Goal: Task Accomplishment & Management: Use online tool/utility

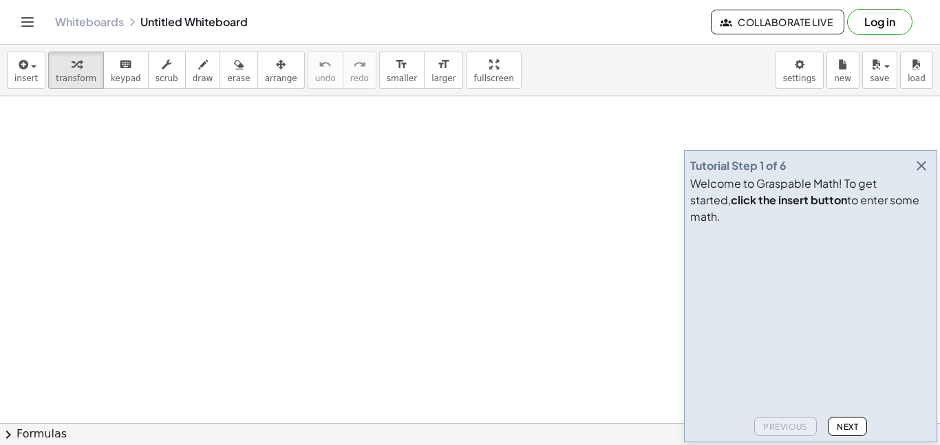
click at [923, 174] on icon "button" at bounding box center [922, 166] width 17 height 17
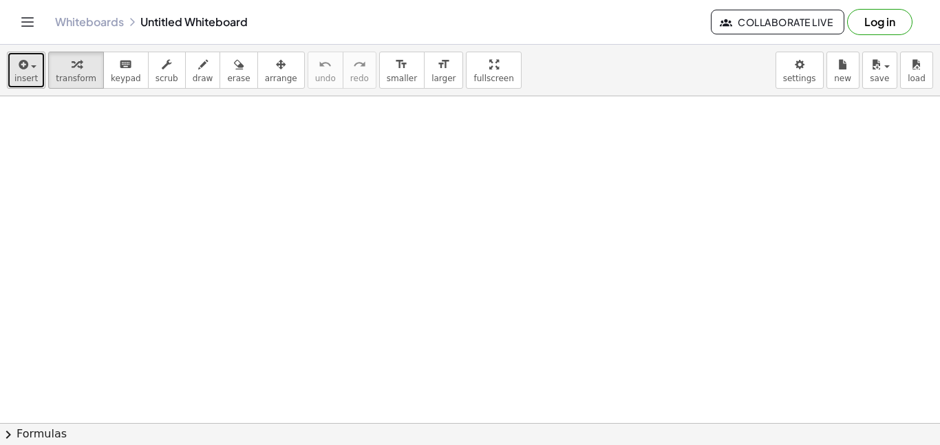
click at [22, 61] on icon "button" at bounding box center [22, 64] width 12 height 17
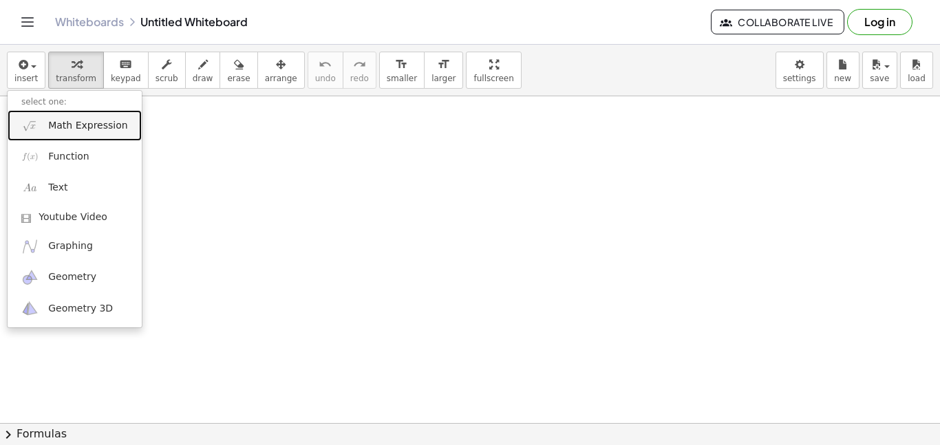
click at [72, 128] on span "Math Expression" at bounding box center [87, 126] width 79 height 14
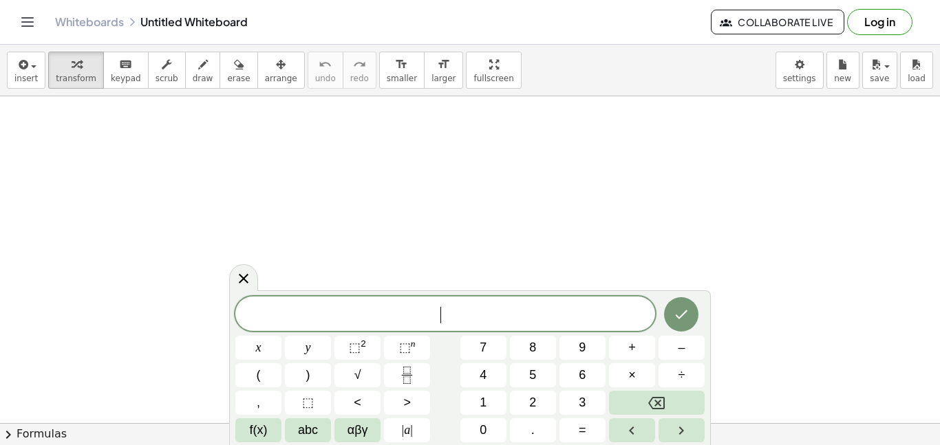
click at [400, 306] on span "​" at bounding box center [445, 315] width 420 height 19
click at [691, 307] on button "Done" at bounding box center [681, 313] width 34 height 34
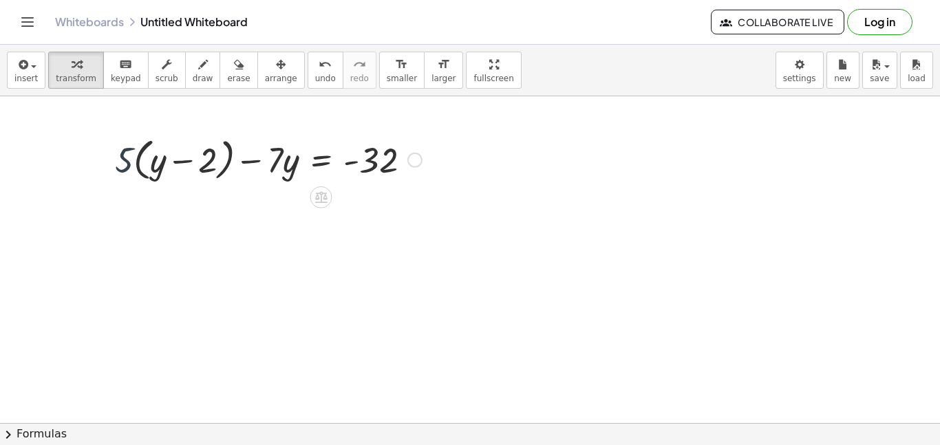
click at [117, 161] on div at bounding box center [268, 159] width 321 height 52
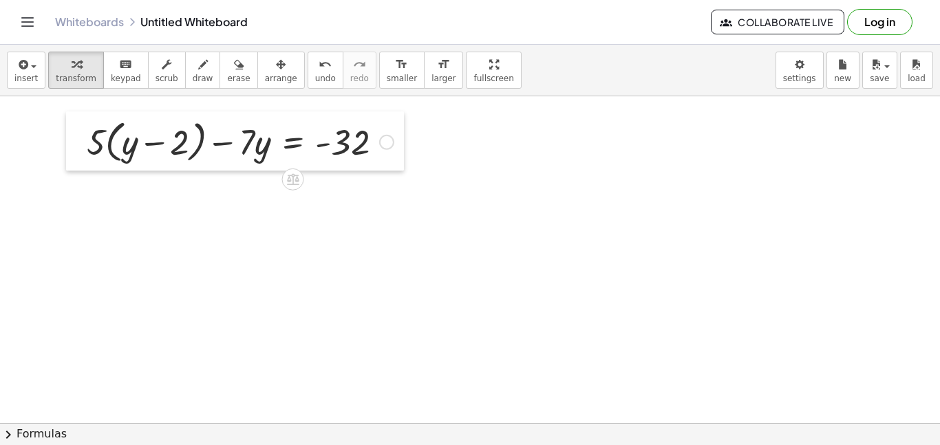
drag, startPoint x: 109, startPoint y: 159, endPoint x: 81, endPoint y: 141, distance: 34.0
click at [81, 141] on div at bounding box center [76, 141] width 21 height 59
click at [383, 140] on div at bounding box center [386, 142] width 15 height 15
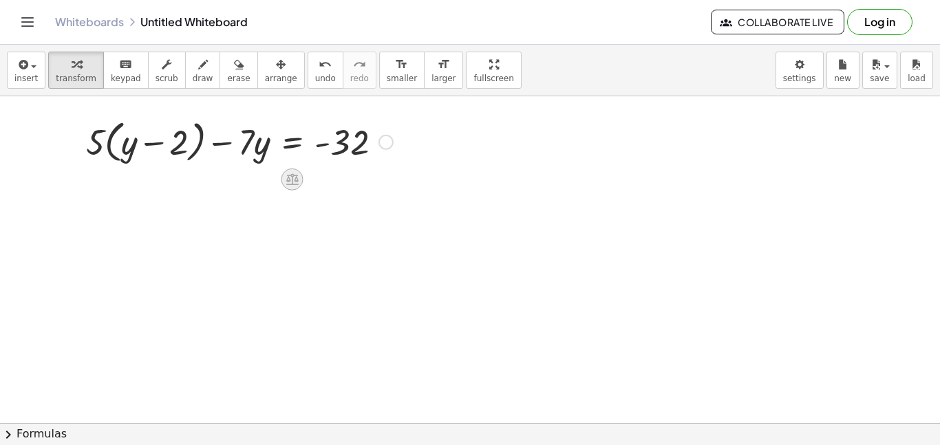
click at [295, 187] on div at bounding box center [292, 180] width 22 height 22
click at [173, 154] on div at bounding box center [239, 141] width 321 height 52
click at [334, 138] on div at bounding box center [239, 141] width 321 height 52
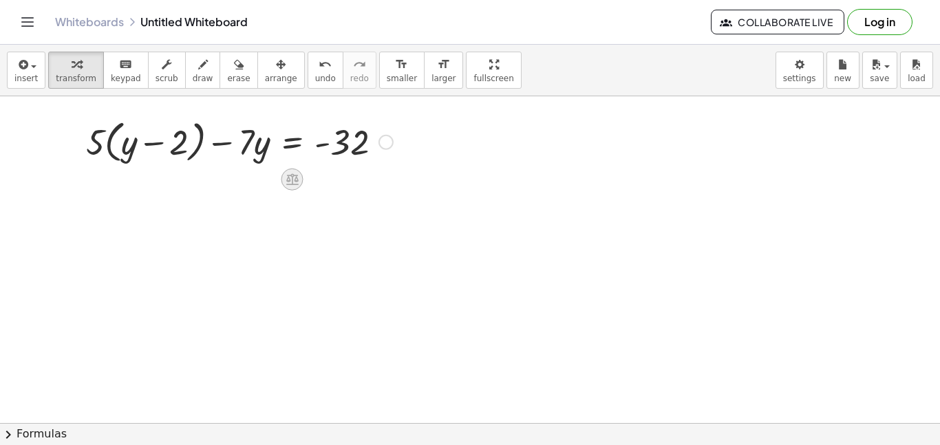
click at [293, 172] on icon at bounding box center [292, 179] width 14 height 14
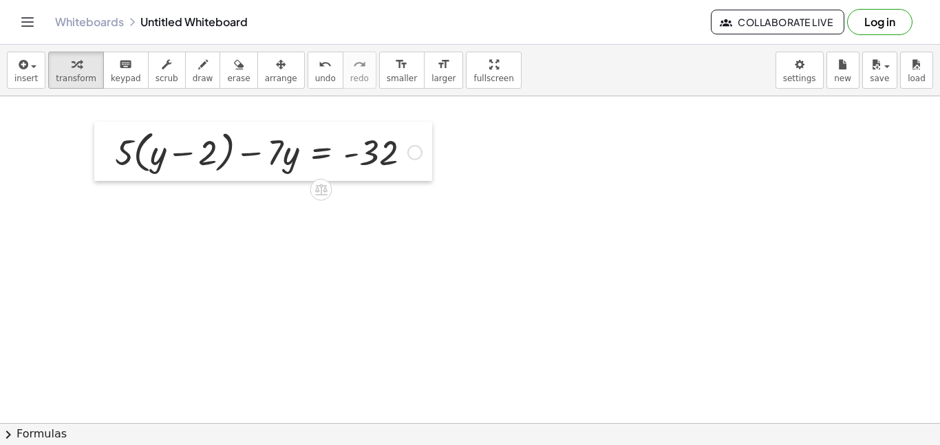
drag, startPoint x: 83, startPoint y: 141, endPoint x: 109, endPoint y: 151, distance: 27.9
click at [109, 151] on div at bounding box center [104, 151] width 21 height 59
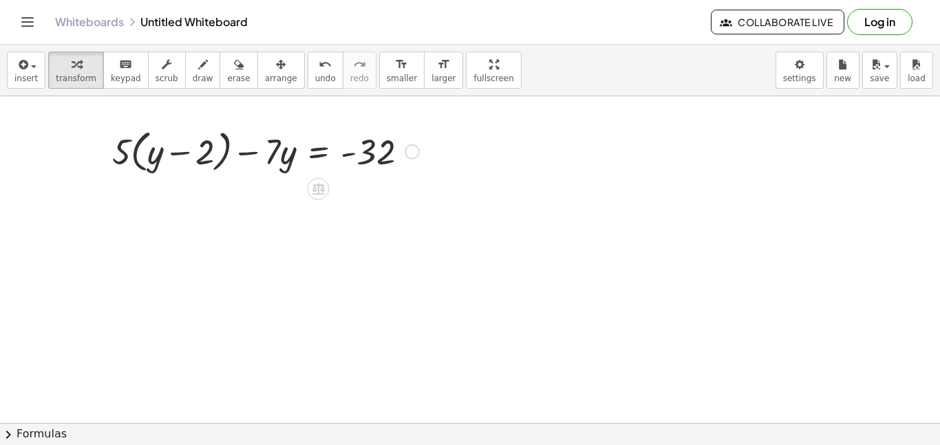
click at [123, 153] on div at bounding box center [265, 151] width 321 height 52
click at [149, 158] on div at bounding box center [265, 151] width 321 height 52
click at [95, 145] on div at bounding box center [102, 148] width 21 height 59
drag, startPoint x: 112, startPoint y: 149, endPoint x: 151, endPoint y: 148, distance: 39.2
click at [151, 148] on div at bounding box center [262, 152] width 321 height 52
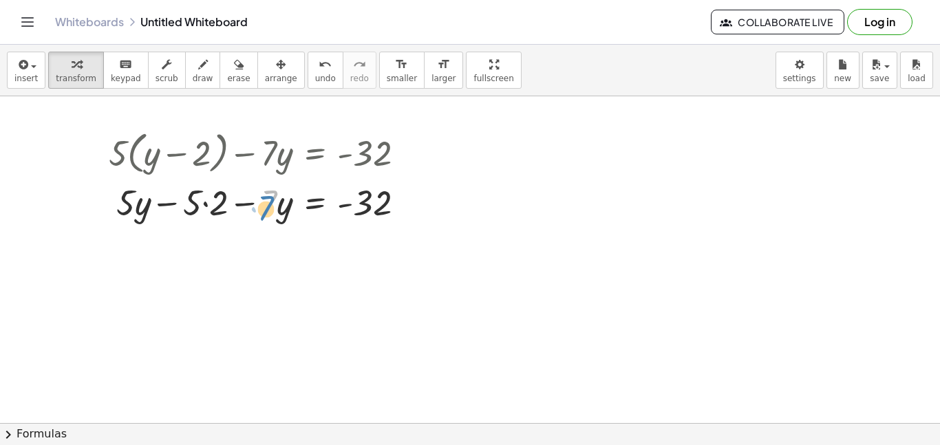
click at [271, 202] on div at bounding box center [262, 201] width 321 height 47
drag, startPoint x: 268, startPoint y: 200, endPoint x: 384, endPoint y: 212, distance: 116.2
click at [384, 212] on div at bounding box center [262, 201] width 321 height 47
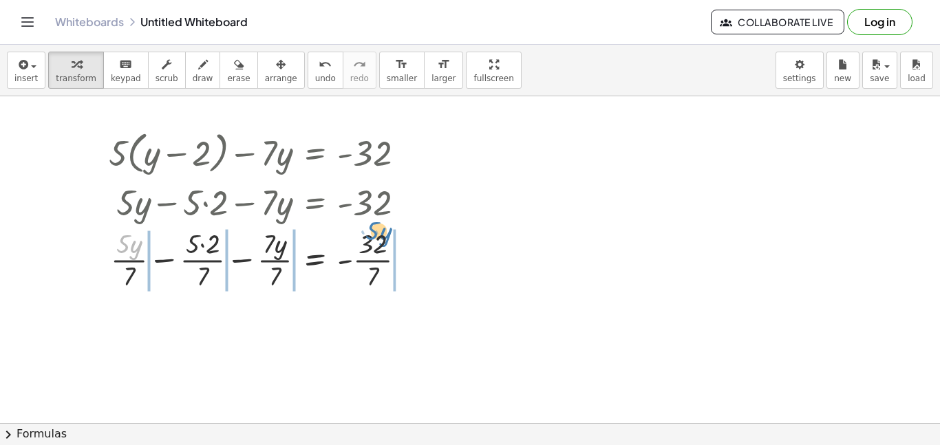
drag, startPoint x: 124, startPoint y: 244, endPoint x: 374, endPoint y: 231, distance: 250.2
click at [374, 231] on div at bounding box center [263, 258] width 322 height 69
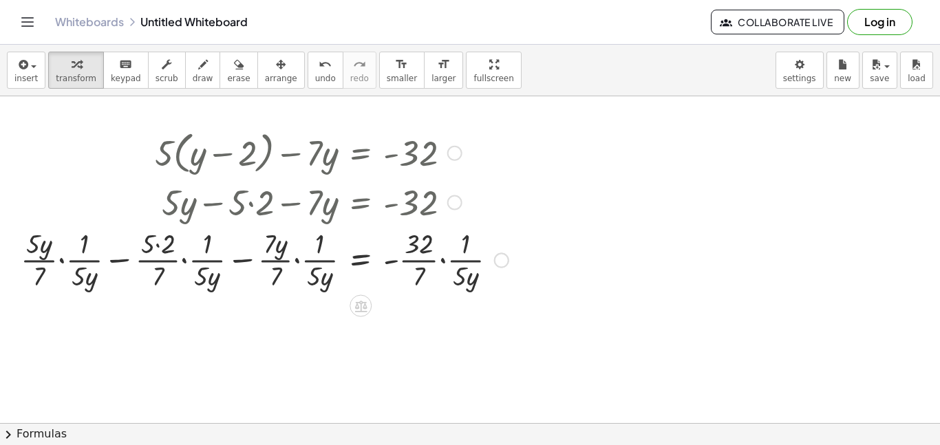
click at [500, 258] on div at bounding box center [501, 260] width 15 height 15
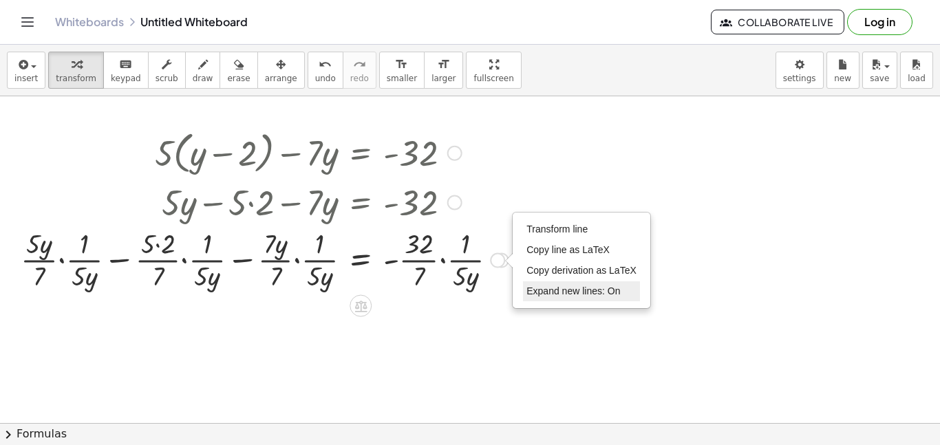
click at [585, 289] on span "Expand new lines: On" at bounding box center [574, 291] width 94 height 11
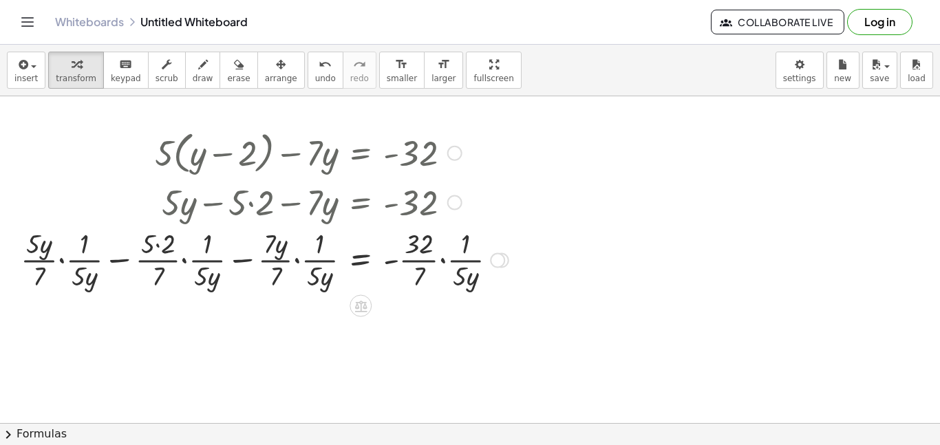
click at [450, 251] on div at bounding box center [265, 258] width 502 height 69
click at [361, 261] on div "+ − 2 − · y = - 32 · 5 · · 7 · 7 · 7 · 7 · · 7 · · 5 · y · · 1 · 5 · y · · · 1 …" at bounding box center [361, 261] width 0 height 0
click at [470, 262] on div "Transform line Copy line as LaTeX Copy derivation as LaTeX Expand new lines: Off" at bounding box center [467, 260] width 15 height 15
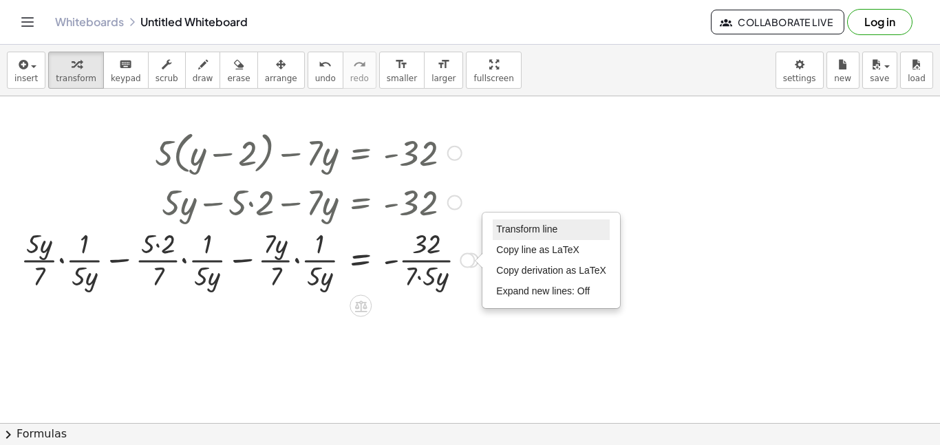
click at [563, 234] on li "Transform line" at bounding box center [551, 230] width 117 height 21
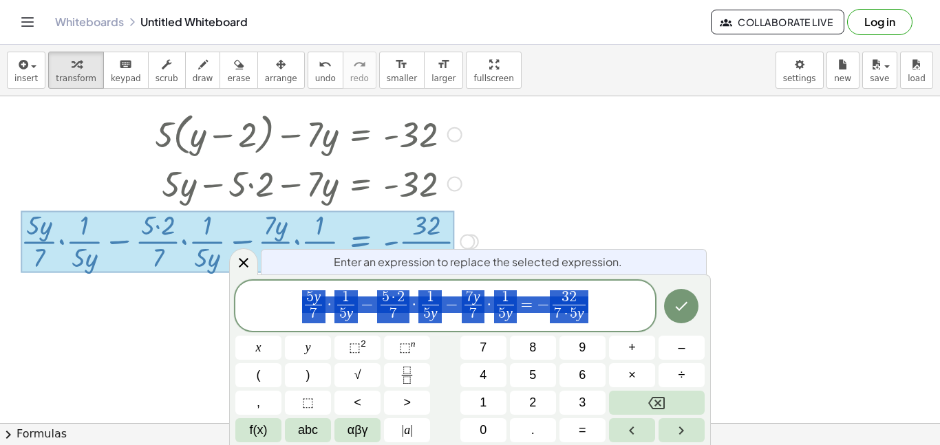
scroll to position [19, 0]
click at [680, 310] on icon "Done" at bounding box center [681, 306] width 17 height 17
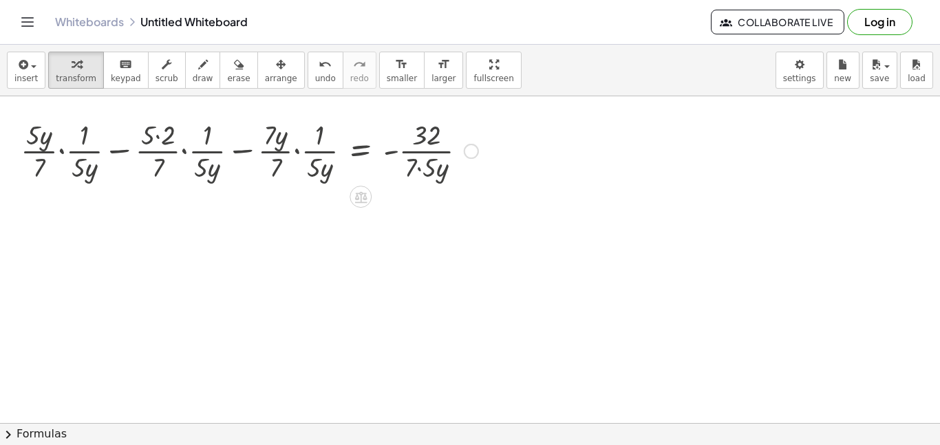
scroll to position [0, 0]
click at [474, 155] on div at bounding box center [471, 152] width 15 height 15
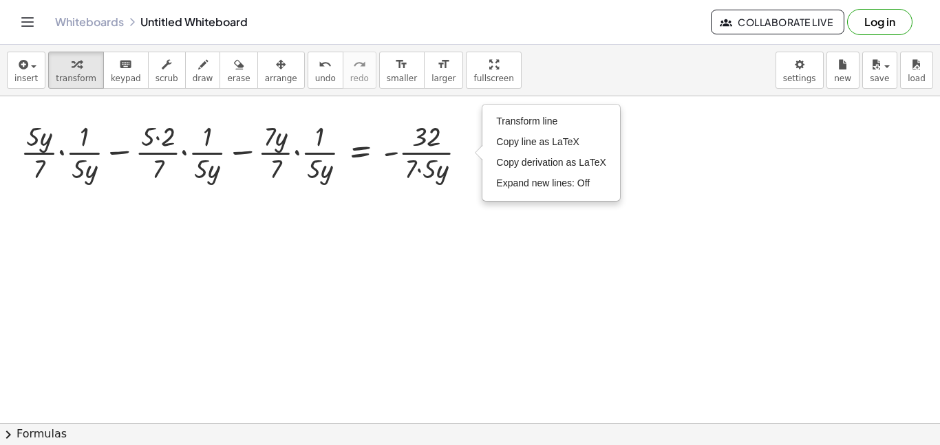
click at [510, 280] on div at bounding box center [470, 423] width 940 height 654
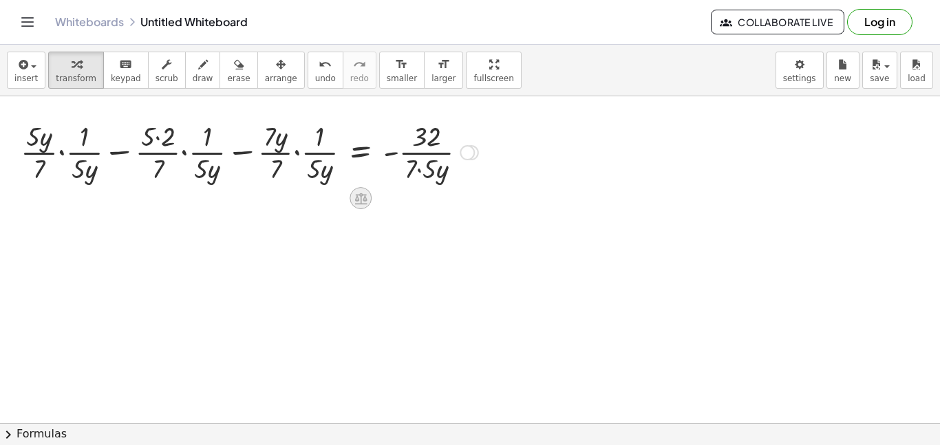
click at [359, 195] on icon at bounding box center [361, 199] width 12 height 12
click at [310, 200] on div "+" at bounding box center [306, 198] width 22 height 22
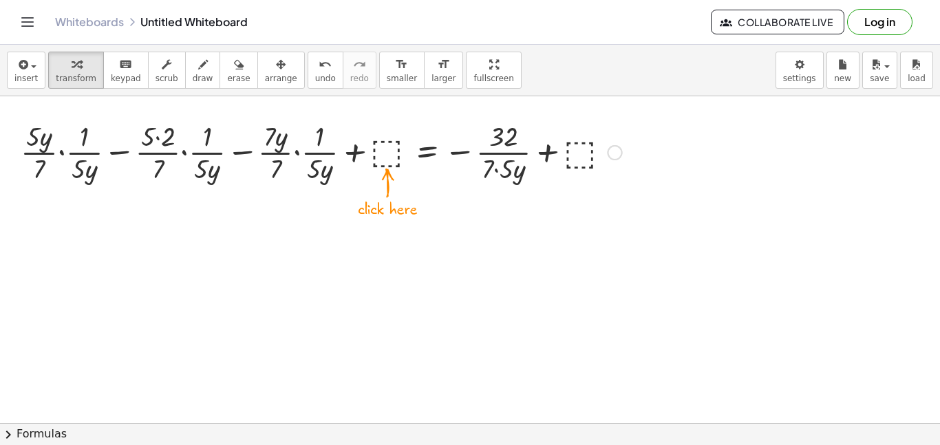
click at [390, 159] on div at bounding box center [321, 151] width 615 height 69
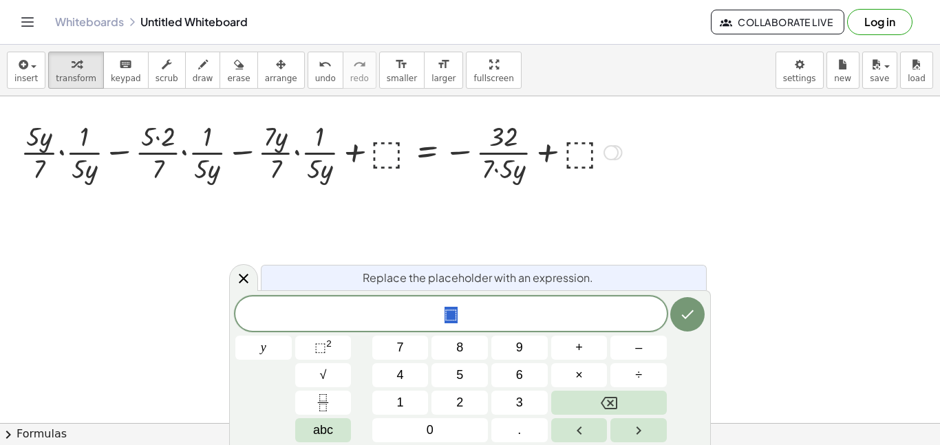
scroll to position [1, 0]
click at [465, 350] on button "8" at bounding box center [460, 348] width 56 height 24
click at [680, 321] on icon "Done" at bounding box center [687, 314] width 17 height 17
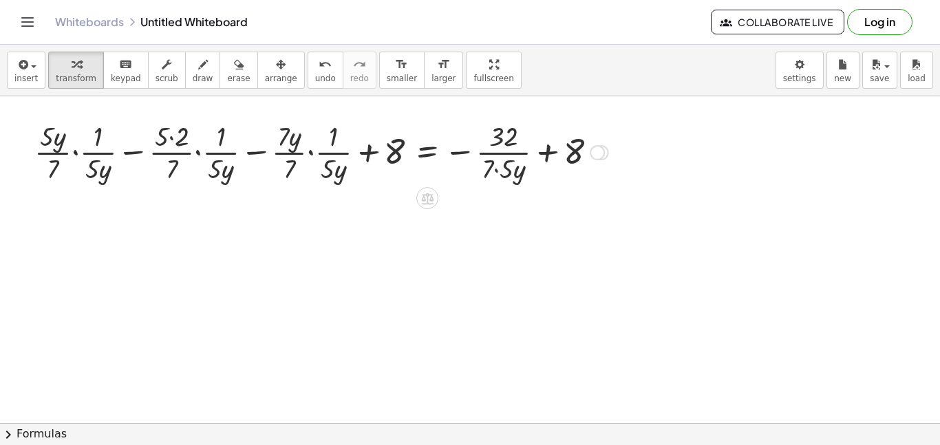
click at [355, 129] on div at bounding box center [322, 151] width 588 height 69
click at [334, 135] on div at bounding box center [322, 151] width 588 height 69
drag, startPoint x: 284, startPoint y: 142, endPoint x: 306, endPoint y: 148, distance: 23.5
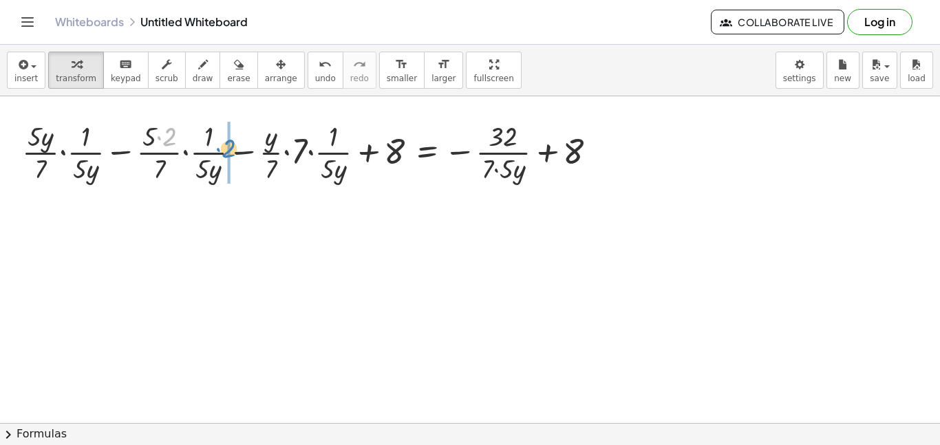
drag, startPoint x: 167, startPoint y: 133, endPoint x: 226, endPoint y: 145, distance: 60.3
click at [226, 145] on div at bounding box center [315, 151] width 600 height 69
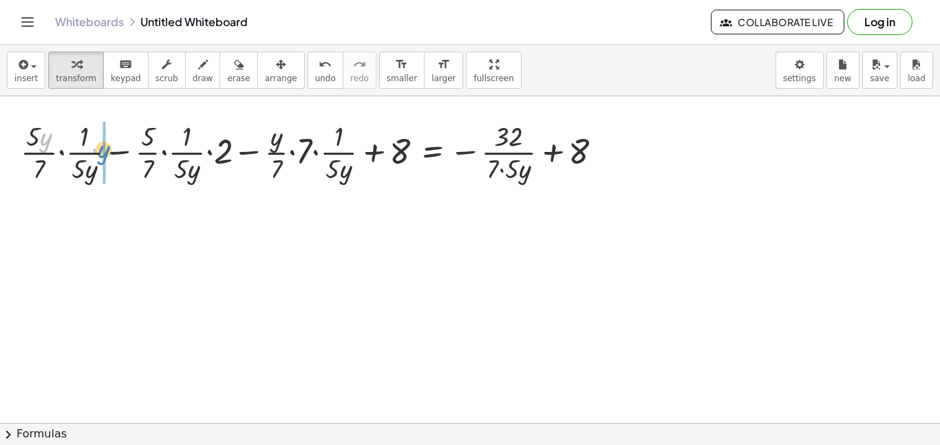
drag, startPoint x: 46, startPoint y: 130, endPoint x: 103, endPoint y: 143, distance: 58.5
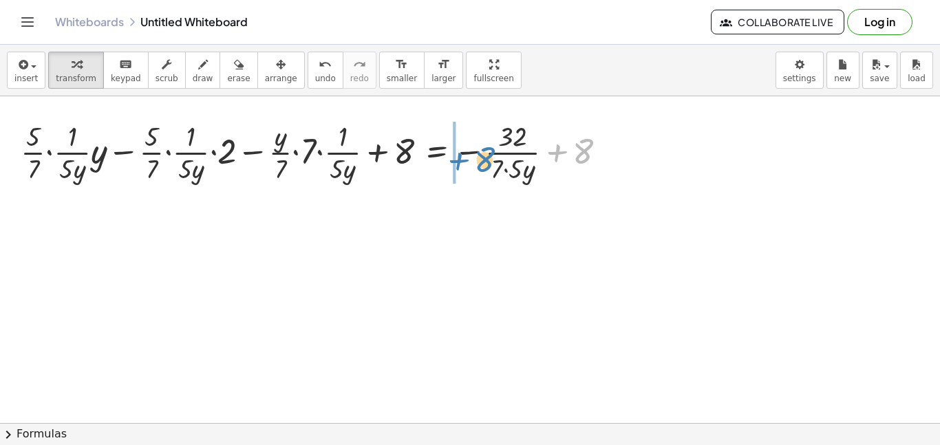
drag, startPoint x: 581, startPoint y: 155, endPoint x: 483, endPoint y: 162, distance: 98.0
click at [483, 162] on div at bounding box center [319, 151] width 611 height 69
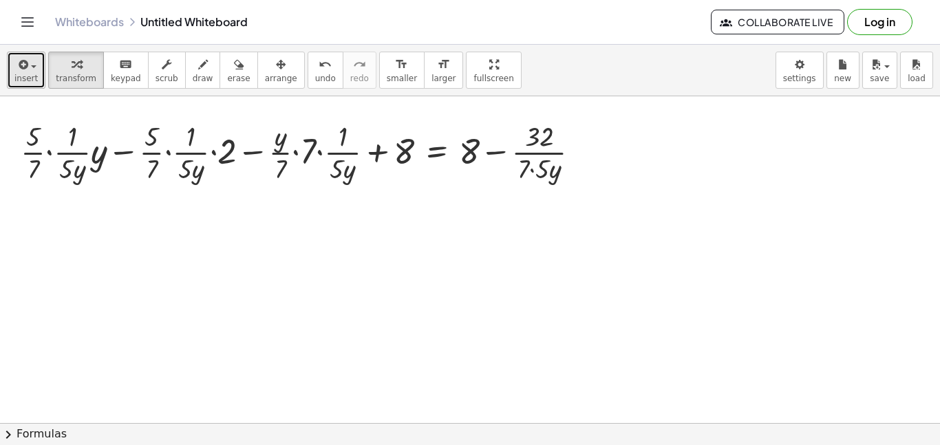
click at [23, 65] on icon "button" at bounding box center [22, 64] width 12 height 17
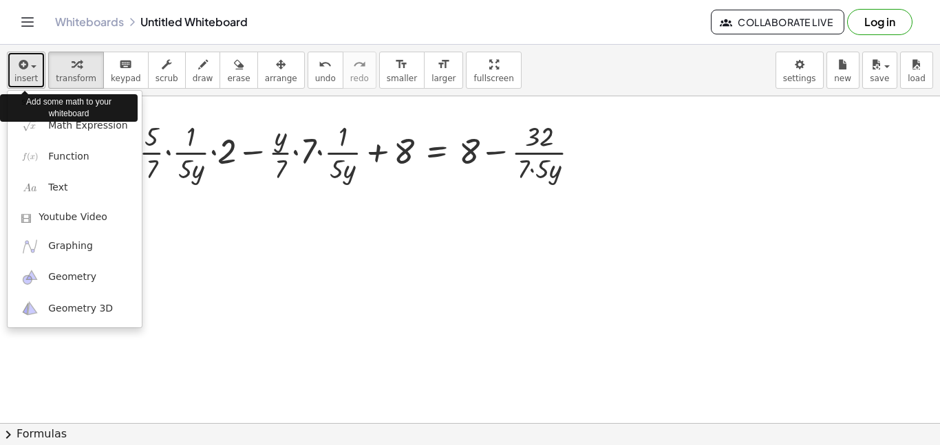
click at [17, 61] on icon "button" at bounding box center [22, 64] width 12 height 17
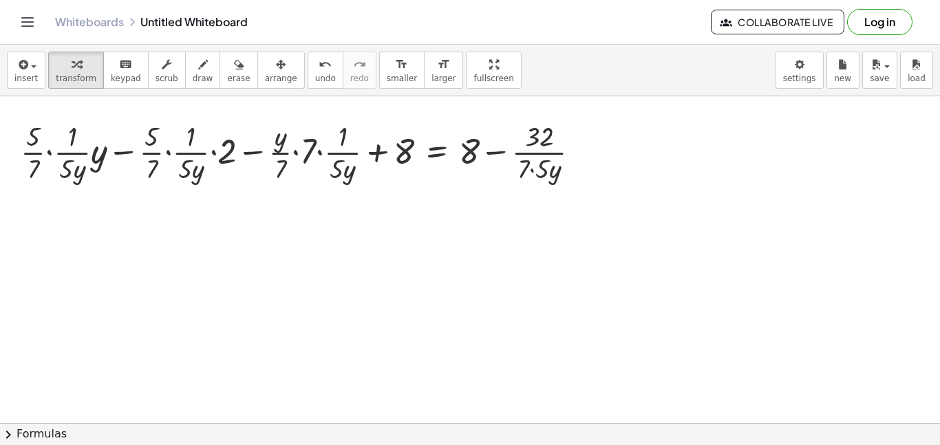
click at [34, 434] on button "chevron_right Formulas" at bounding box center [470, 434] width 940 height 22
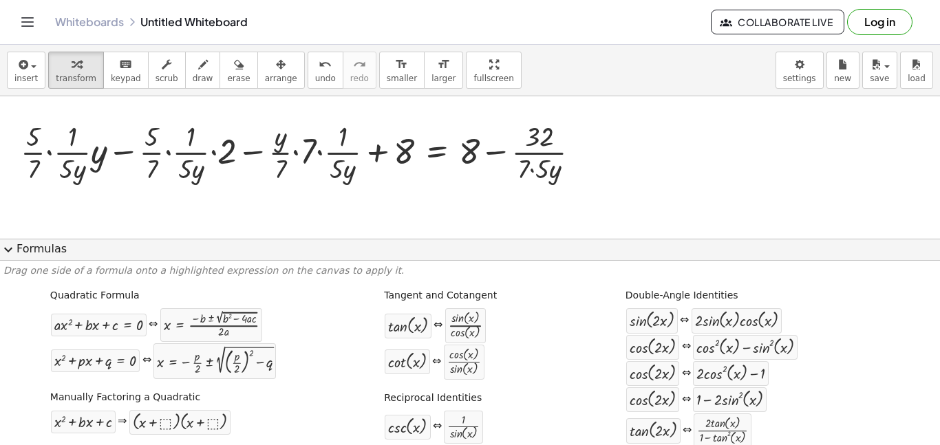
click at [271, 204] on div at bounding box center [470, 259] width 940 height 327
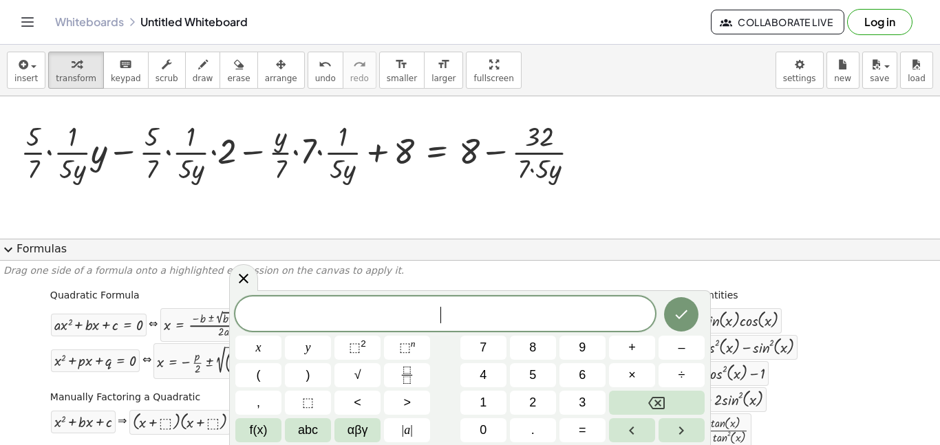
click at [12, 252] on span "expand_more" at bounding box center [8, 250] width 17 height 17
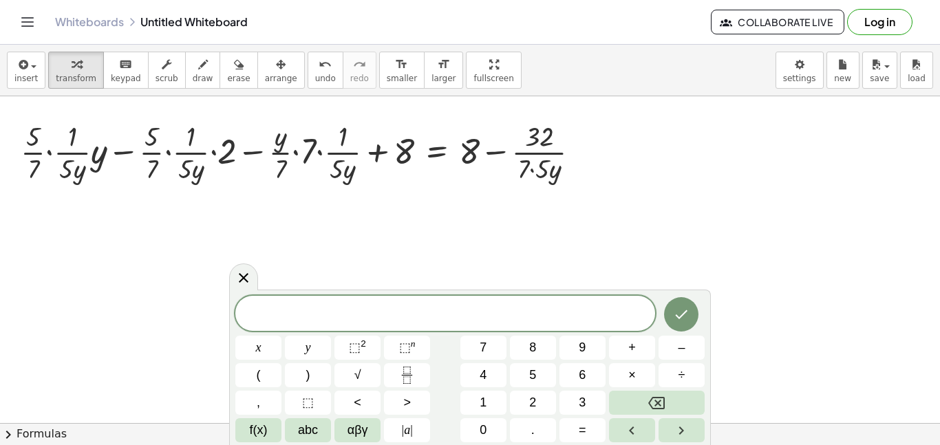
click at [249, 293] on div "x y ⬚ 2 ⬚ n 7 8 9 + – ( ) √ 4 5 6 × ÷ , ⬚ < > 1 2 3 f(x) abc αβγ | a | 0 . =" at bounding box center [470, 368] width 482 height 156
click at [249, 284] on icon at bounding box center [243, 278] width 17 height 17
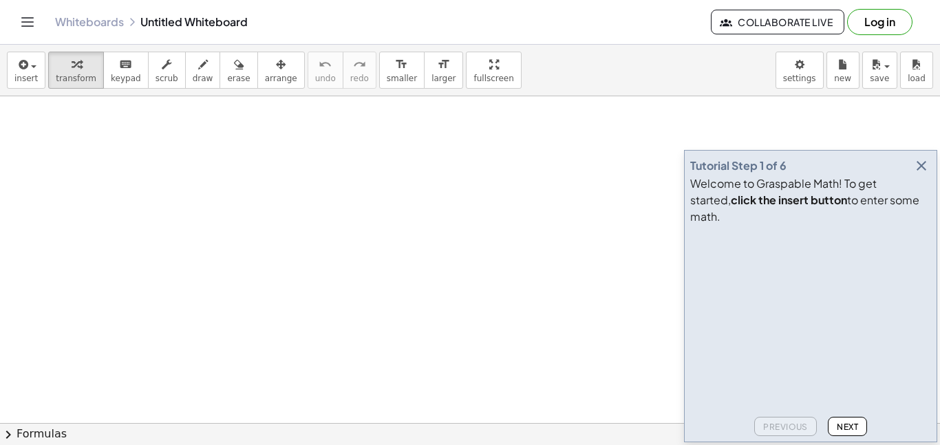
click at [918, 174] on icon "button" at bounding box center [922, 166] width 17 height 17
click at [921, 174] on icon "button" at bounding box center [922, 166] width 17 height 17
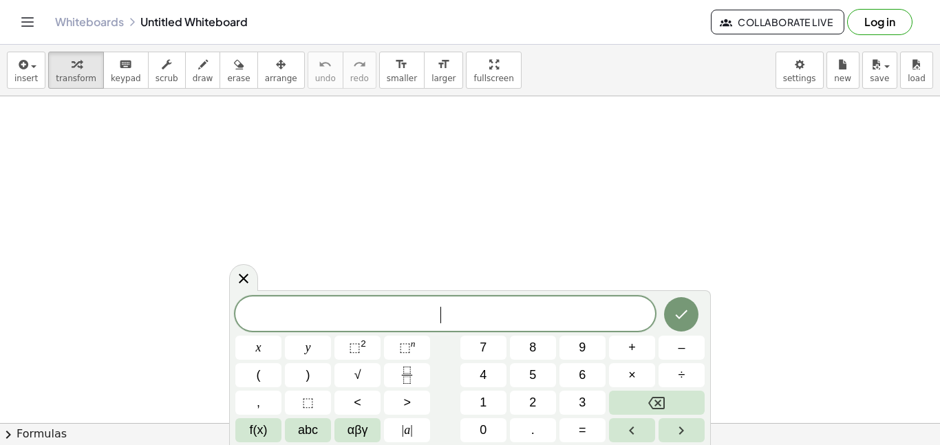
click at [25, 89] on div "insert select one: Math Expression Function Text Youtube Video Graphing Geometr…" at bounding box center [470, 71] width 940 height 52
click at [26, 82] on span "insert" at bounding box center [25, 79] width 23 height 10
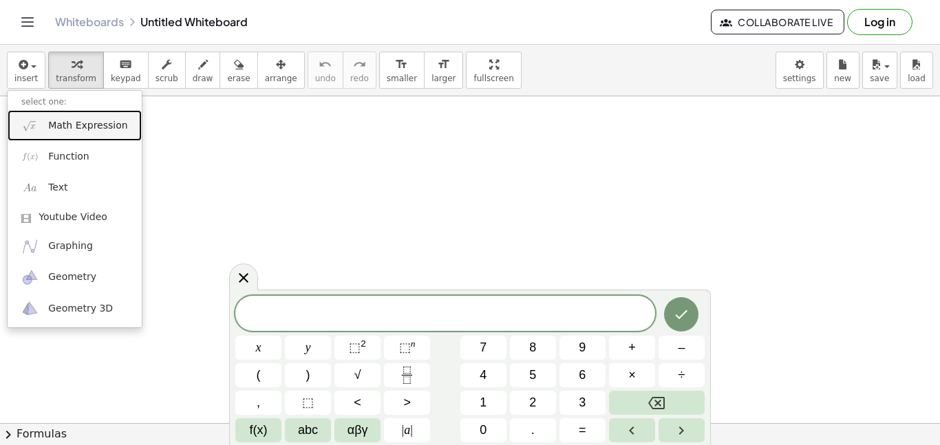
click at [68, 119] on span "Math Expression" at bounding box center [87, 126] width 79 height 14
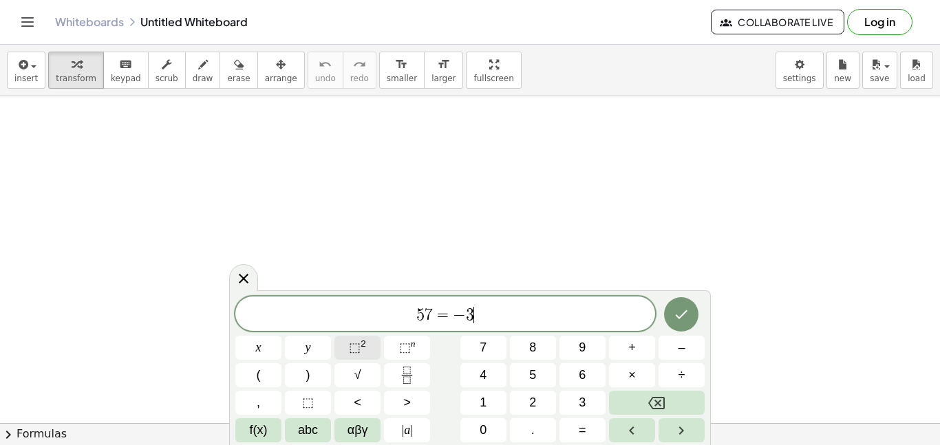
scroll to position [3, 0]
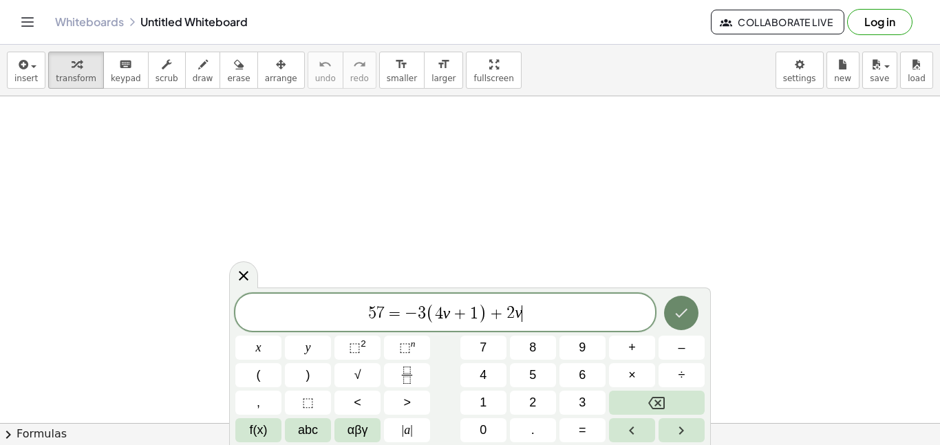
click at [680, 307] on icon "Done" at bounding box center [681, 313] width 17 height 17
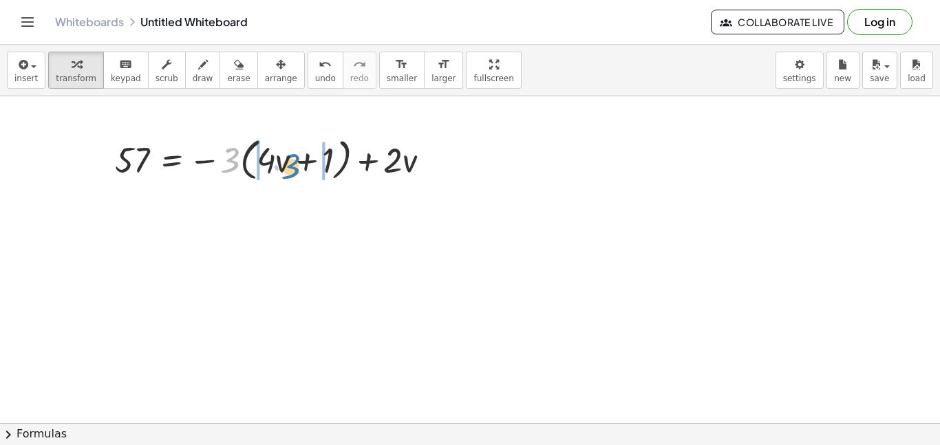
drag, startPoint x: 225, startPoint y: 154, endPoint x: 285, endPoint y: 160, distance: 60.1
click at [285, 160] on div at bounding box center [278, 159] width 340 height 52
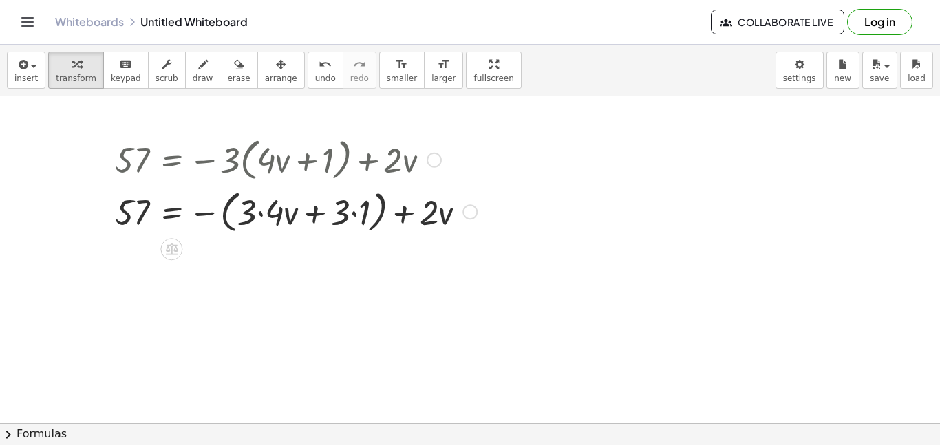
click at [262, 213] on div at bounding box center [296, 211] width 376 height 52
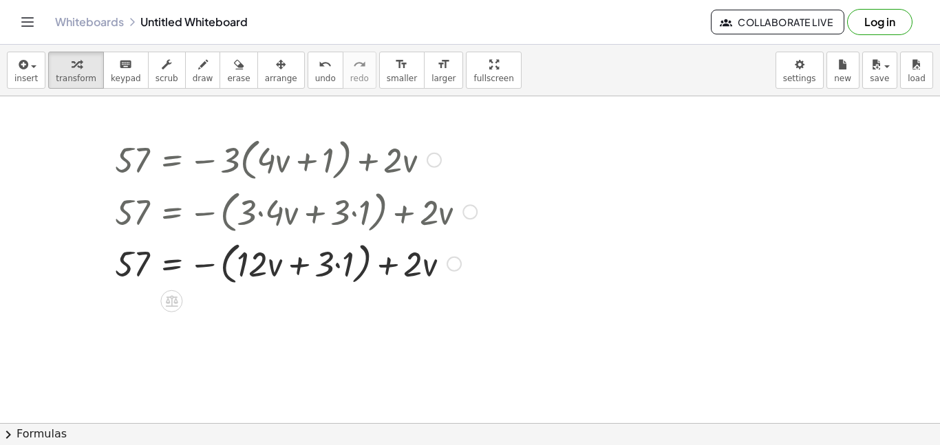
click at [334, 263] on div at bounding box center [296, 263] width 376 height 52
click at [332, 261] on div at bounding box center [296, 263] width 376 height 52
click at [326, 265] on div at bounding box center [296, 263] width 376 height 52
click at [339, 268] on div at bounding box center [296, 263] width 376 height 52
click at [346, 264] on div at bounding box center [296, 263] width 376 height 52
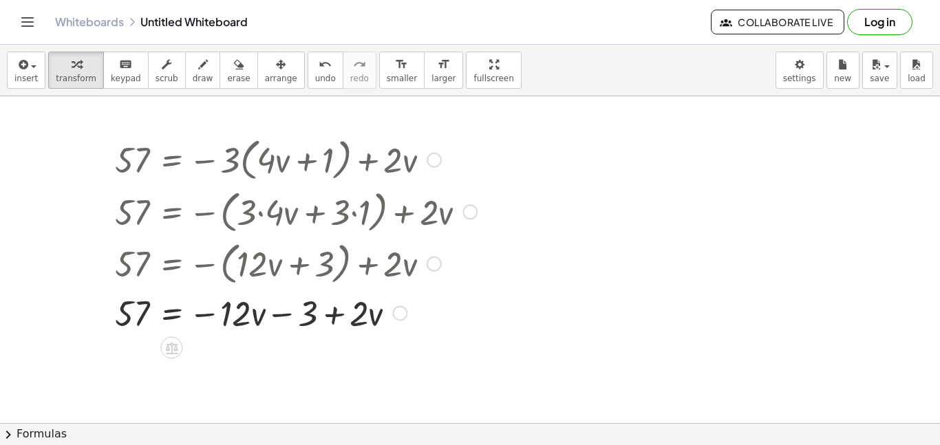
click at [302, 318] on div at bounding box center [296, 312] width 376 height 47
click at [240, 321] on div at bounding box center [296, 312] width 376 height 47
click at [246, 320] on div at bounding box center [296, 312] width 376 height 47
click at [350, 317] on div at bounding box center [296, 312] width 376 height 47
click at [360, 317] on div at bounding box center [296, 312] width 376 height 47
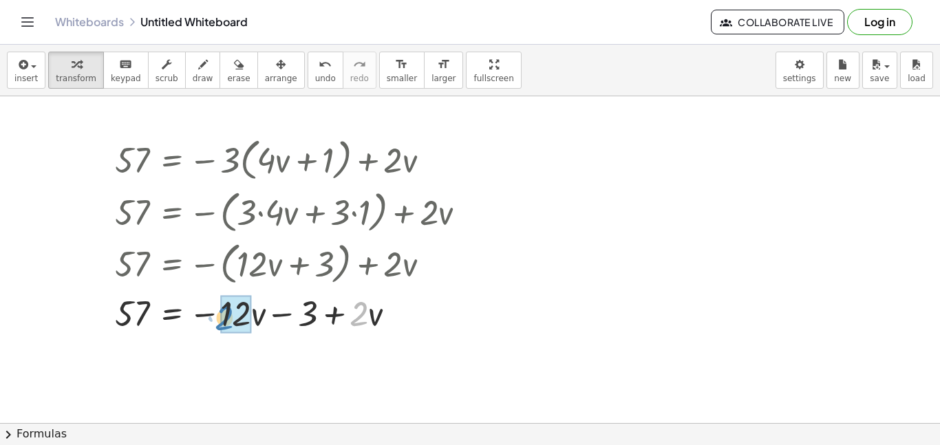
drag, startPoint x: 360, startPoint y: 317, endPoint x: 224, endPoint y: 323, distance: 135.7
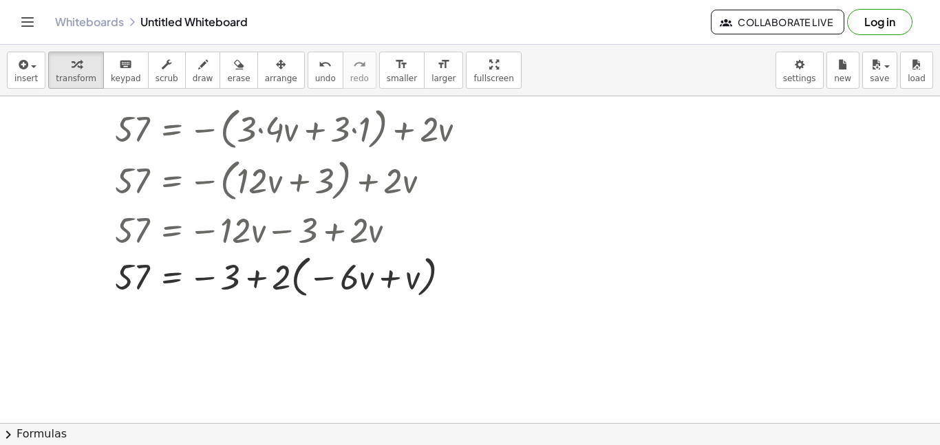
scroll to position [87, 0]
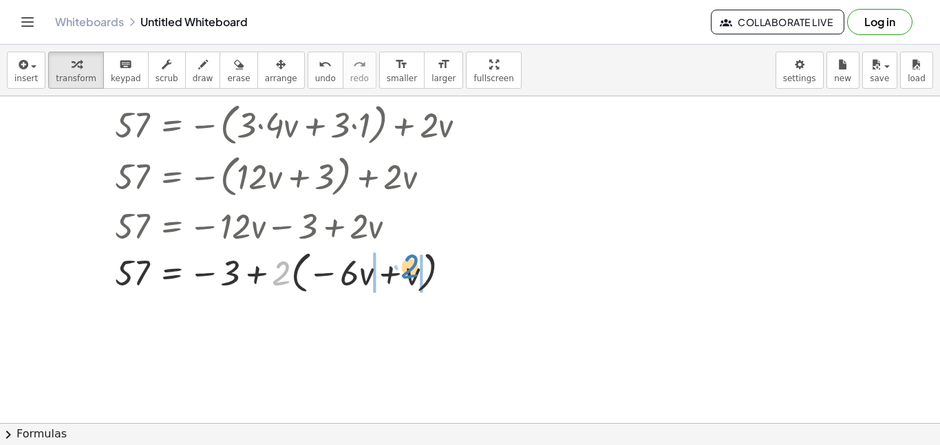
drag, startPoint x: 275, startPoint y: 268, endPoint x: 402, endPoint y: 261, distance: 127.5
click at [402, 261] on div at bounding box center [296, 272] width 376 height 52
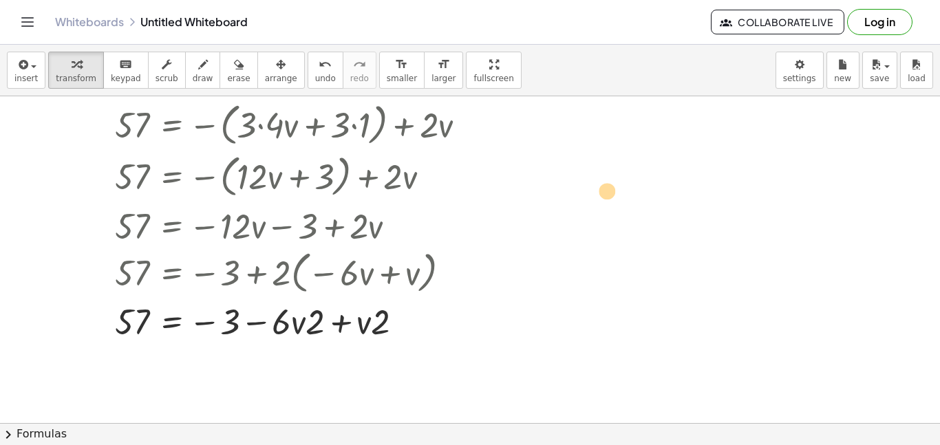
drag, startPoint x: 311, startPoint y: 326, endPoint x: 526, endPoint y: 151, distance: 277.4
click at [526, 151] on div "57 = − · 3 · ( + · 4 · v + 1 ) + · 2 · v 57 = − ( + · 3 · 4 · v + · 3 · 1 ) + ·…" at bounding box center [470, 380] width 940 height 743
click at [409, 324] on div at bounding box center [407, 322] width 15 height 15
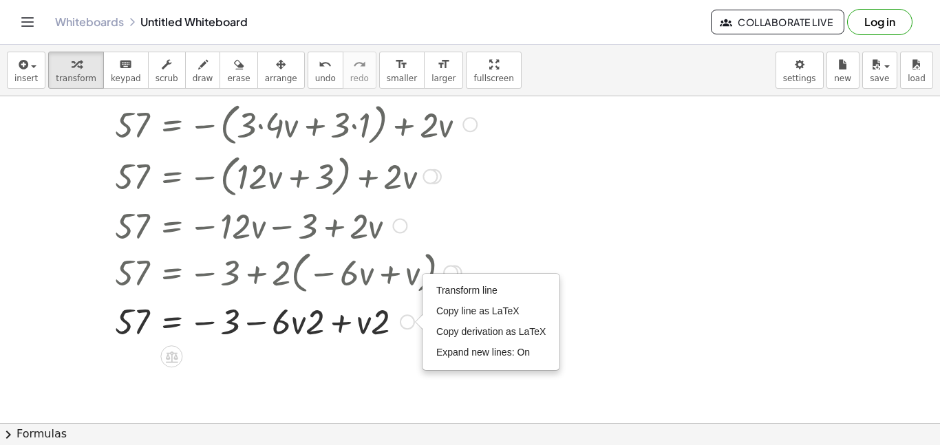
click at [352, 326] on div at bounding box center [296, 320] width 376 height 47
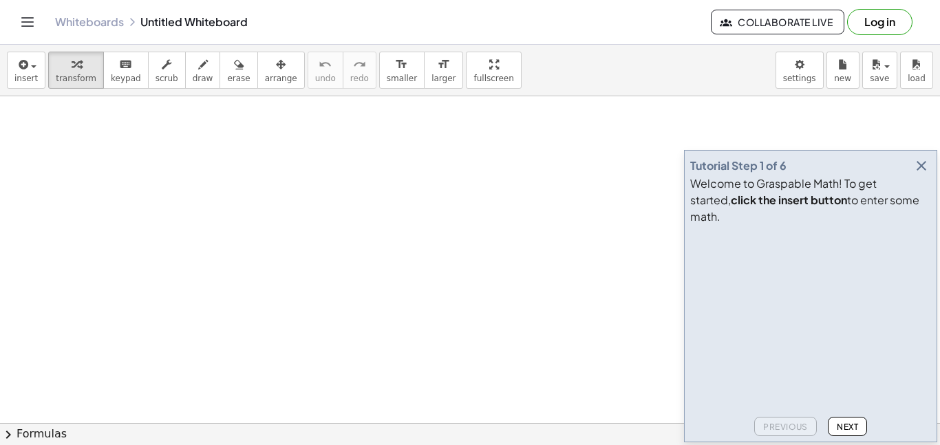
click at [914, 174] on icon "button" at bounding box center [922, 166] width 17 height 17
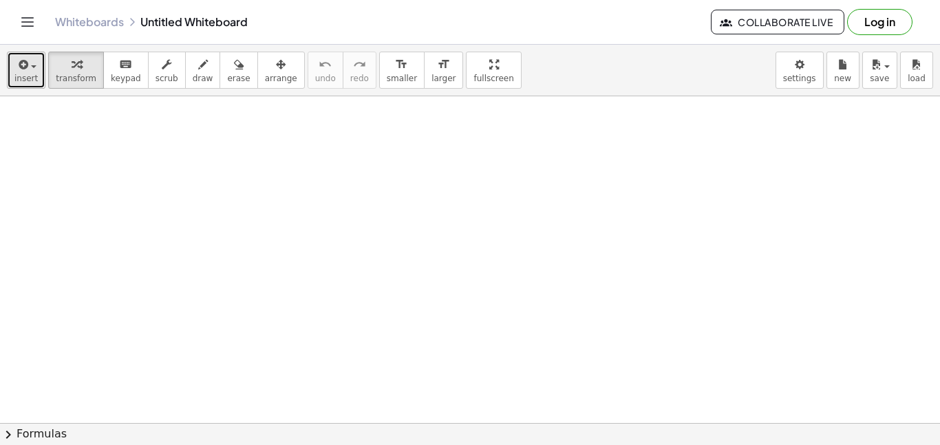
click at [13, 87] on button "insert" at bounding box center [26, 70] width 39 height 37
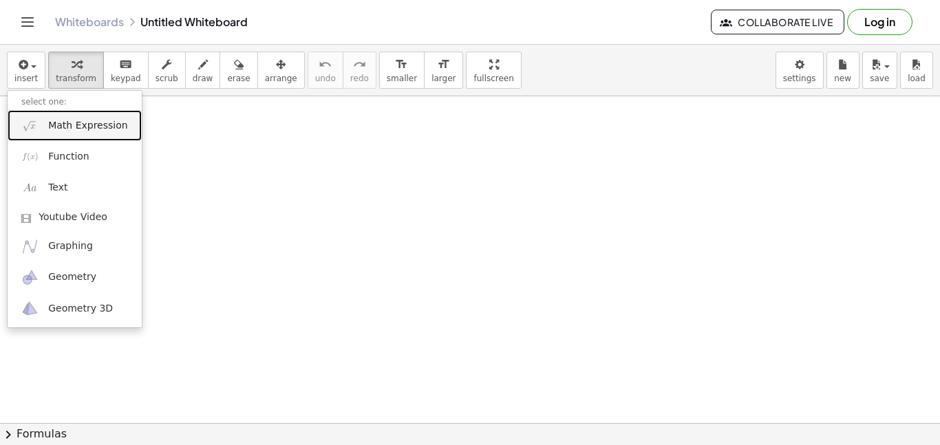
click at [67, 127] on span "Math Expression" at bounding box center [87, 126] width 79 height 14
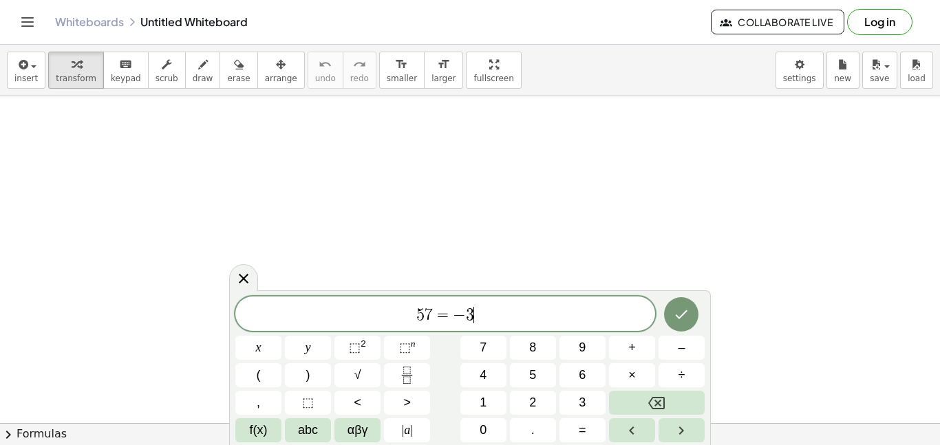
scroll to position [4, 0]
click at [692, 314] on button "Done" at bounding box center [681, 313] width 34 height 34
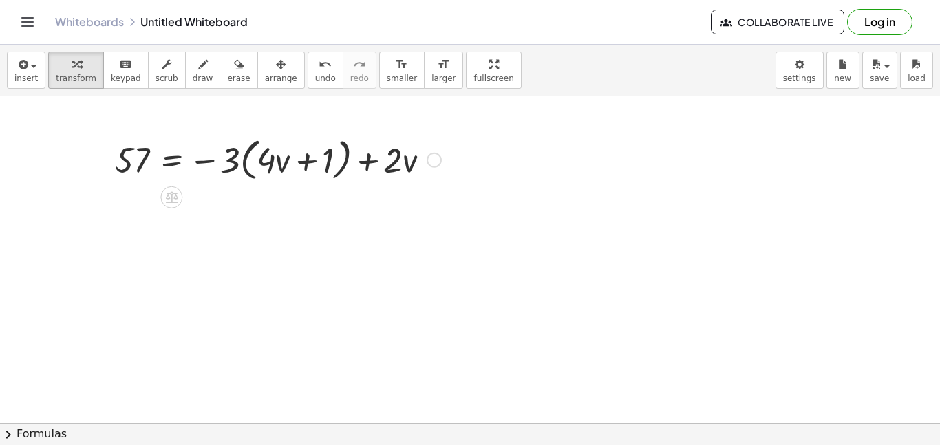
click at [230, 161] on div at bounding box center [278, 159] width 340 height 52
drag, startPoint x: 232, startPoint y: 163, endPoint x: 258, endPoint y: 162, distance: 26.2
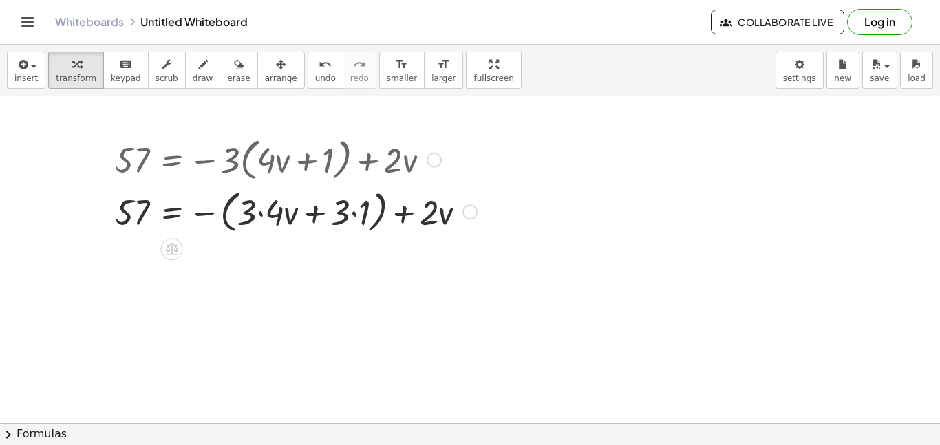
click at [256, 202] on div at bounding box center [296, 211] width 376 height 52
click at [261, 219] on div at bounding box center [296, 211] width 376 height 52
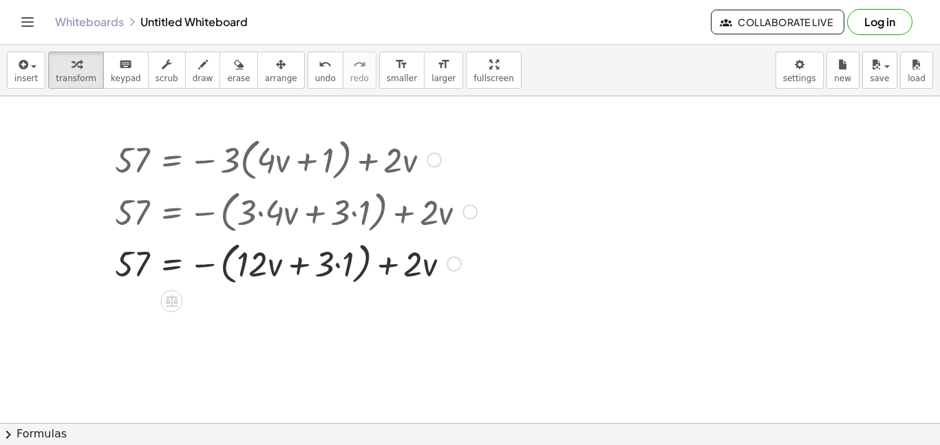
click at [341, 275] on div at bounding box center [296, 263] width 376 height 52
click at [229, 272] on div at bounding box center [296, 263] width 376 height 52
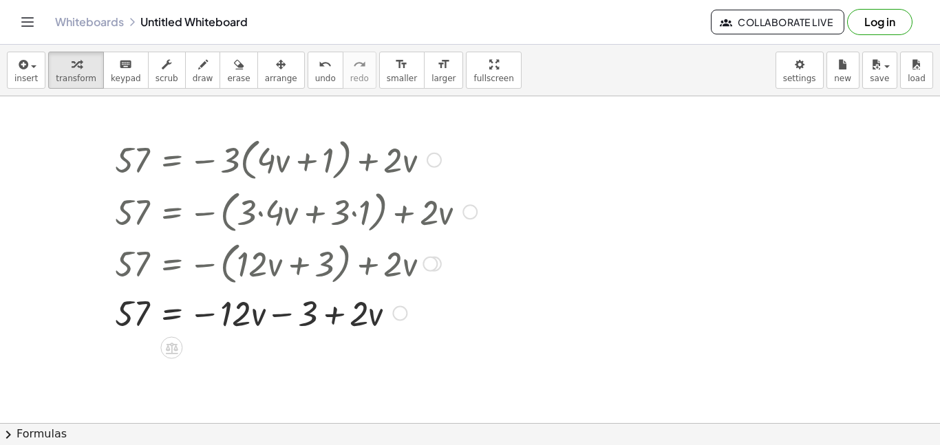
click at [364, 318] on div at bounding box center [296, 312] width 376 height 47
click at [240, 321] on div at bounding box center [296, 312] width 376 height 47
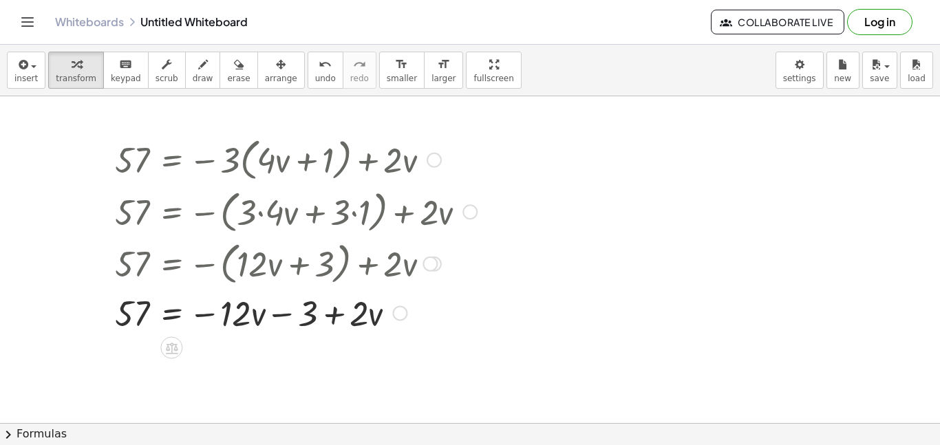
click at [240, 321] on div at bounding box center [296, 312] width 376 height 47
click at [202, 313] on div at bounding box center [296, 312] width 376 height 47
drag, startPoint x: 210, startPoint y: 316, endPoint x: 208, endPoint y: 323, distance: 7.2
click at [208, 323] on div at bounding box center [296, 312] width 376 height 47
click at [229, 321] on div at bounding box center [296, 312] width 376 height 47
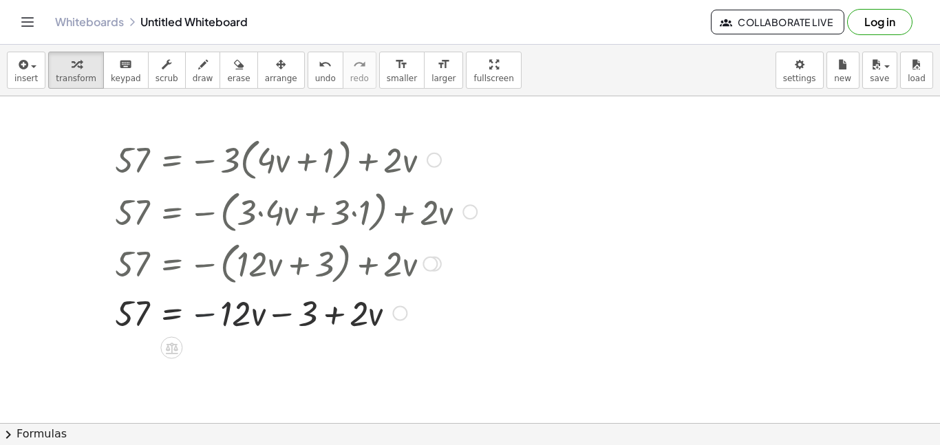
click at [229, 321] on div at bounding box center [296, 312] width 376 height 47
click at [244, 319] on div at bounding box center [296, 312] width 376 height 47
click at [118, 318] on div at bounding box center [296, 312] width 376 height 47
click at [283, 320] on div at bounding box center [296, 312] width 376 height 47
click at [303, 320] on div at bounding box center [296, 312] width 376 height 47
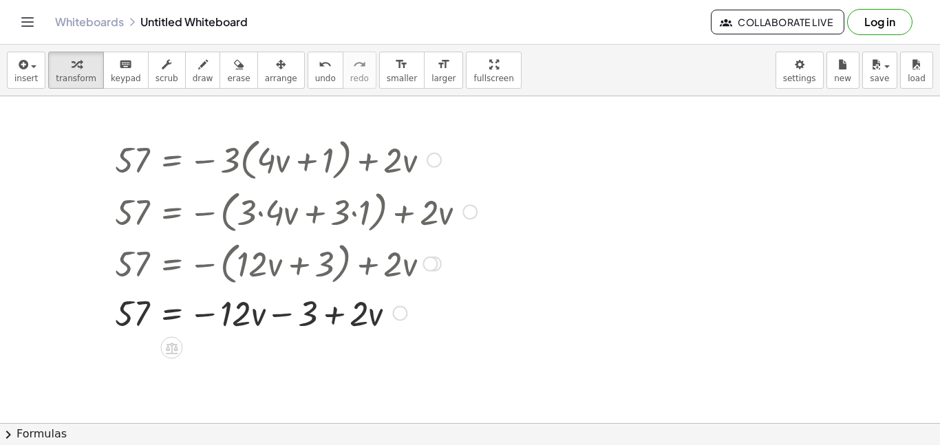
click at [343, 326] on div at bounding box center [296, 312] width 376 height 47
click at [359, 319] on div at bounding box center [296, 312] width 376 height 47
drag, startPoint x: 369, startPoint y: 324, endPoint x: 214, endPoint y: 321, distance: 154.9
click at [214, 321] on div at bounding box center [296, 312] width 376 height 47
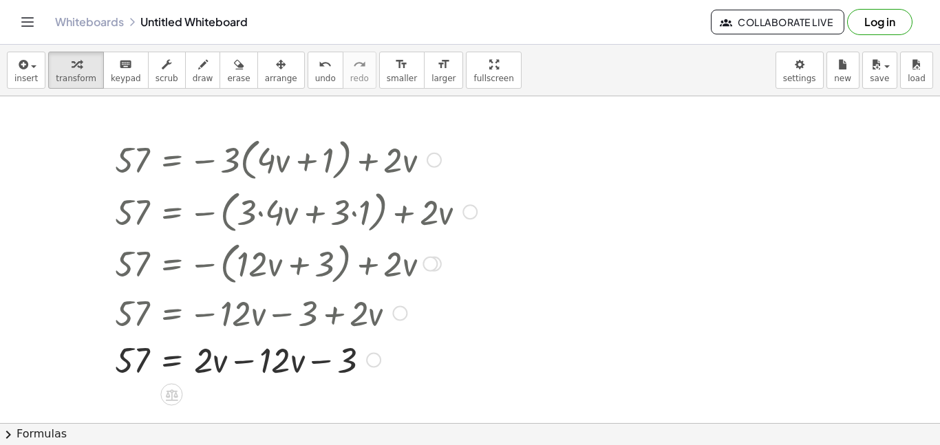
click at [213, 365] on div at bounding box center [296, 359] width 376 height 47
click at [215, 366] on div at bounding box center [296, 359] width 376 height 47
click at [202, 359] on div at bounding box center [296, 359] width 376 height 47
click at [266, 359] on div at bounding box center [296, 359] width 376 height 47
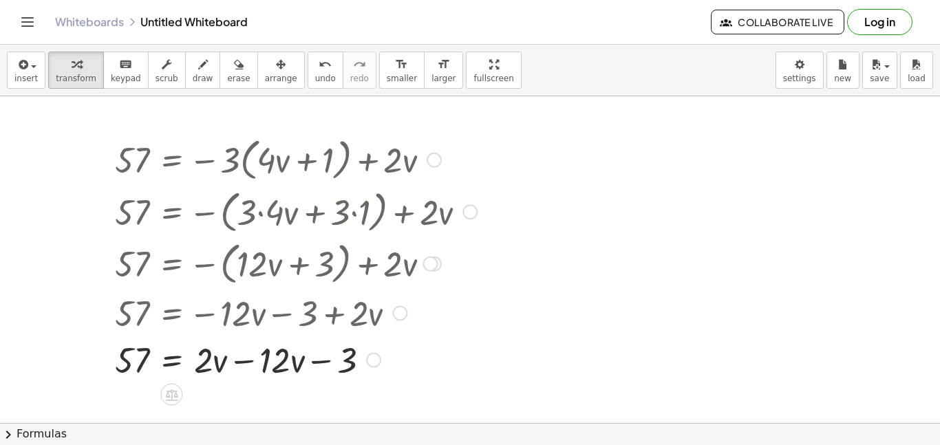
click at [287, 369] on div at bounding box center [296, 359] width 376 height 47
drag, startPoint x: 277, startPoint y: 363, endPoint x: 186, endPoint y: 369, distance: 91.8
click at [186, 369] on div at bounding box center [296, 359] width 376 height 47
click at [255, 353] on div at bounding box center [296, 359] width 376 height 47
click at [222, 372] on div at bounding box center [296, 359] width 376 height 47
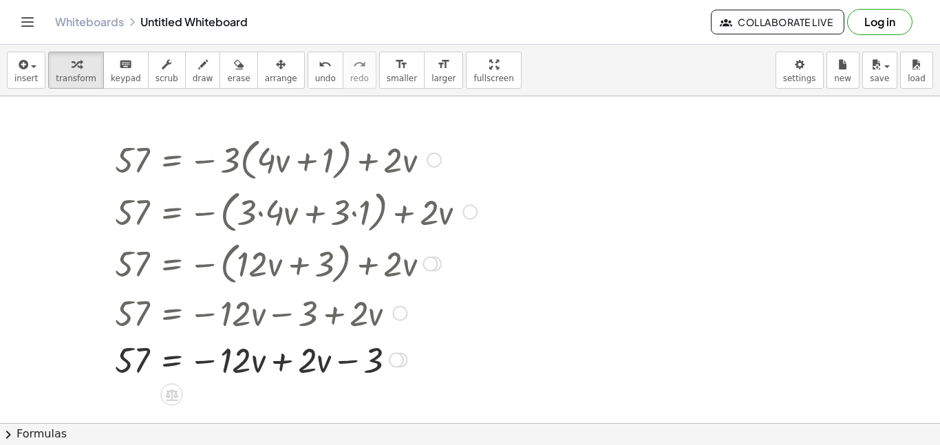
click at [226, 370] on div at bounding box center [296, 359] width 376 height 47
click at [244, 361] on div at bounding box center [296, 359] width 376 height 47
click at [310, 337] on div at bounding box center [296, 359] width 376 height 47
click at [308, 355] on div at bounding box center [296, 359] width 376 height 47
click at [377, 363] on div at bounding box center [296, 359] width 376 height 47
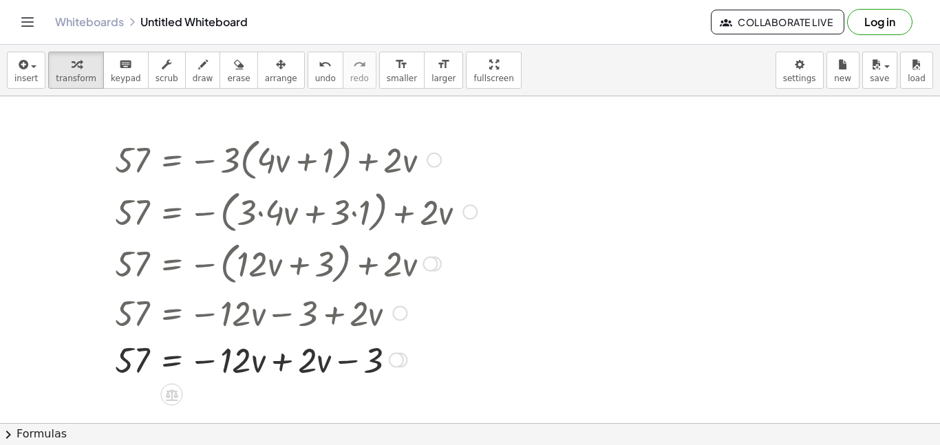
click at [372, 364] on div at bounding box center [296, 359] width 376 height 47
click at [330, 361] on div at bounding box center [296, 359] width 376 height 47
click at [351, 369] on div at bounding box center [296, 359] width 376 height 47
click at [286, 362] on div at bounding box center [296, 359] width 376 height 47
click at [285, 361] on div at bounding box center [296, 359] width 376 height 47
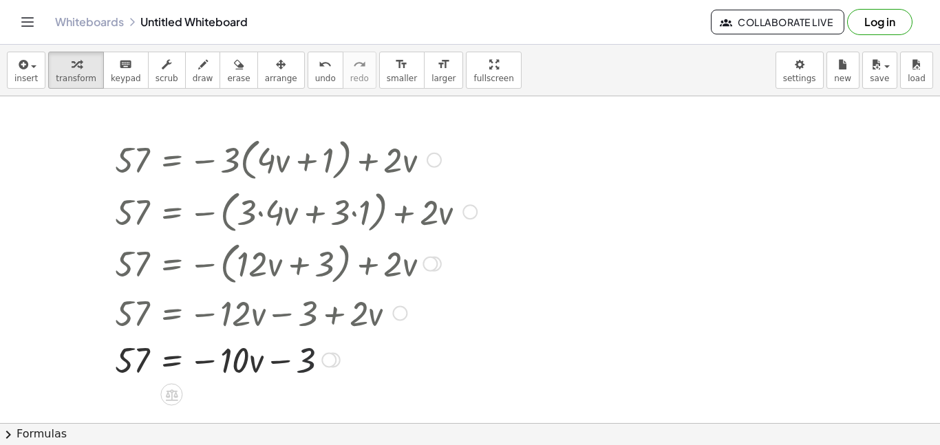
click at [306, 362] on div at bounding box center [296, 359] width 376 height 47
drag, startPoint x: 306, startPoint y: 362, endPoint x: 195, endPoint y: 362, distance: 111.5
click at [195, 362] on div at bounding box center [296, 359] width 376 height 47
click at [226, 365] on div at bounding box center [296, 359] width 376 height 47
click at [202, 363] on div at bounding box center [296, 359] width 376 height 47
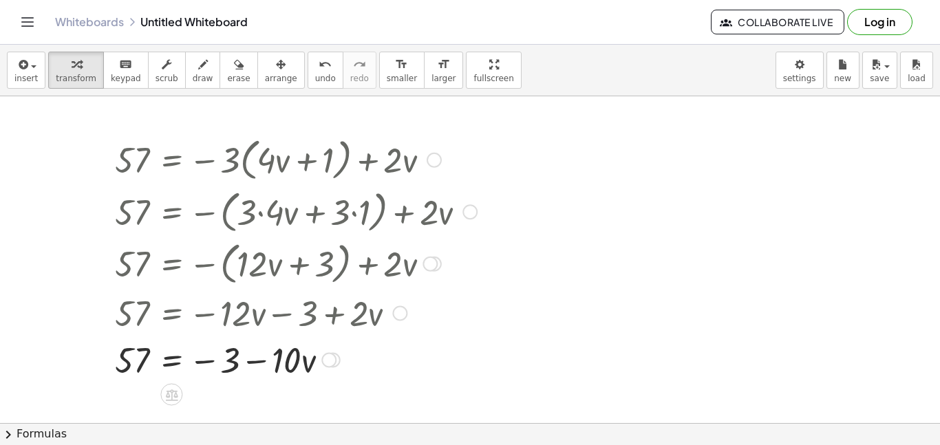
click at [205, 363] on div at bounding box center [296, 359] width 376 height 47
click at [151, 347] on div at bounding box center [296, 359] width 376 height 47
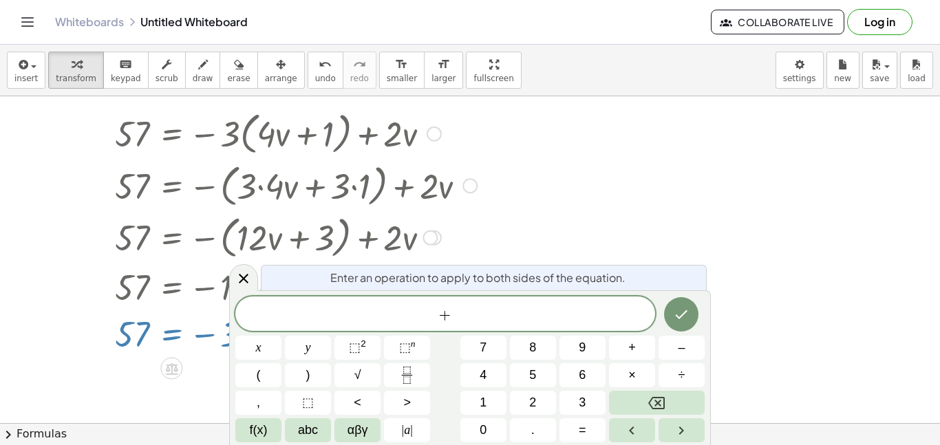
scroll to position [8, 0]
click at [682, 315] on icon "Done" at bounding box center [681, 314] width 17 height 17
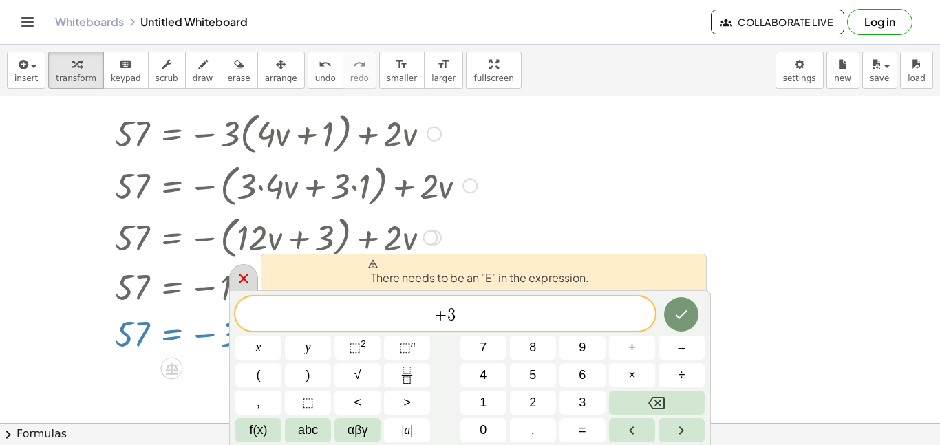
click at [243, 273] on icon at bounding box center [243, 279] width 17 height 17
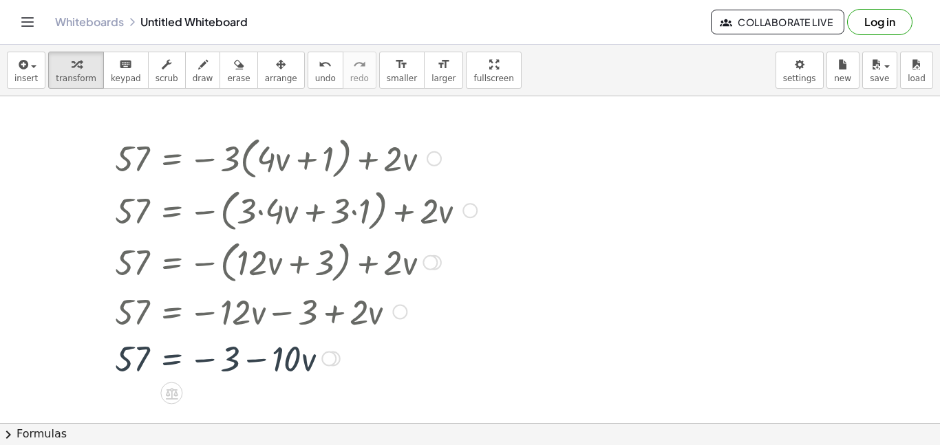
scroll to position [0, 0]
click at [229, 361] on div at bounding box center [296, 359] width 376 height 47
click at [257, 366] on div at bounding box center [296, 359] width 376 height 47
click at [258, 363] on div at bounding box center [296, 359] width 376 height 47
click at [207, 361] on div at bounding box center [296, 359] width 376 height 47
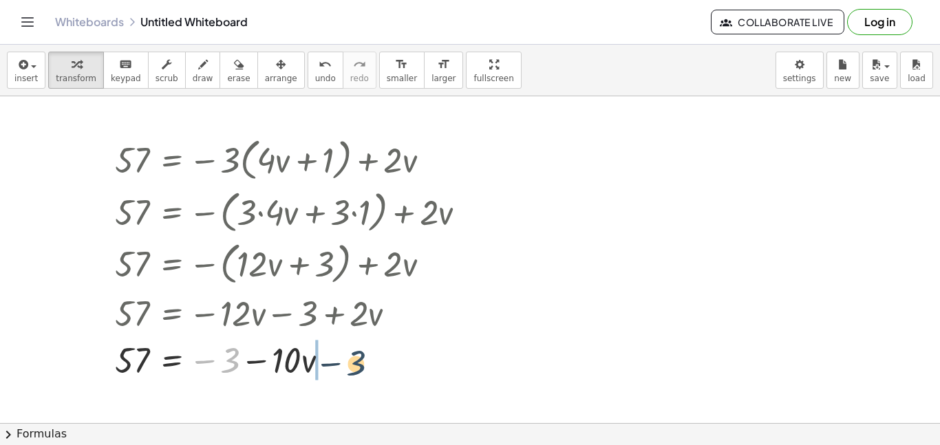
drag, startPoint x: 226, startPoint y: 358, endPoint x: 372, endPoint y: 362, distance: 146.0
click at [372, 362] on div at bounding box center [296, 359] width 376 height 47
click at [225, 352] on div at bounding box center [296, 359] width 376 height 47
click at [194, 21] on div "Whiteboards Untitled Whiteboard" at bounding box center [383, 22] width 656 height 14
click at [25, 90] on div "insert select one: Math Expression Function Text Youtube Video Graphing Geometr…" at bounding box center [470, 71] width 940 height 52
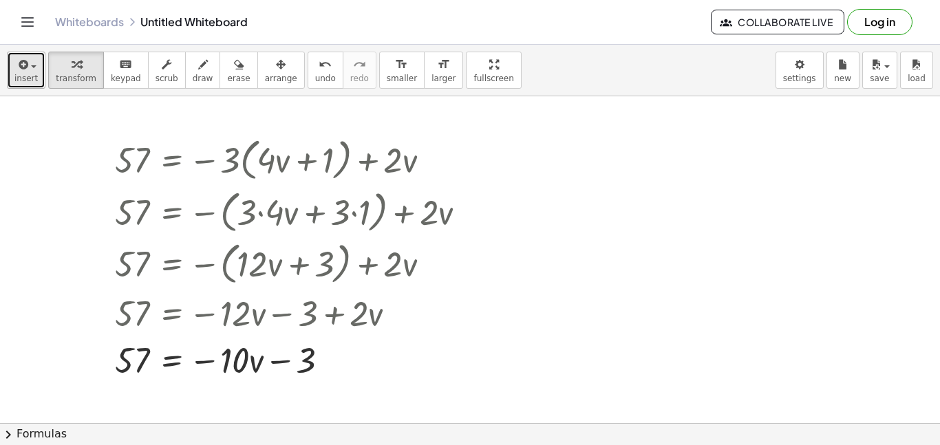
click at [21, 76] on span "insert" at bounding box center [25, 79] width 23 height 10
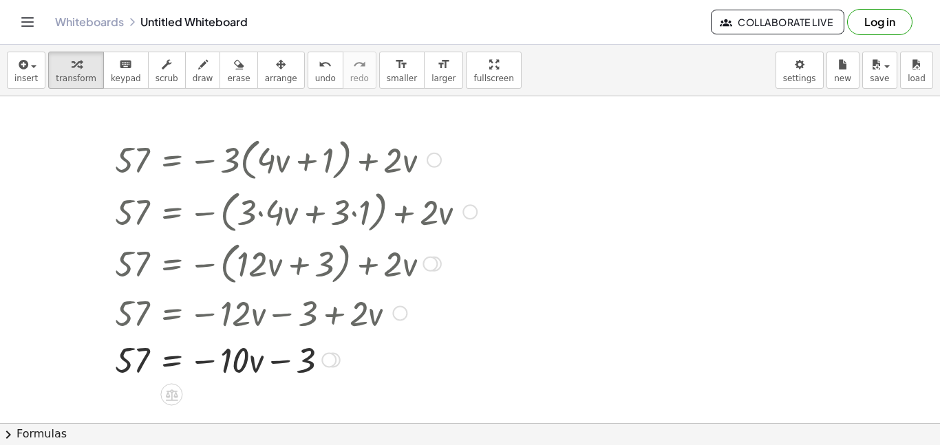
click at [433, 222] on div at bounding box center [296, 211] width 376 height 52
click at [362, 208] on div at bounding box center [296, 211] width 376 height 52
click at [353, 215] on div at bounding box center [296, 211] width 376 height 52
click at [262, 214] on div at bounding box center [296, 211] width 376 height 52
click at [316, 216] on div at bounding box center [296, 211] width 376 height 52
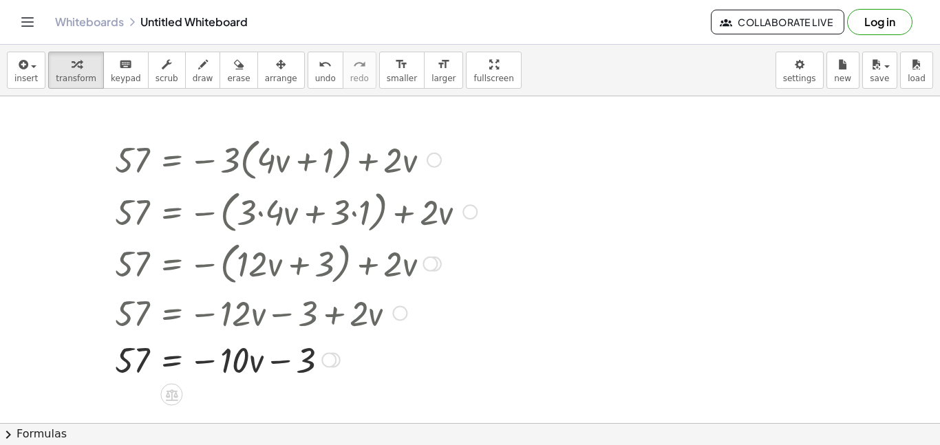
click at [277, 368] on div at bounding box center [296, 359] width 376 height 47
click at [312, 366] on div at bounding box center [296, 359] width 376 height 47
drag, startPoint x: 299, startPoint y: 360, endPoint x: 129, endPoint y: 357, distance: 170.1
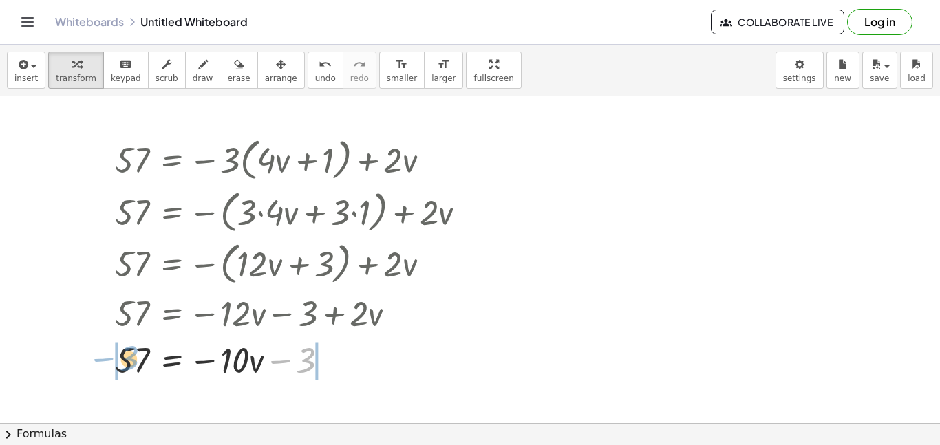
click at [129, 357] on div at bounding box center [296, 359] width 376 height 47
click at [93, 355] on div at bounding box center [270, 359] width 428 height 47
click at [106, 357] on div at bounding box center [270, 359] width 428 height 47
click at [334, 361] on div at bounding box center [295, 359] width 378 height 47
click at [232, 364] on div at bounding box center [295, 359] width 378 height 47
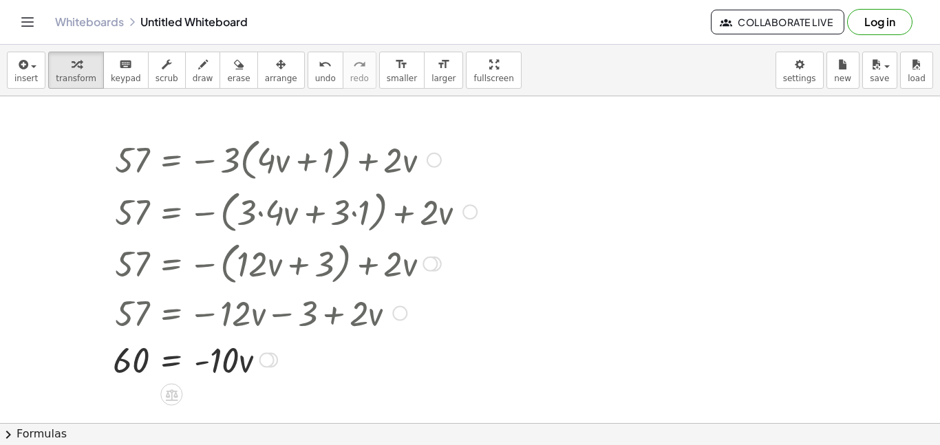
click at [225, 363] on div at bounding box center [295, 359] width 378 height 47
click at [131, 363] on div at bounding box center [295, 359] width 378 height 47
click at [175, 363] on div at bounding box center [295, 359] width 378 height 47
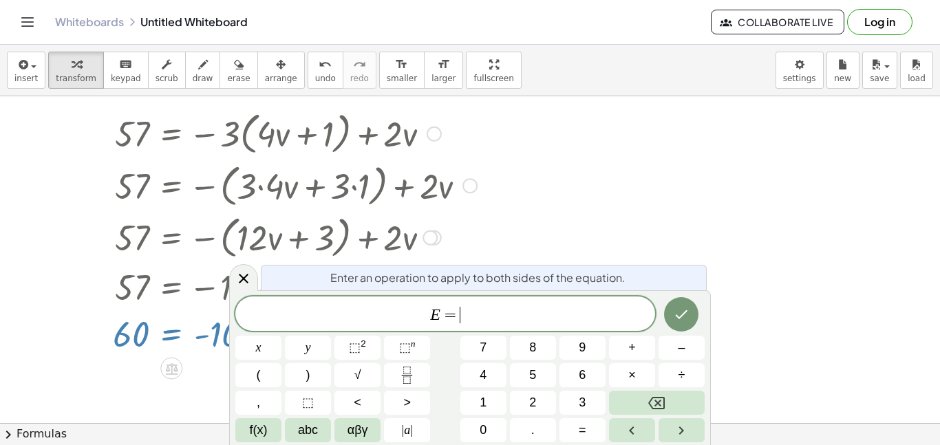
scroll to position [9, 0]
drag, startPoint x: 706, startPoint y: 306, endPoint x: 509, endPoint y: 301, distance: 197.0
click at [509, 301] on div "Enter an operation to apply to both sides of the equation. E = x y ⬚ 2 ⬚ n 7 8 …" at bounding box center [470, 368] width 482 height 155
click at [481, 306] on span "E =" at bounding box center [445, 315] width 420 height 19
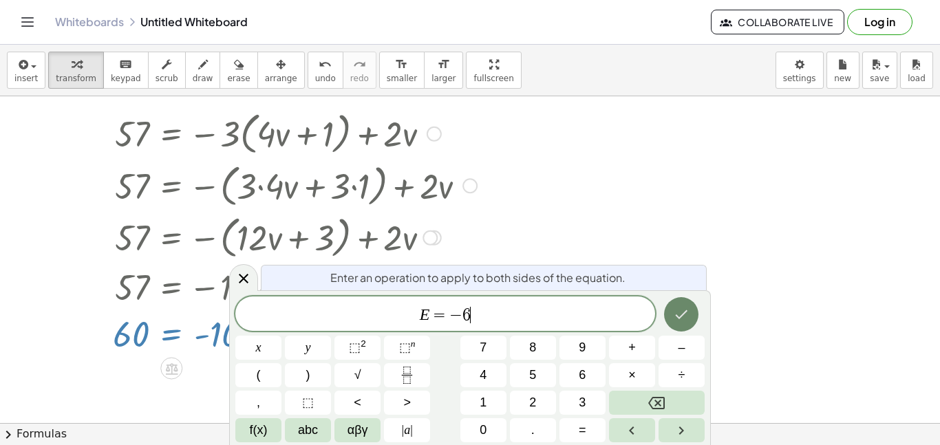
click at [690, 319] on icon "Done" at bounding box center [681, 314] width 17 height 17
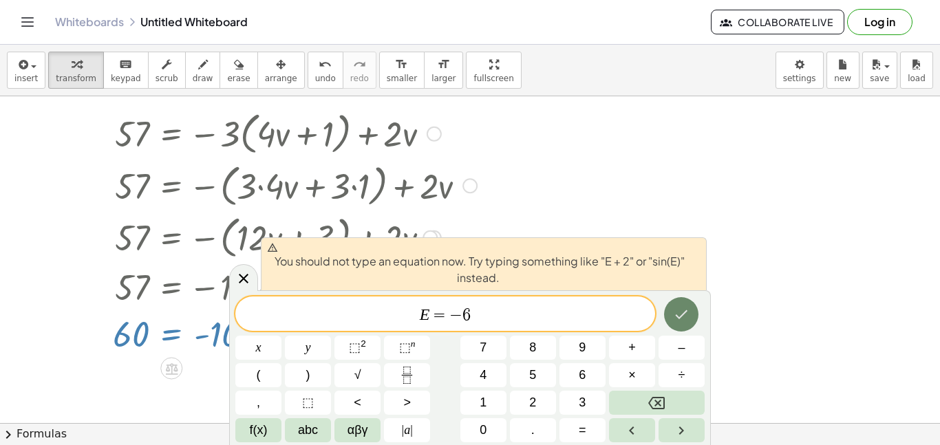
click at [687, 319] on icon "Done" at bounding box center [681, 314] width 17 height 17
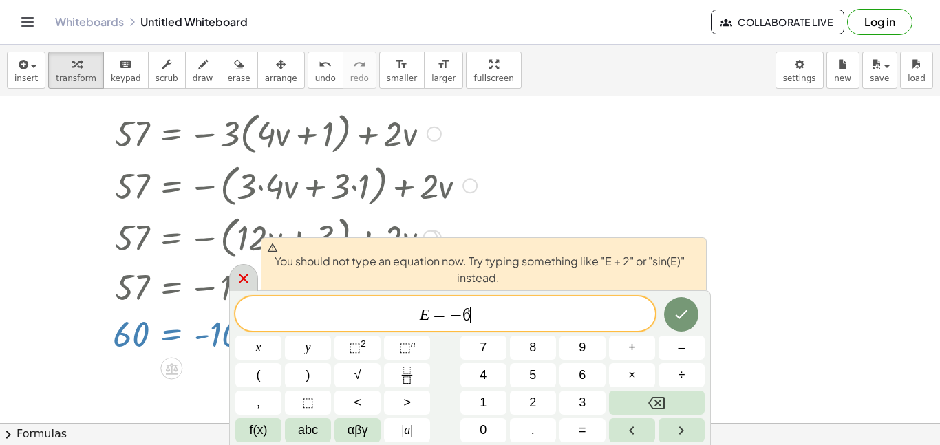
click at [236, 275] on icon at bounding box center [243, 279] width 17 height 17
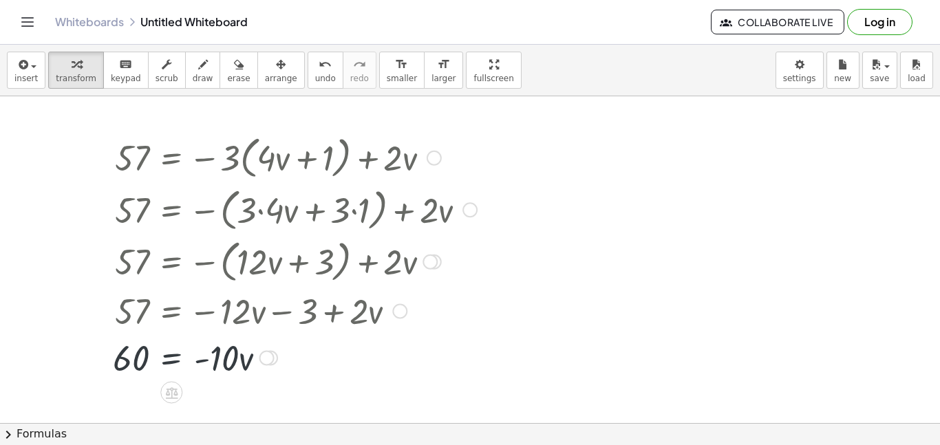
scroll to position [0, 0]
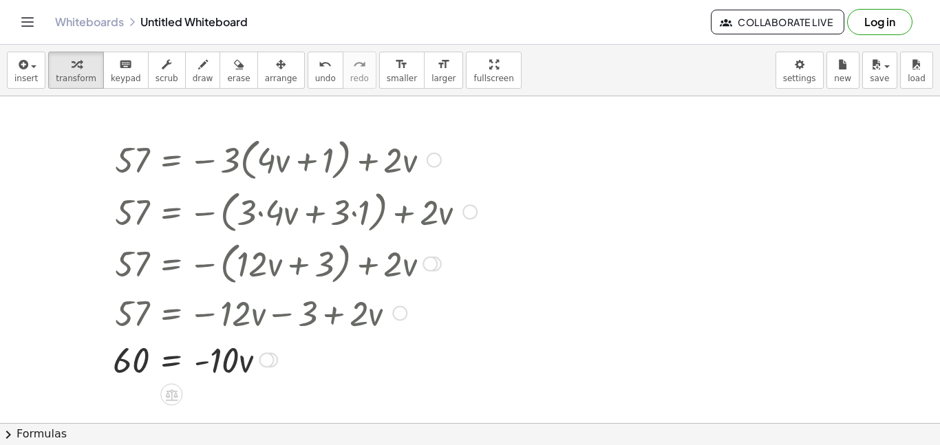
click at [249, 363] on div at bounding box center [295, 359] width 378 height 47
click at [215, 363] on div at bounding box center [295, 359] width 378 height 47
click at [204, 365] on div at bounding box center [295, 359] width 378 height 47
click at [204, 360] on div at bounding box center [295, 359] width 378 height 47
click at [175, 362] on div at bounding box center [295, 359] width 378 height 47
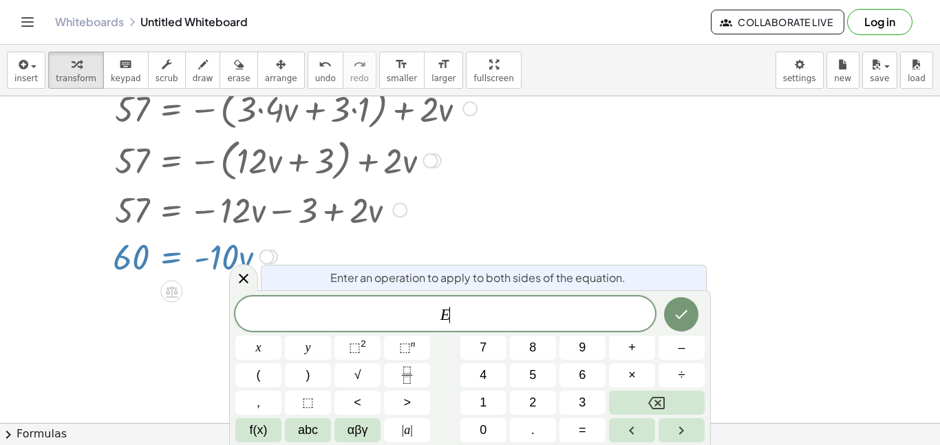
scroll to position [120, 0]
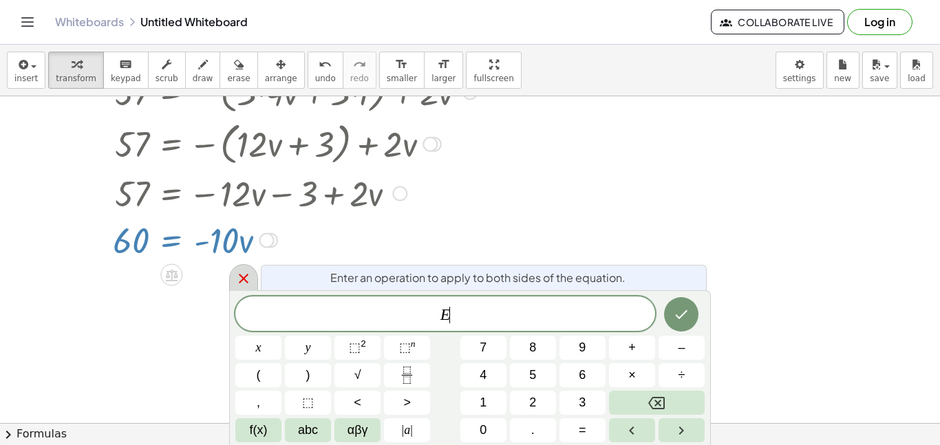
click at [242, 278] on icon at bounding box center [243, 279] width 17 height 17
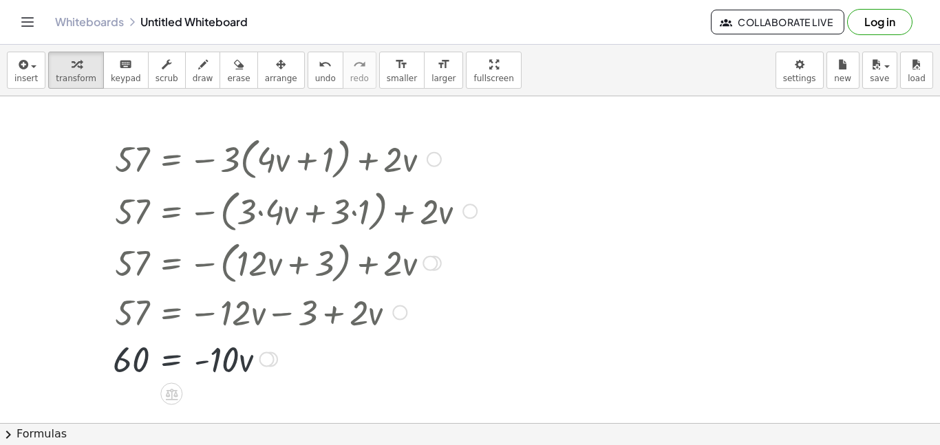
scroll to position [0, 0]
click at [176, 398] on icon at bounding box center [172, 395] width 14 height 14
drag, startPoint x: 225, startPoint y: 366, endPoint x: 141, endPoint y: 390, distance: 87.4
click at [207, 344] on div at bounding box center [290, 358] width 387 height 69
click at [219, 361] on div at bounding box center [290, 358] width 387 height 69
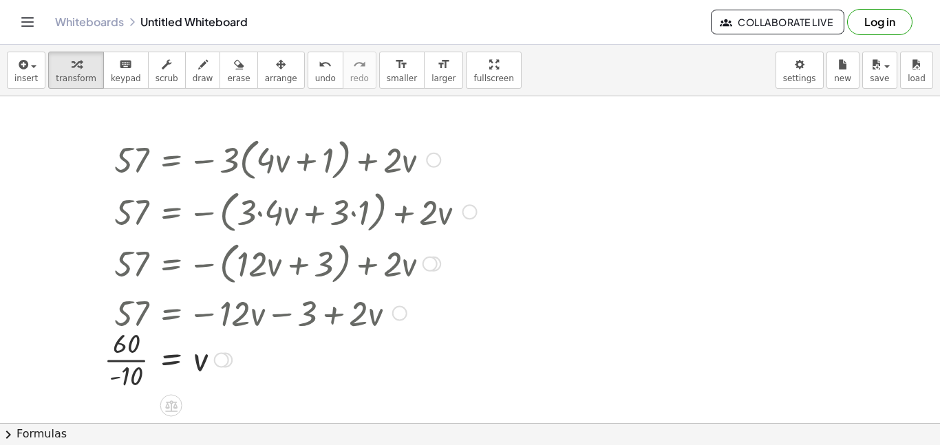
click at [123, 362] on div at bounding box center [290, 358] width 387 height 69
click at [173, 359] on div at bounding box center [295, 359] width 377 height 45
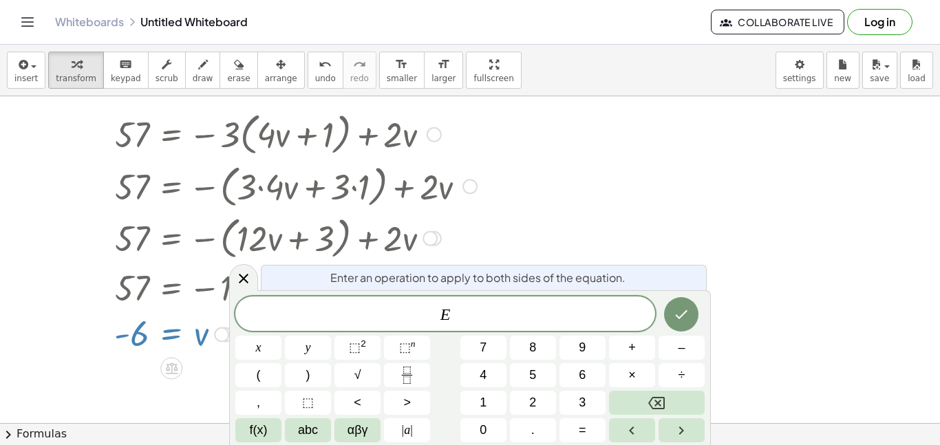
scroll to position [26, 0]
click at [247, 277] on icon at bounding box center [243, 279] width 17 height 17
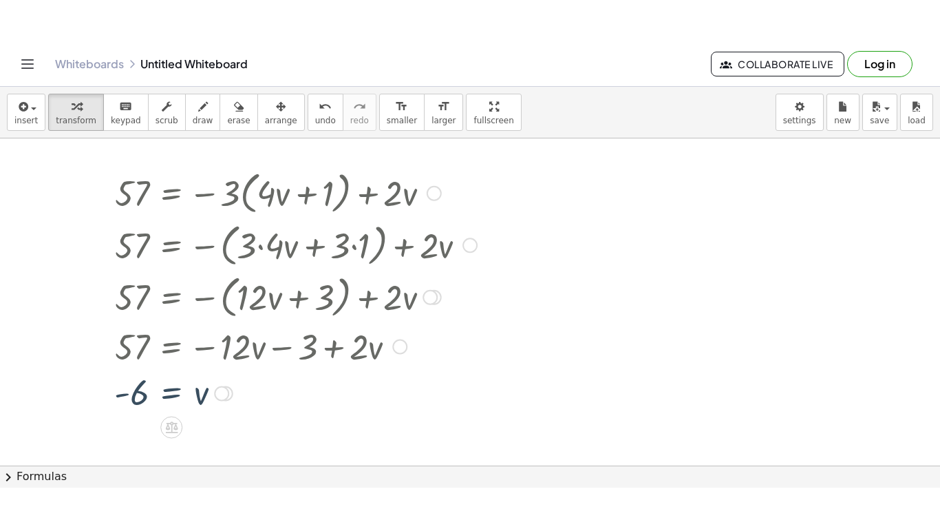
scroll to position [0, 0]
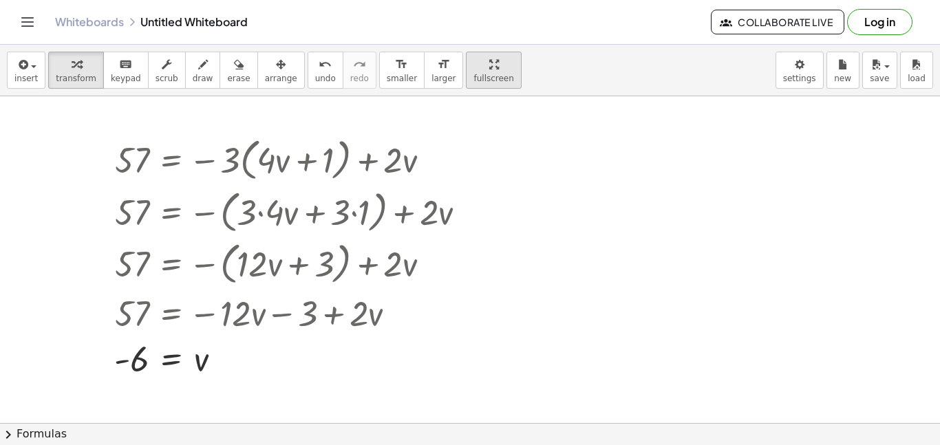
click at [461, 148] on div "insert select one: Math Expression Function Text Youtube Video Graphing Geometr…" at bounding box center [470, 245] width 940 height 401
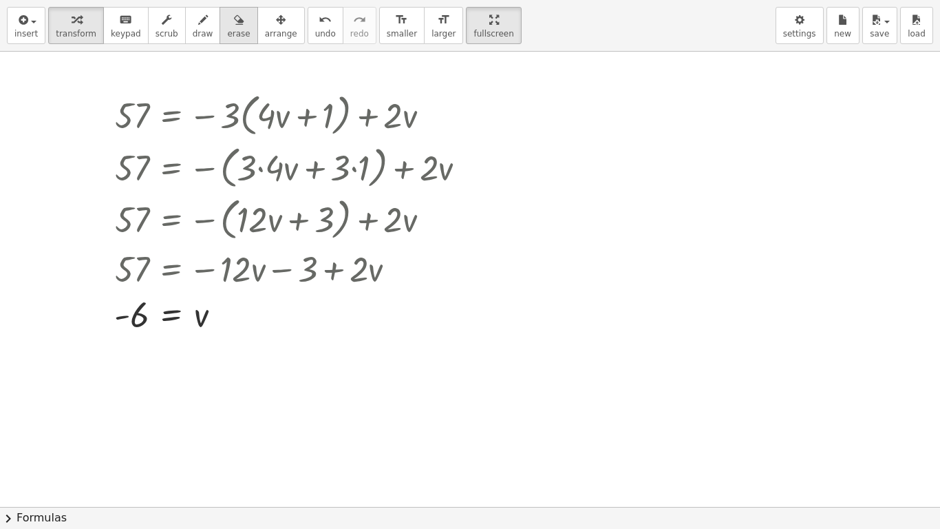
click at [233, 29] on span "erase" at bounding box center [238, 34] width 23 height 10
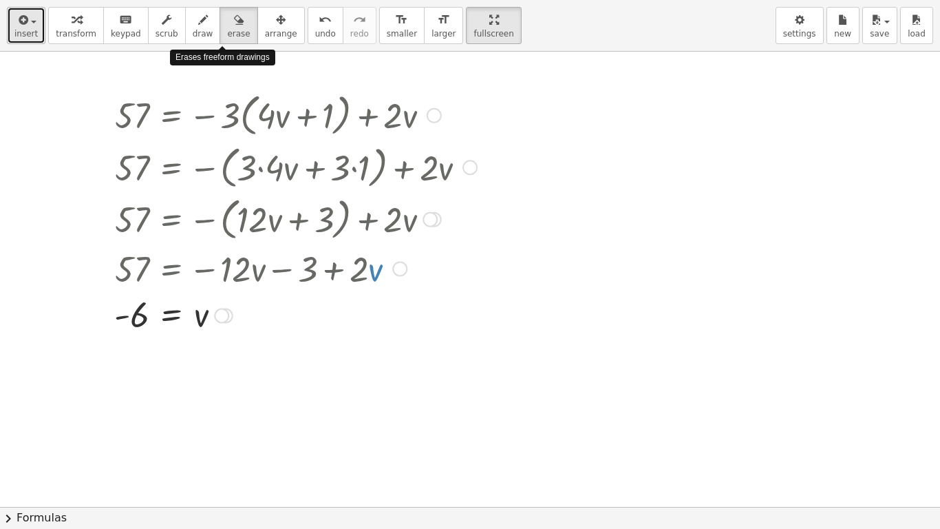
click at [32, 34] on span "insert" at bounding box center [25, 34] width 23 height 10
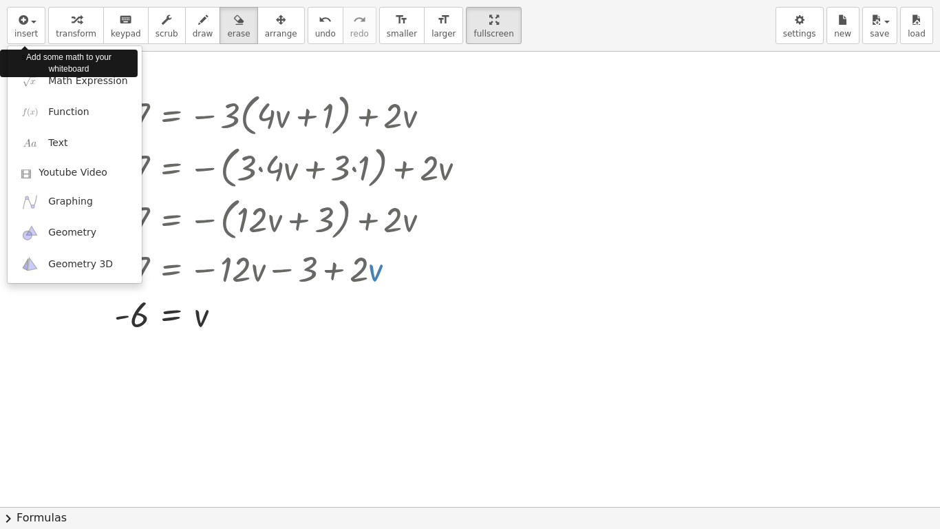
click at [108, 78] on div "Add some math to your whiteboard" at bounding box center [69, 63] width 138 height 34
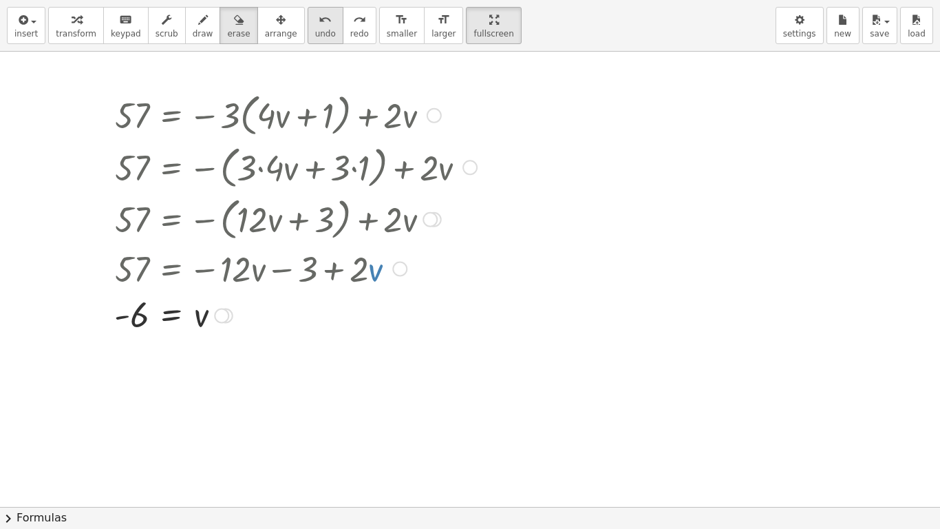
click at [315, 32] on span "undo" at bounding box center [325, 34] width 21 height 10
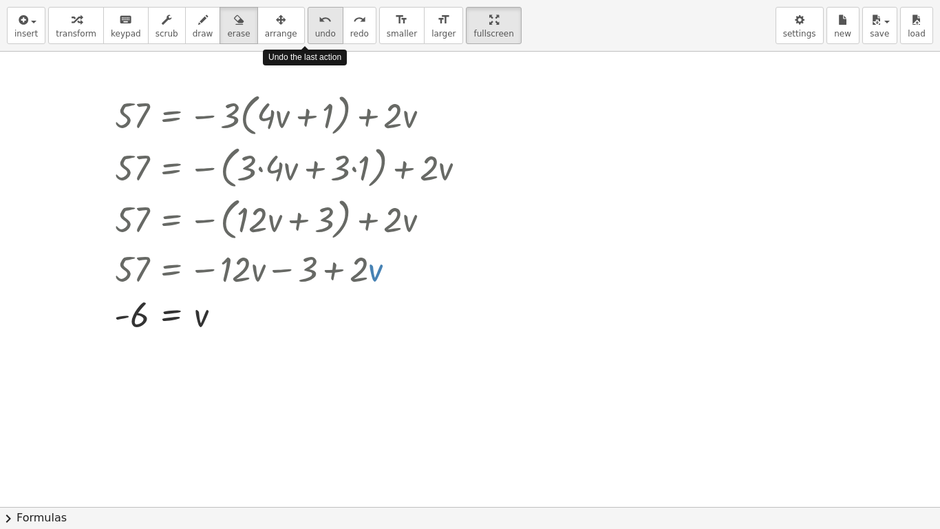
click at [315, 32] on span "undo" at bounding box center [325, 34] width 21 height 10
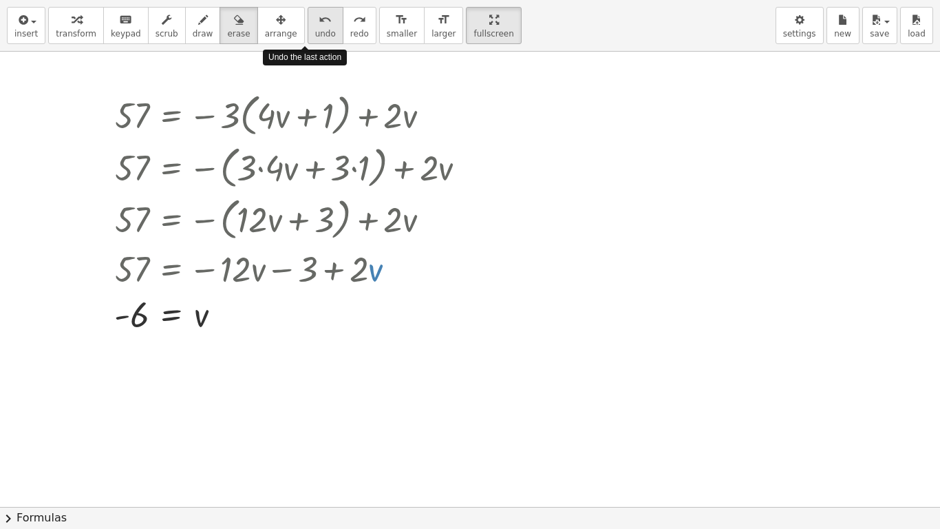
click at [315, 32] on span "undo" at bounding box center [325, 34] width 21 height 10
click at [412, 284] on div at bounding box center [470, 507] width 940 height 910
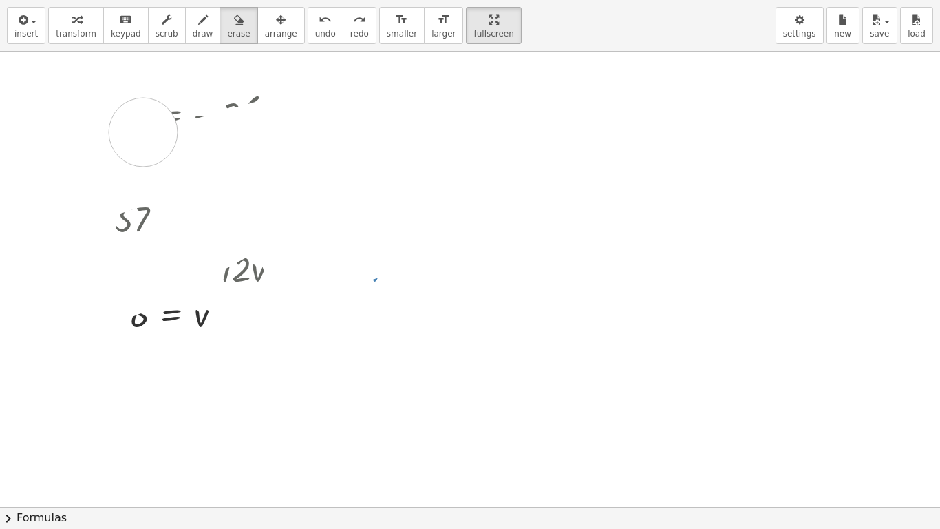
drag, startPoint x: 363, startPoint y: 154, endPoint x: 143, endPoint y: 132, distance: 220.6
click at [143, 132] on div at bounding box center [470, 507] width 940 height 910
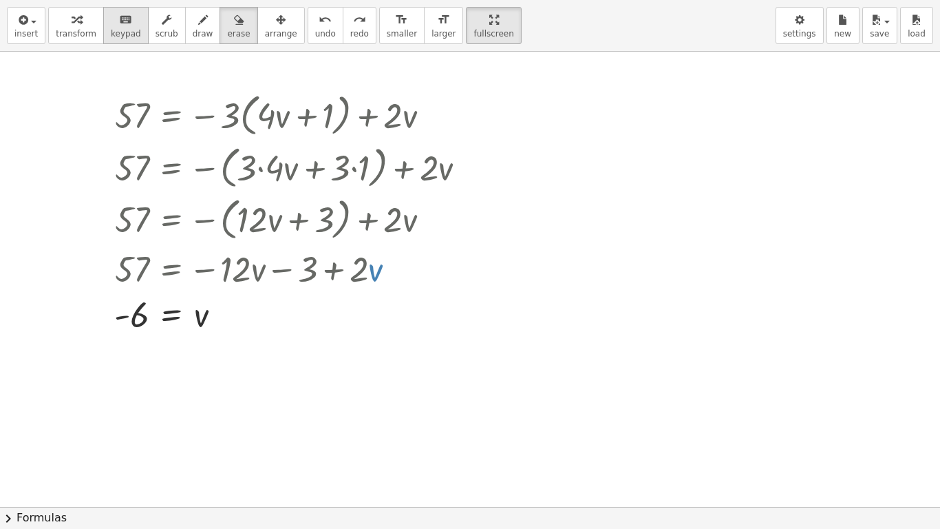
click at [123, 34] on span "keypad" at bounding box center [126, 34] width 30 height 10
click at [671, 255] on div at bounding box center [470, 507] width 940 height 910
click at [629, 144] on div at bounding box center [470, 507] width 940 height 910
click at [631, 146] on div at bounding box center [470, 507] width 940 height 910
click at [410, 229] on div at bounding box center [295, 218] width 377 height 52
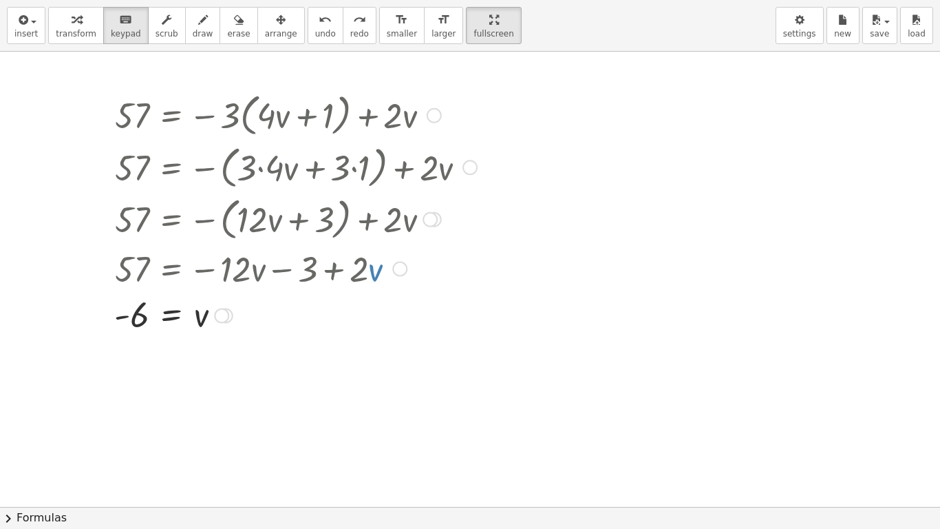
click at [394, 217] on div at bounding box center [295, 218] width 377 height 52
click at [156, 31] on span "scrub" at bounding box center [167, 34] width 23 height 10
click at [315, 24] on div "undo" at bounding box center [325, 19] width 21 height 17
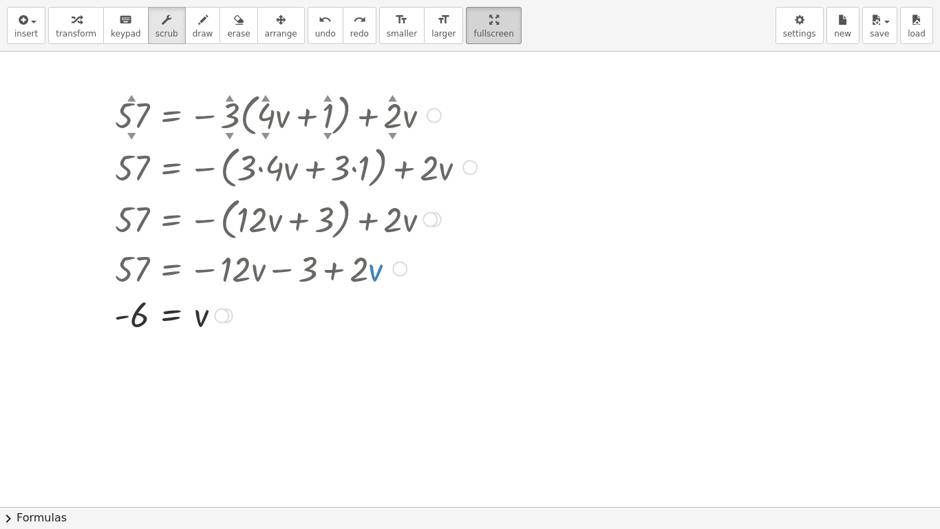
click at [467, 0] on html "Graspable Math Activities Get Started Activity Bank Assigned Work Classes White…" at bounding box center [470, 264] width 940 height 529
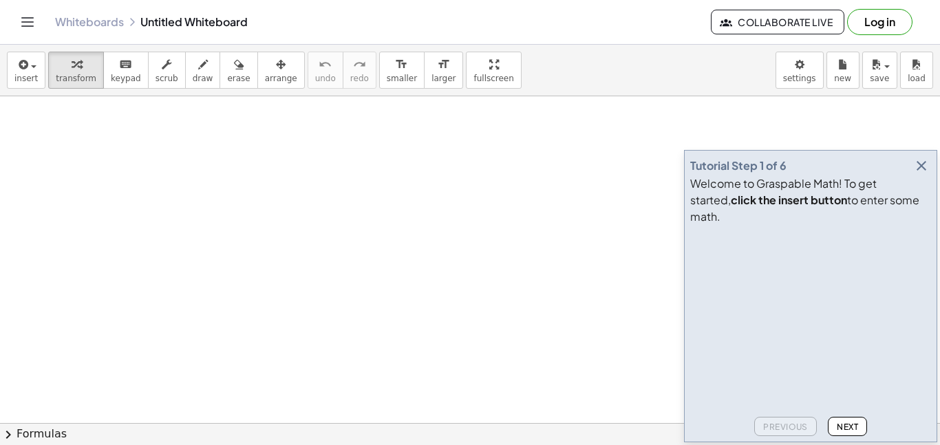
click at [925, 174] on icon "button" at bounding box center [922, 166] width 17 height 17
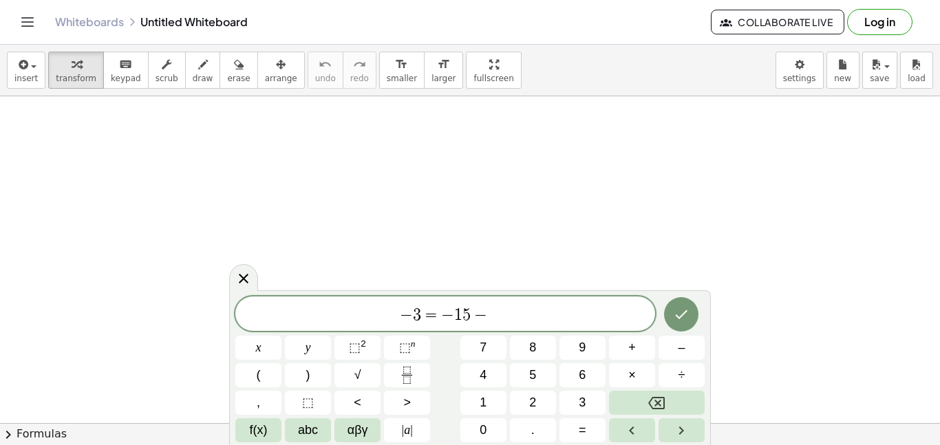
scroll to position [6, 0]
click at [679, 319] on icon "Done" at bounding box center [681, 313] width 17 height 17
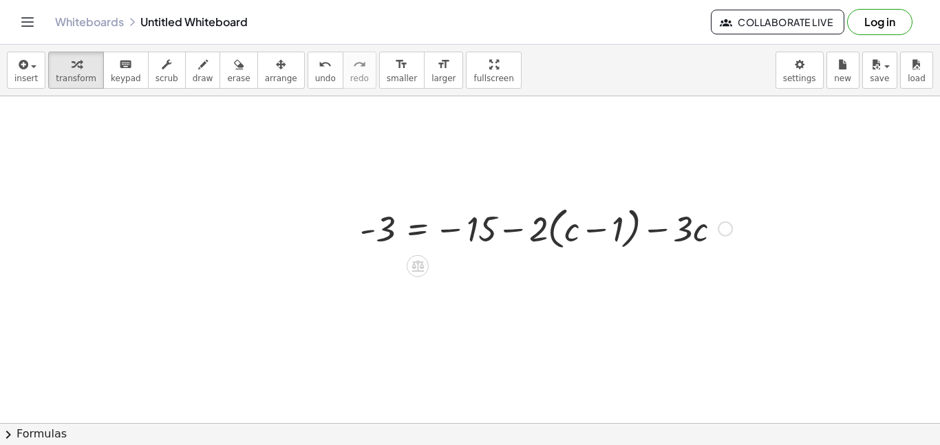
click at [512, 233] on div at bounding box center [546, 228] width 386 height 52
click at [554, 230] on div at bounding box center [546, 228] width 386 height 52
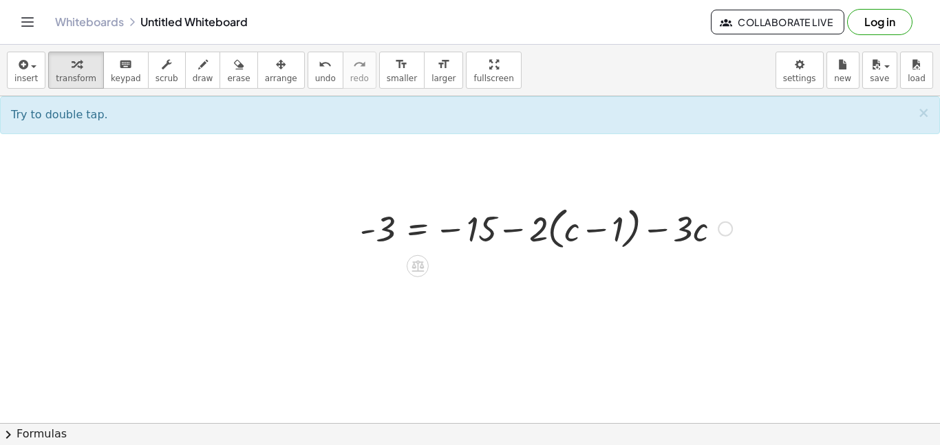
click at [551, 231] on div at bounding box center [546, 228] width 386 height 52
click at [553, 231] on div at bounding box center [546, 228] width 386 height 52
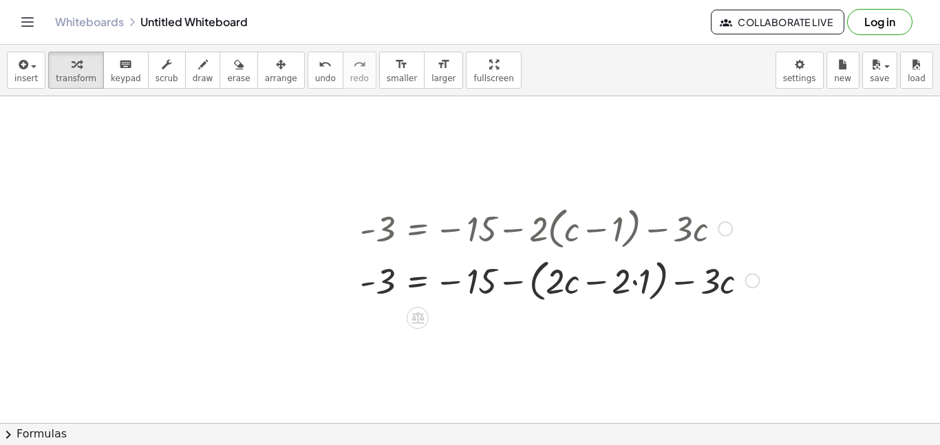
click at [595, 284] on div at bounding box center [559, 280] width 413 height 52
click at [633, 287] on div at bounding box center [559, 280] width 413 height 52
click at [633, 287] on div at bounding box center [549, 280] width 393 height 52
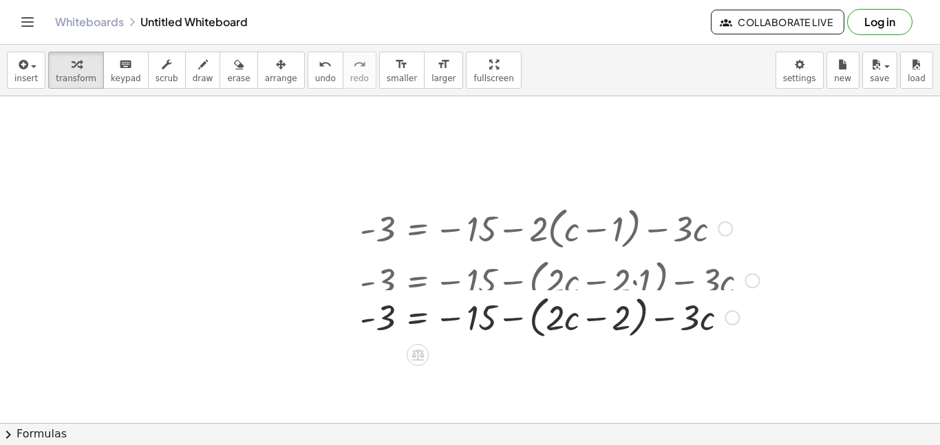
click at [562, 282] on div at bounding box center [559, 280] width 413 height 52
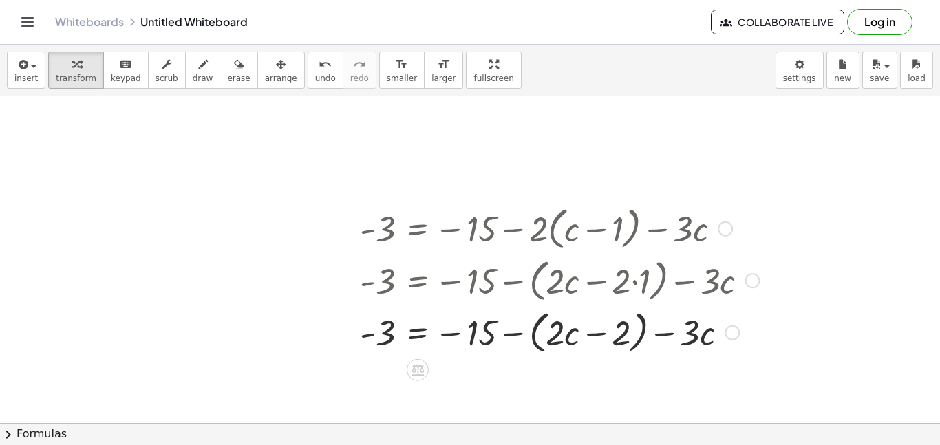
click at [562, 282] on div at bounding box center [559, 280] width 413 height 52
click at [565, 346] on div at bounding box center [559, 332] width 413 height 52
drag, startPoint x: 416, startPoint y: 224, endPoint x: 345, endPoint y: 187, distance: 80.4
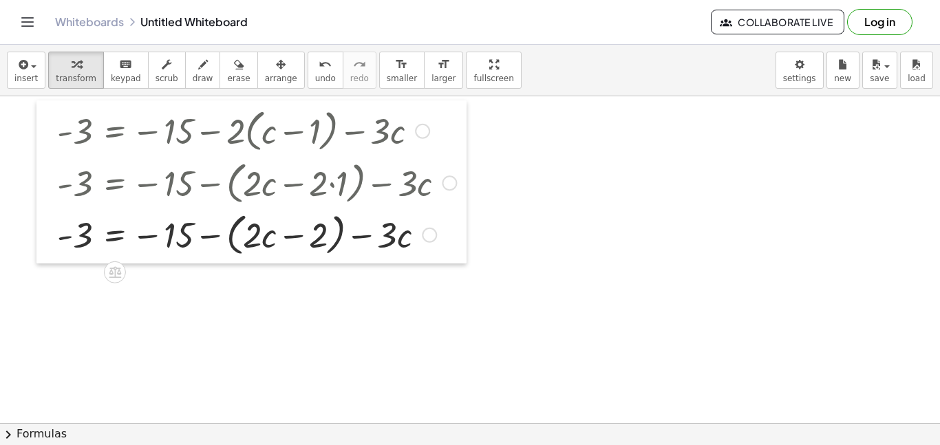
drag, startPoint x: 352, startPoint y: 215, endPoint x: 48, endPoint y: 123, distance: 318.0
click at [48, 123] on div at bounding box center [46, 182] width 21 height 163
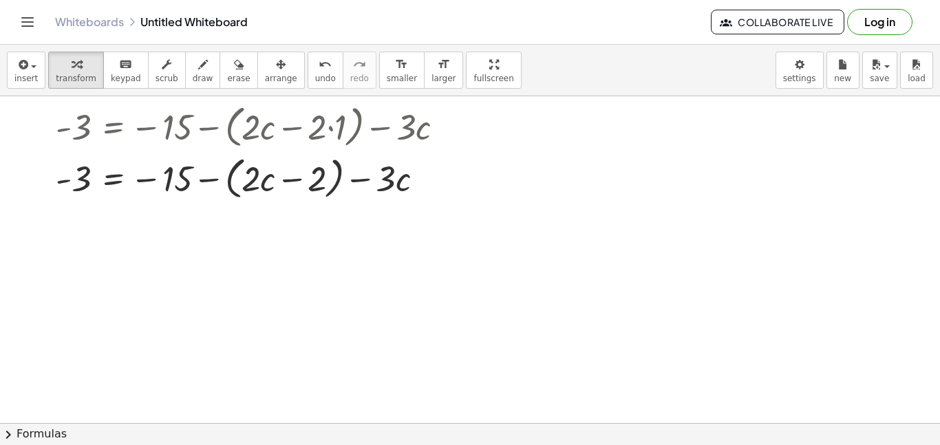
scroll to position [0, 0]
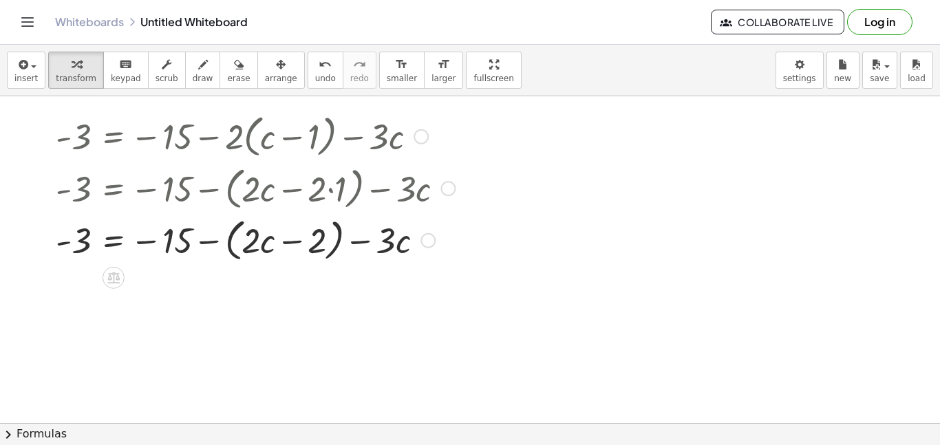
click at [383, 191] on div at bounding box center [255, 188] width 413 height 52
click at [340, 248] on div at bounding box center [255, 239] width 413 height 52
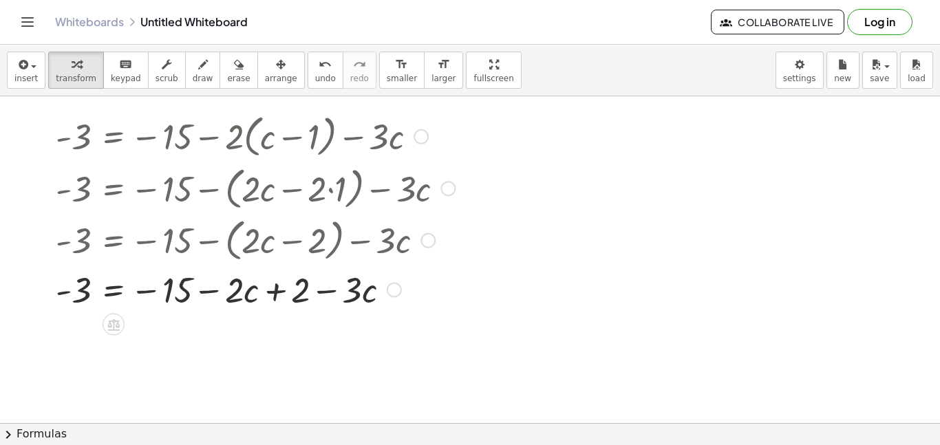
click at [275, 280] on div at bounding box center [255, 289] width 413 height 47
click at [278, 301] on div at bounding box center [255, 289] width 413 height 47
click at [319, 293] on div at bounding box center [255, 289] width 413 height 47
click at [207, 293] on div at bounding box center [255, 289] width 413 height 47
click at [273, 289] on div at bounding box center [255, 289] width 413 height 47
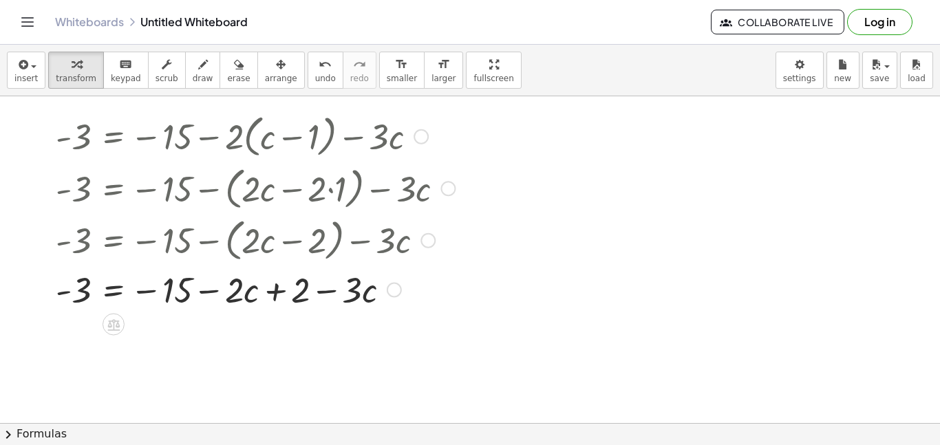
click at [74, 289] on div at bounding box center [255, 289] width 413 height 47
click at [70, 291] on div at bounding box center [255, 289] width 413 height 47
click at [63, 295] on div at bounding box center [255, 289] width 413 height 47
click at [85, 298] on div at bounding box center [255, 289] width 413 height 47
drag, startPoint x: 302, startPoint y: 298, endPoint x: 235, endPoint y: 297, distance: 66.8
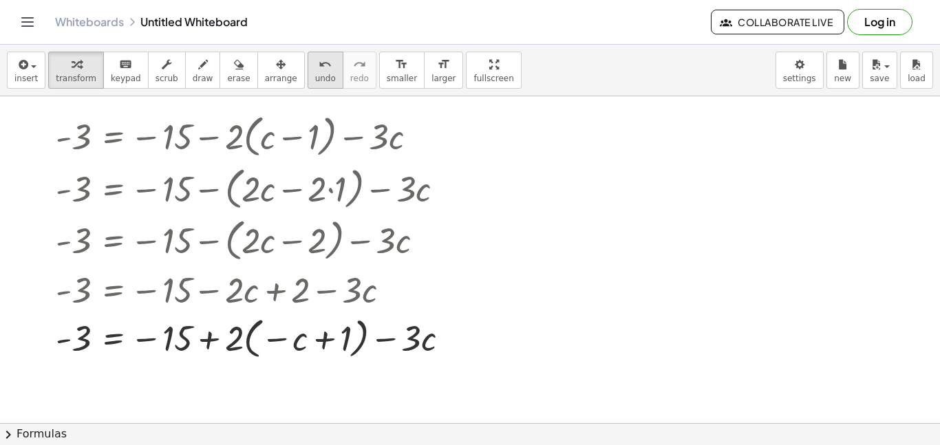
click at [308, 66] on button "undo undo" at bounding box center [326, 70] width 36 height 37
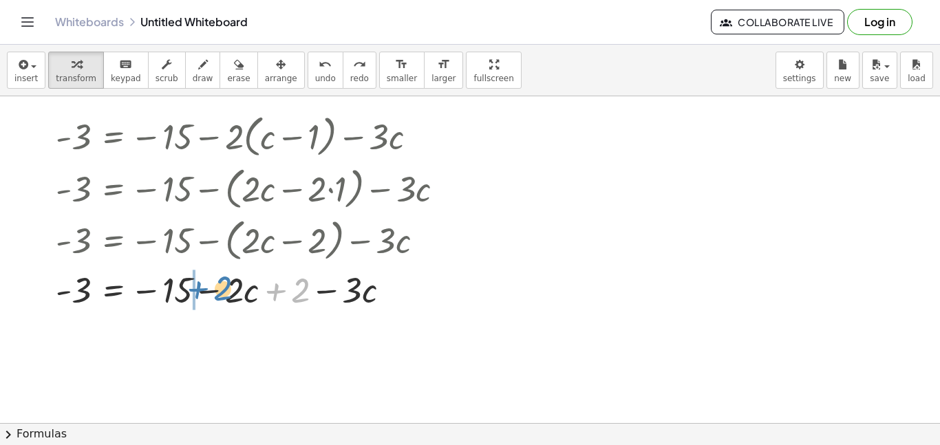
drag, startPoint x: 306, startPoint y: 291, endPoint x: 228, endPoint y: 290, distance: 77.8
click at [228, 290] on div at bounding box center [255, 289] width 413 height 47
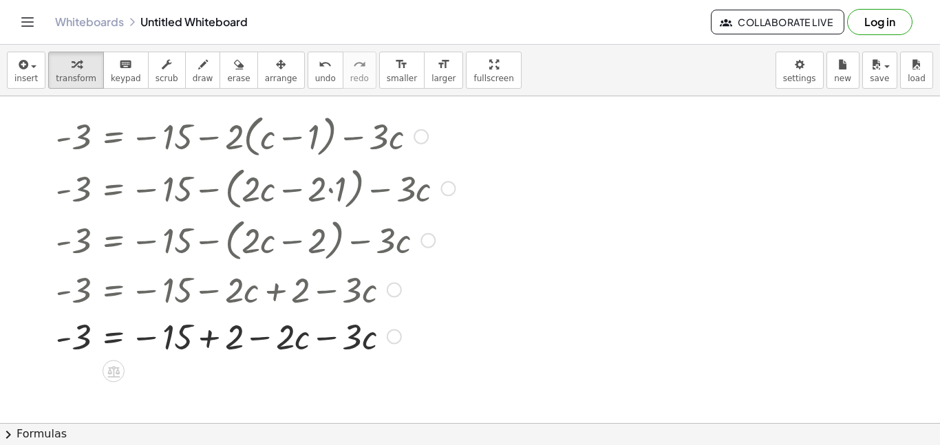
click at [213, 339] on div at bounding box center [255, 336] width 413 height 47
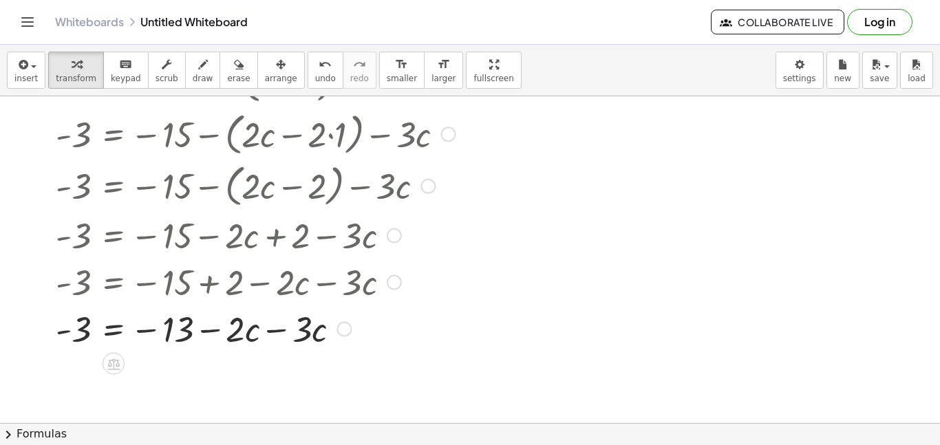
scroll to position [56, 0]
click at [273, 332] on div at bounding box center [255, 327] width 413 height 47
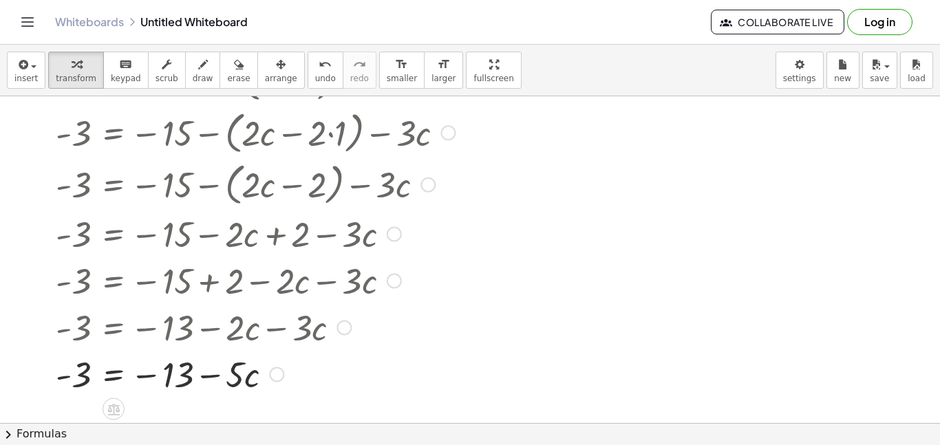
click at [217, 378] on div at bounding box center [255, 373] width 413 height 47
drag, startPoint x: 171, startPoint y: 381, endPoint x: 64, endPoint y: 379, distance: 106.7
click at [64, 379] on div at bounding box center [255, 373] width 413 height 47
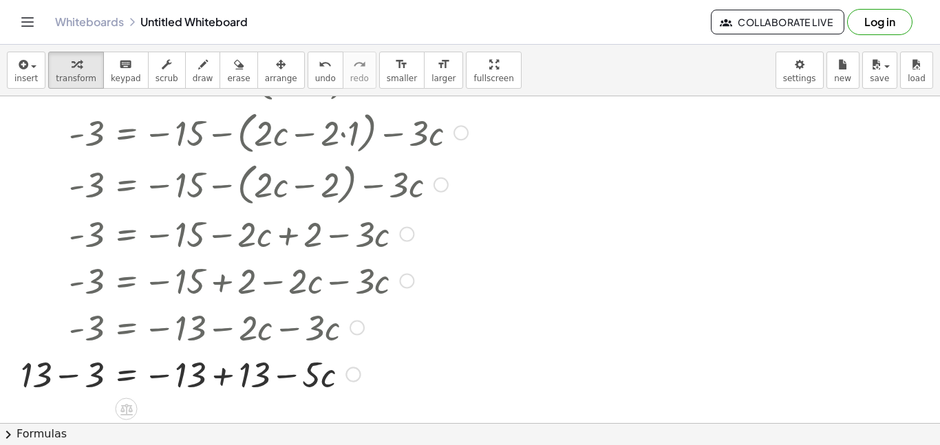
click at [65, 381] on div at bounding box center [244, 373] width 461 height 47
click at [220, 381] on div at bounding box center [268, 373] width 413 height 47
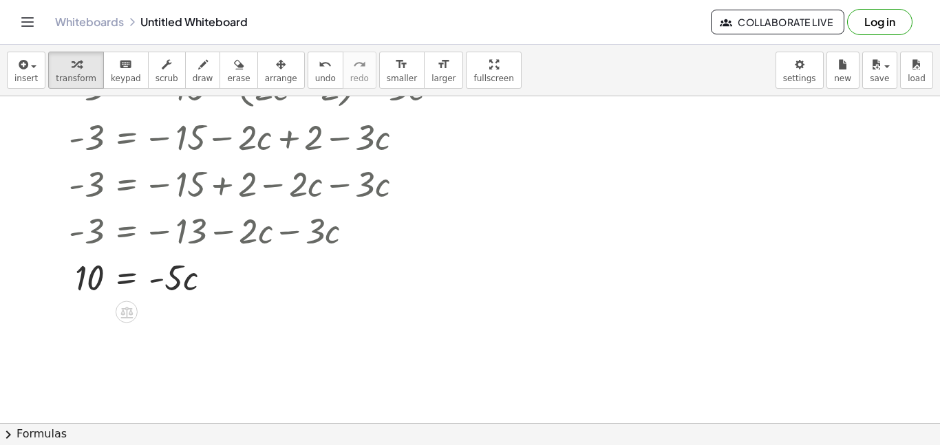
scroll to position [161, 0]
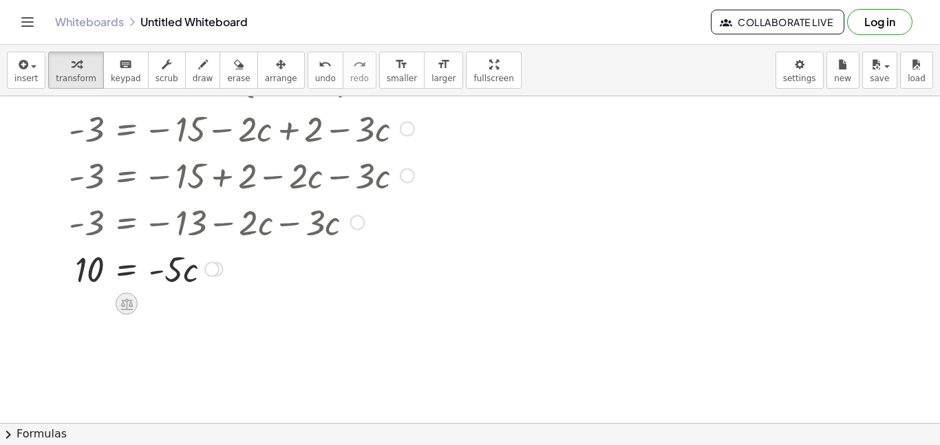
click at [124, 302] on icon at bounding box center [126, 305] width 12 height 12
click at [145, 307] on div "÷" at bounding box center [154, 304] width 22 height 22
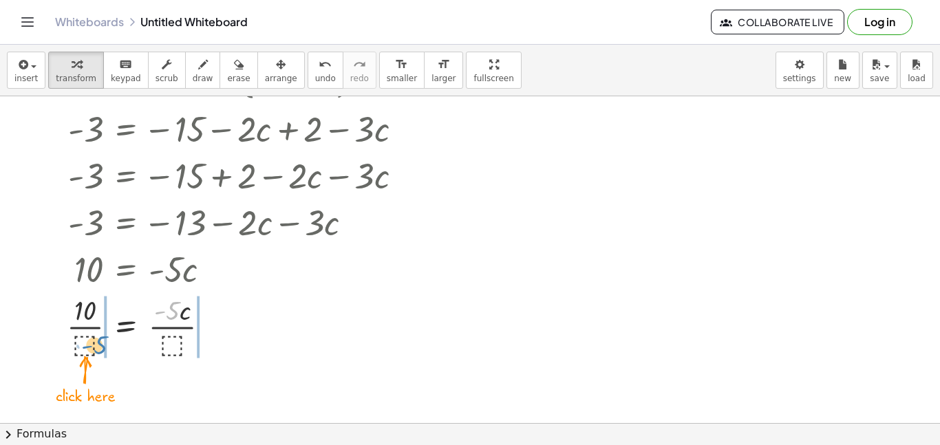
drag, startPoint x: 177, startPoint y: 312, endPoint x: 103, endPoint y: 346, distance: 81.6
click at [103, 346] on div at bounding box center [267, 325] width 415 height 69
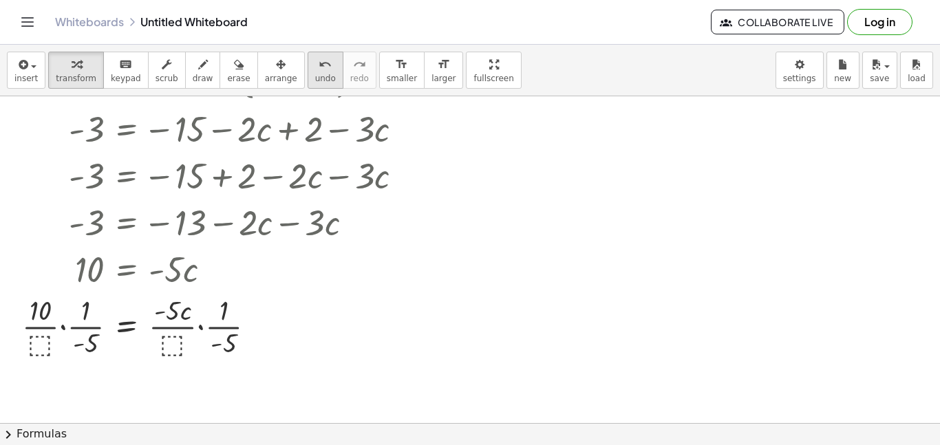
click at [319, 58] on icon "undo" at bounding box center [325, 64] width 13 height 17
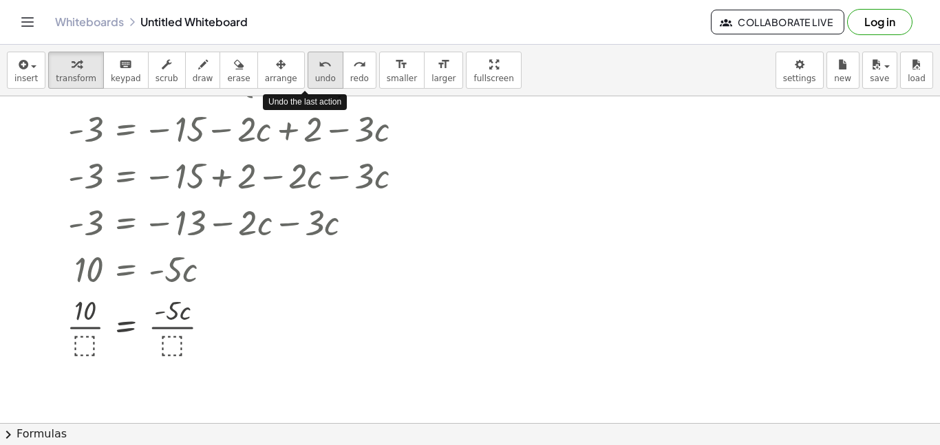
click at [319, 67] on icon "undo" at bounding box center [325, 64] width 13 height 17
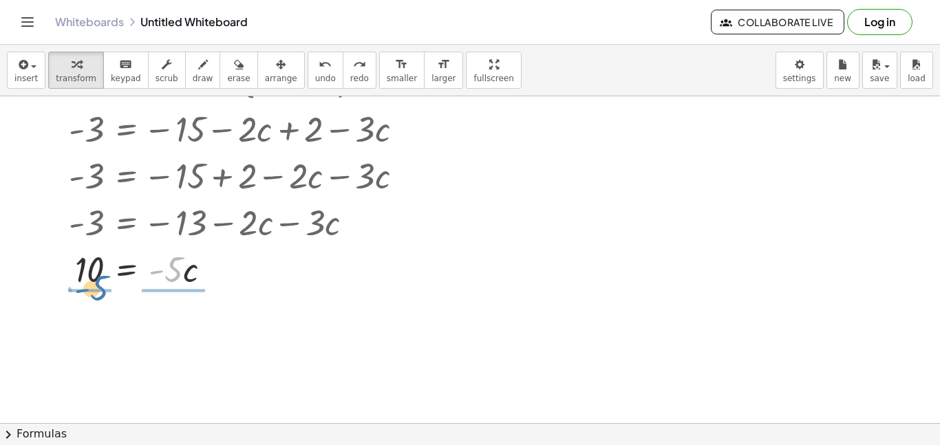
drag, startPoint x: 177, startPoint y: 268, endPoint x: 100, endPoint y: 289, distance: 80.0
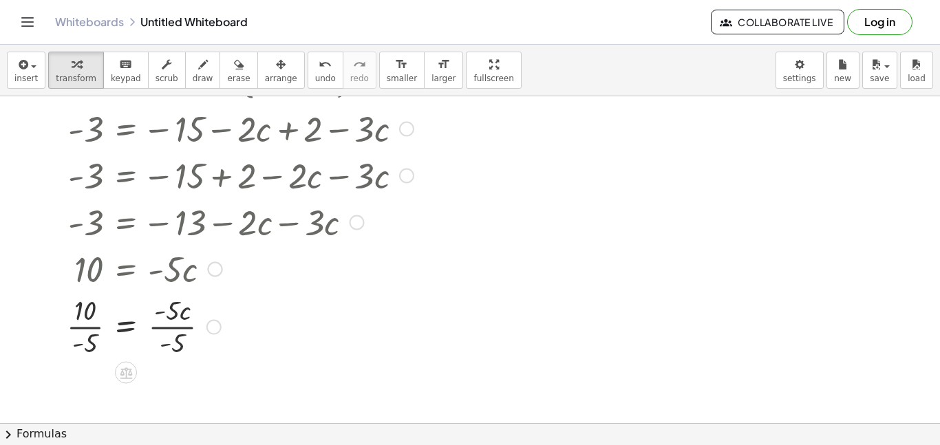
click at [89, 324] on div at bounding box center [267, 325] width 415 height 69
click at [165, 326] on div at bounding box center [268, 325] width 413 height 69
click at [91, 324] on div at bounding box center [268, 326] width 413 height 45
drag, startPoint x: 91, startPoint y: 324, endPoint x: 176, endPoint y: 326, distance: 84.7
click at [176, 326] on div at bounding box center [268, 326] width 413 height 45
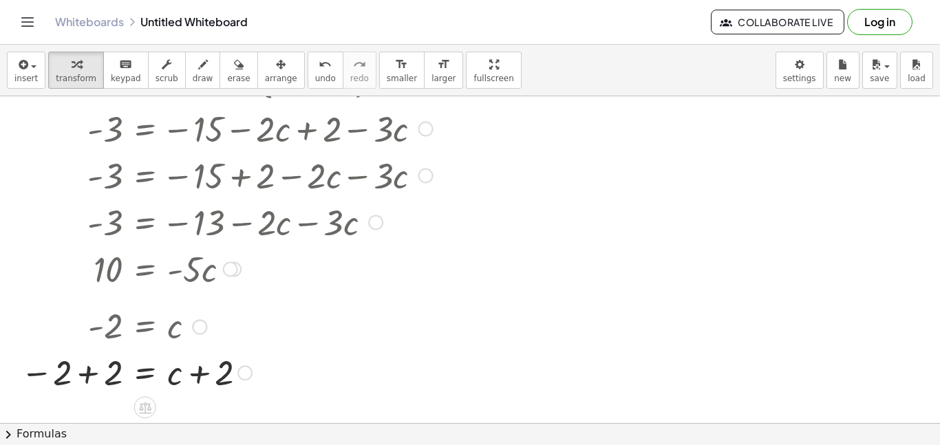
click at [197, 374] on div at bounding box center [254, 371] width 480 height 47
click at [94, 379] on div at bounding box center [254, 371] width 480 height 47
click at [201, 377] on div at bounding box center [287, 371] width 413 height 47
click at [319, 67] on icon "undo" at bounding box center [325, 64] width 13 height 17
click at [319, 66] on icon "undo" at bounding box center [325, 64] width 13 height 17
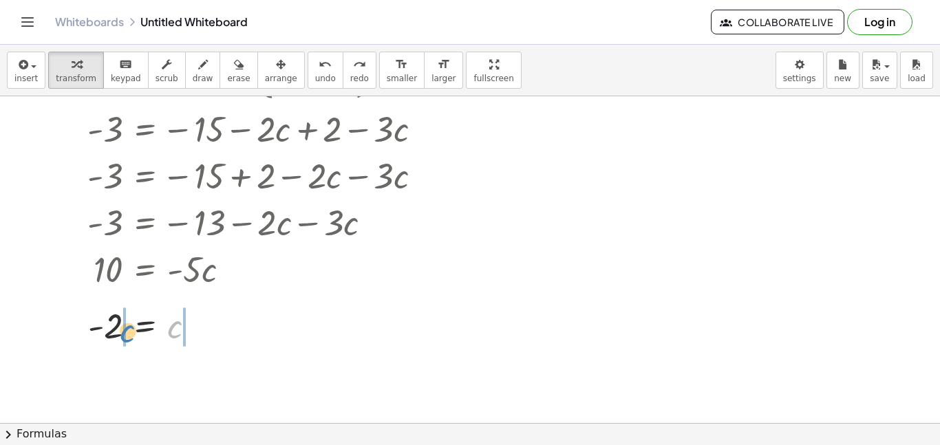
drag, startPoint x: 172, startPoint y: 343, endPoint x: 125, endPoint y: 347, distance: 47.7
click at [125, 347] on div at bounding box center [287, 326] width 413 height 45
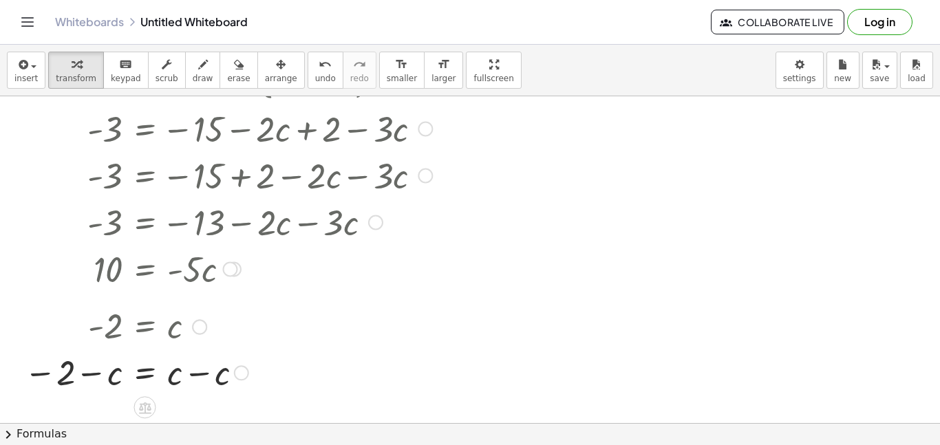
click at [202, 375] on div at bounding box center [255, 371] width 476 height 47
click at [89, 373] on div at bounding box center [255, 372] width 476 height 45
click at [143, 333] on div at bounding box center [255, 326] width 476 height 45
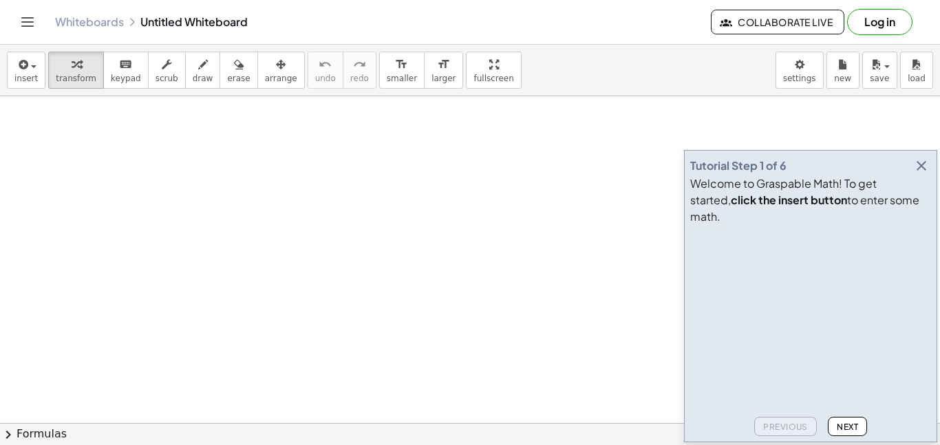
click at [920, 174] on icon "button" at bounding box center [922, 166] width 17 height 17
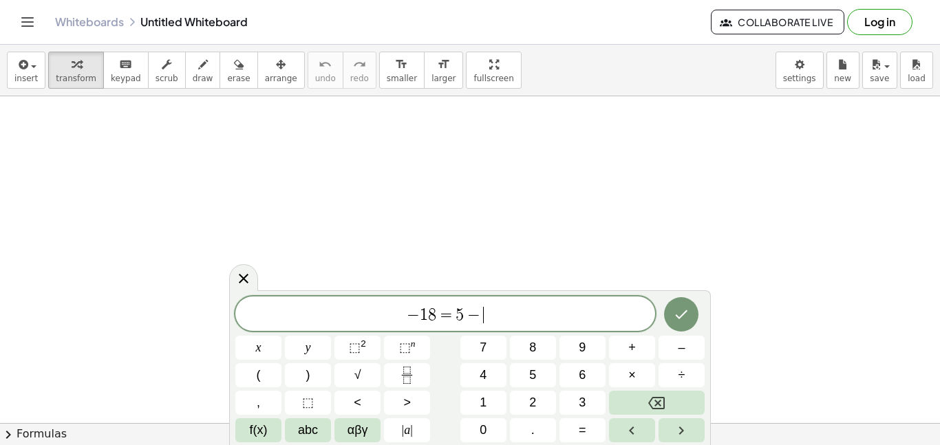
scroll to position [4, 0]
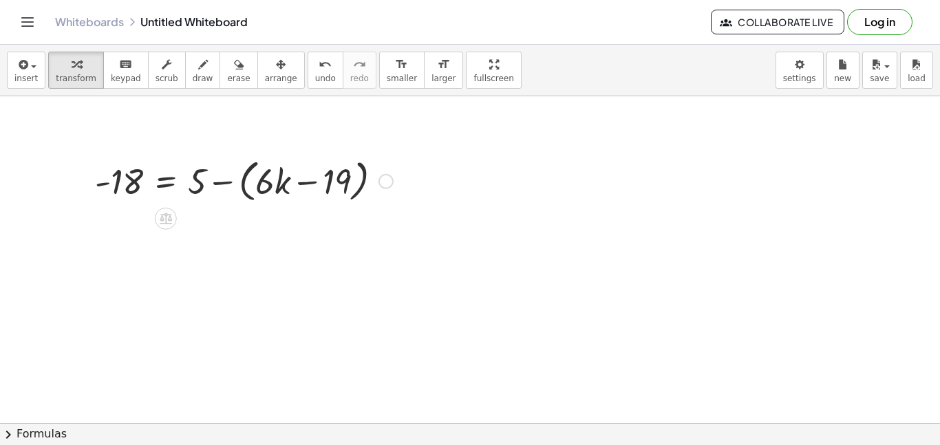
click at [310, 180] on div at bounding box center [244, 180] width 312 height 52
click at [246, 182] on div at bounding box center [244, 180] width 312 height 52
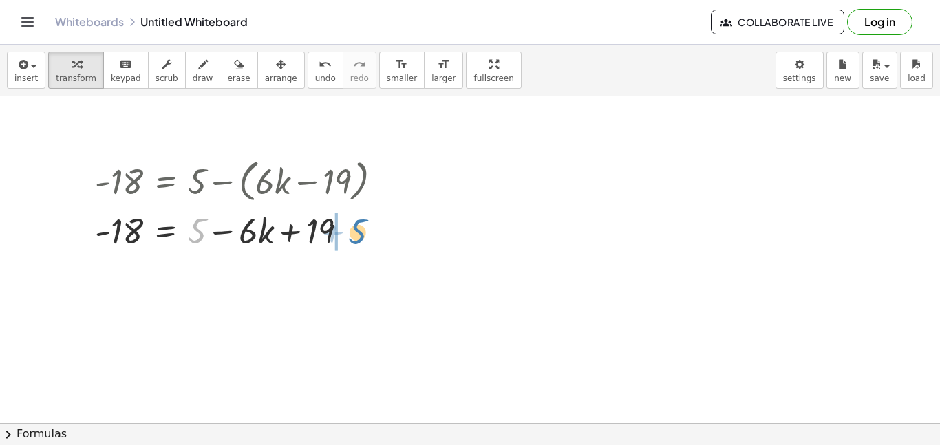
drag, startPoint x: 197, startPoint y: 229, endPoint x: 359, endPoint y: 230, distance: 162.5
click at [359, 230] on div at bounding box center [244, 230] width 312 height 47
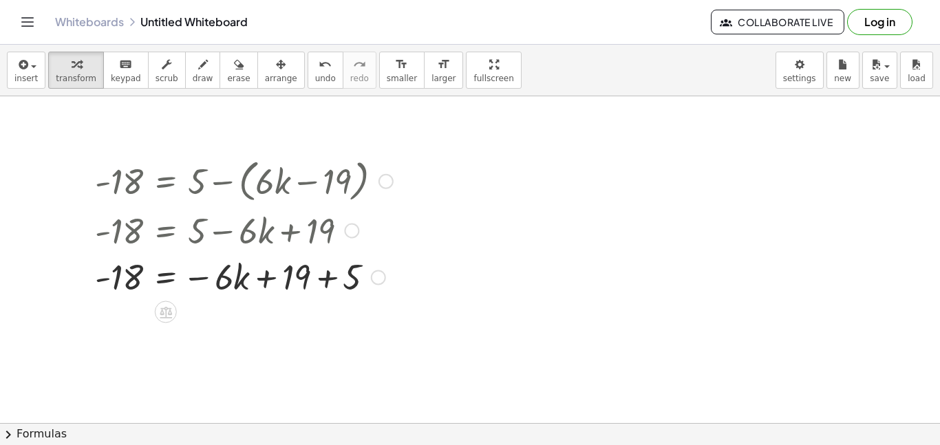
click at [348, 238] on div at bounding box center [231, 230] width 286 height 47
click at [328, 275] on div at bounding box center [244, 276] width 312 height 47
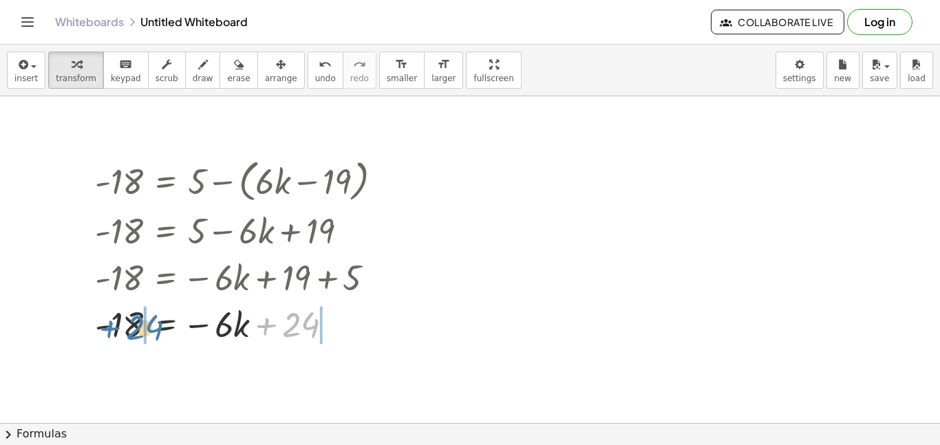
drag, startPoint x: 299, startPoint y: 327, endPoint x: 145, endPoint y: 332, distance: 153.6
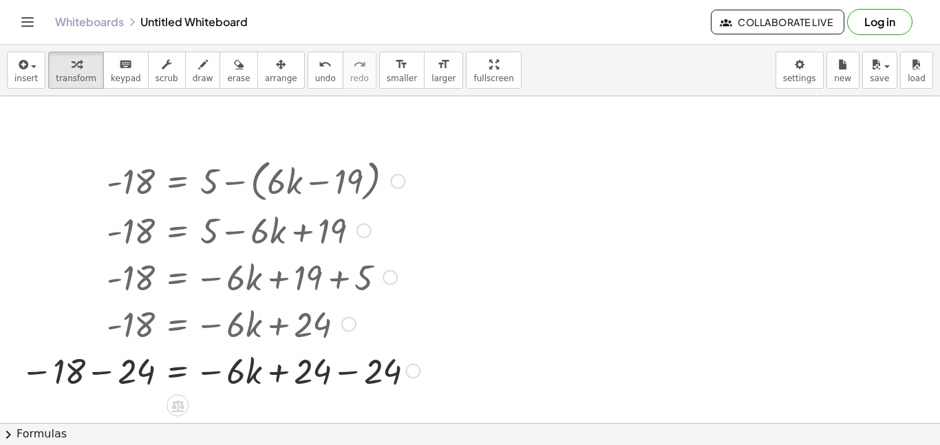
click at [104, 372] on div at bounding box center [220, 370] width 413 height 47
click at [348, 376] on div at bounding box center [264, 370] width 338 height 47
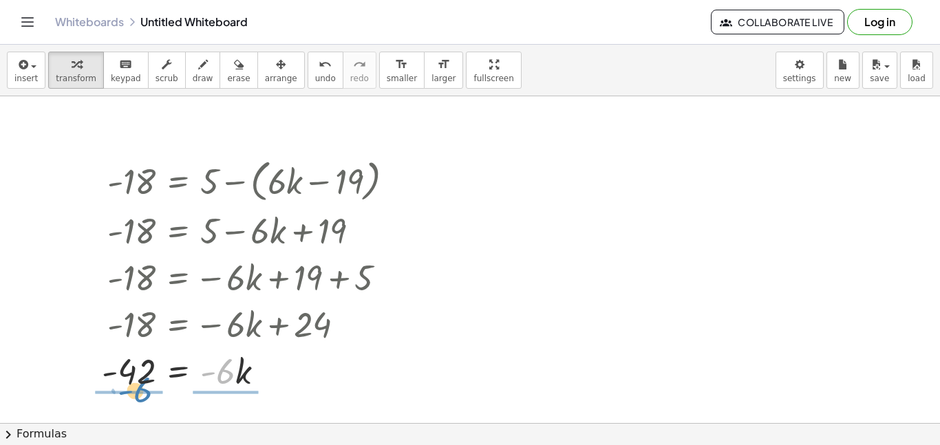
drag, startPoint x: 233, startPoint y: 373, endPoint x: 149, endPoint y: 393, distance: 85.7
click at [138, 375] on div at bounding box center [252, 369] width 319 height 69
click at [212, 372] on div at bounding box center [256, 369] width 312 height 69
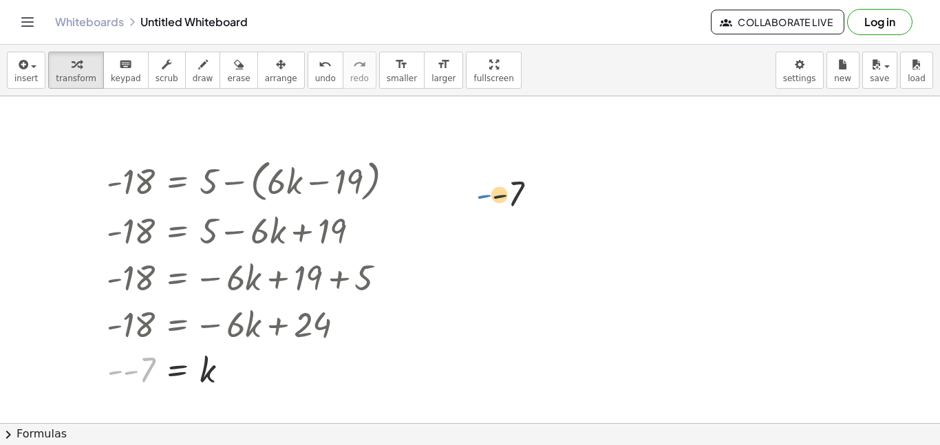
drag, startPoint x: 116, startPoint y: 370, endPoint x: 702, endPoint y: 127, distance: 634.9
drag, startPoint x: 109, startPoint y: 377, endPoint x: 76, endPoint y: 375, distance: 32.4
click at [315, 74] on span "undo" at bounding box center [325, 79] width 21 height 10
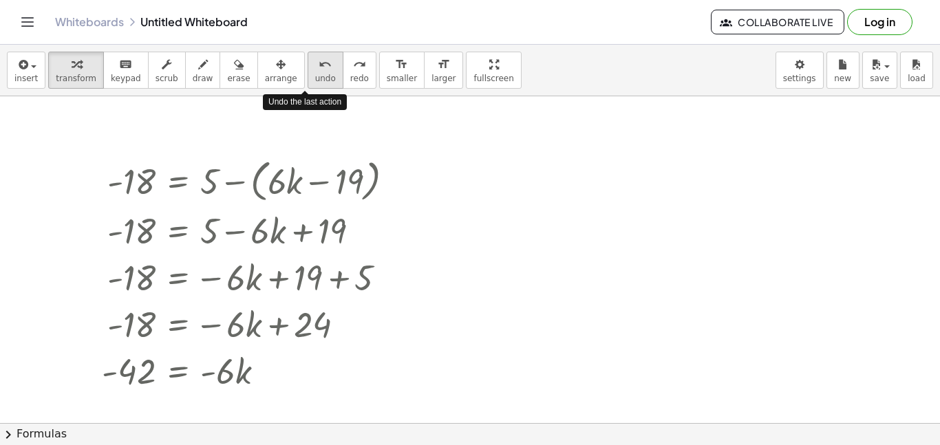
click at [315, 74] on span "undo" at bounding box center [325, 79] width 21 height 10
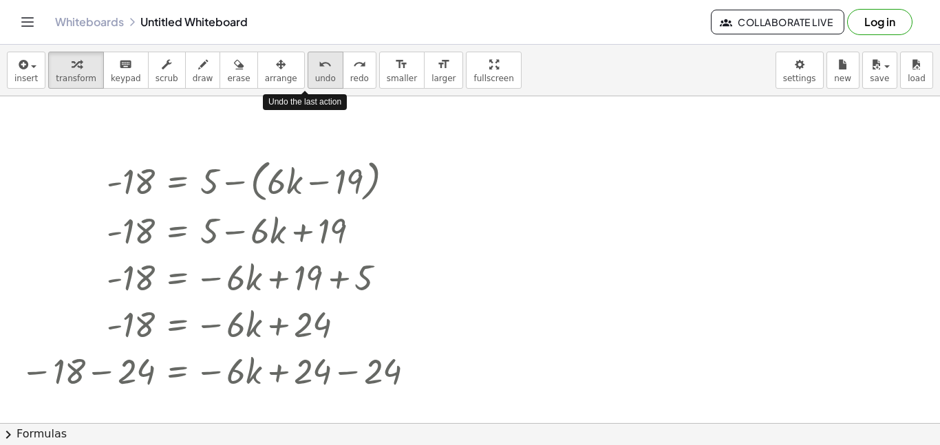
click at [315, 74] on span "undo" at bounding box center [325, 79] width 21 height 10
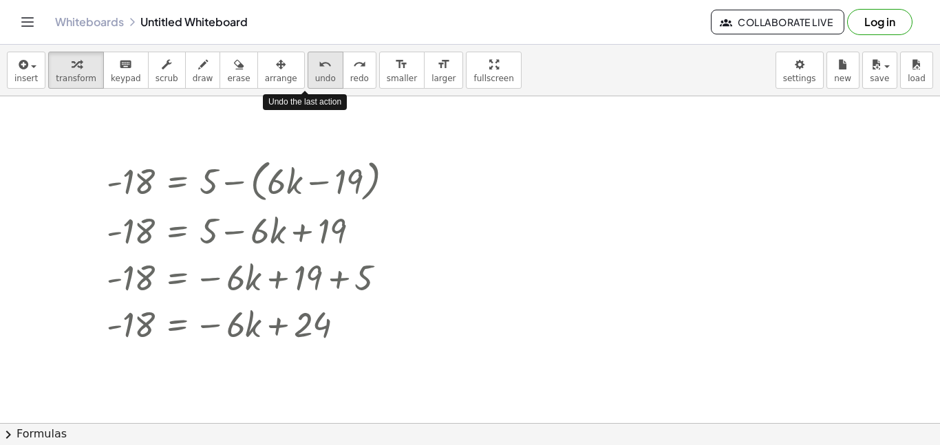
click at [315, 74] on span "undo" at bounding box center [325, 79] width 21 height 10
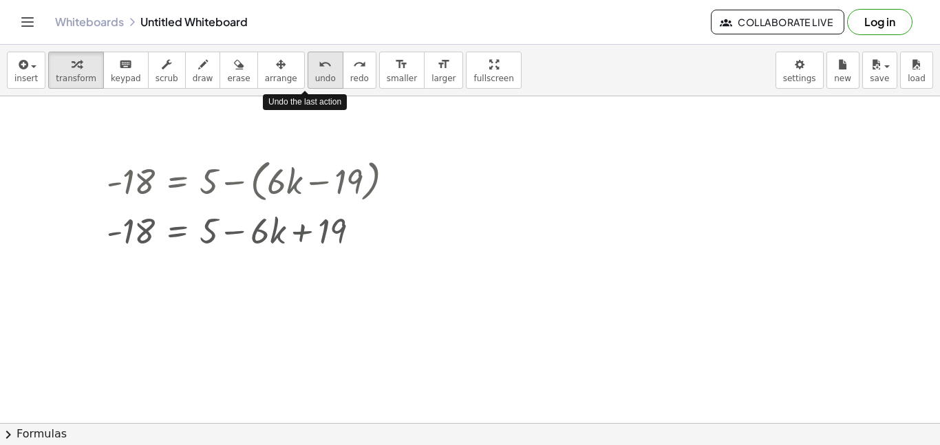
click at [315, 74] on span "undo" at bounding box center [325, 79] width 21 height 10
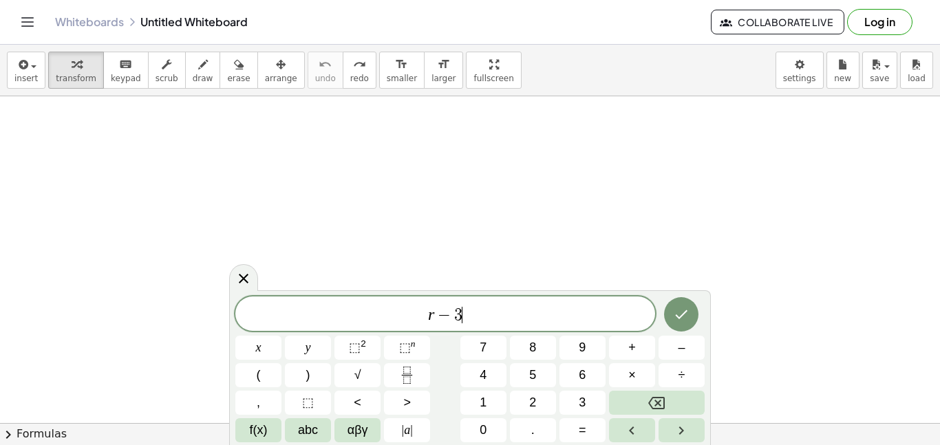
scroll to position [7, 0]
click at [680, 312] on icon "Done" at bounding box center [681, 313] width 17 height 17
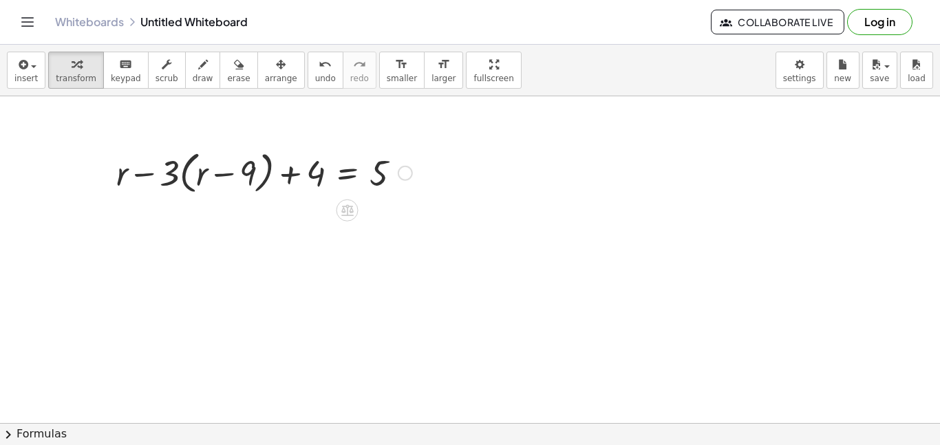
click at [186, 171] on div at bounding box center [264, 172] width 310 height 52
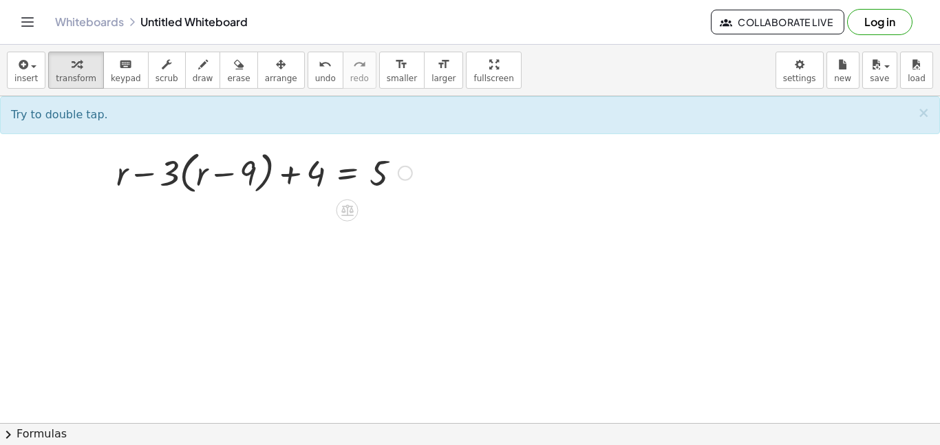
click at [186, 173] on div at bounding box center [264, 172] width 310 height 52
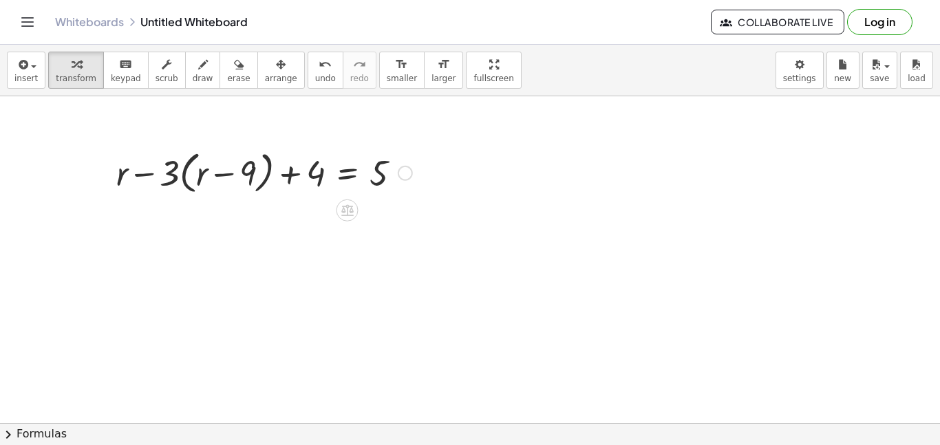
click at [186, 173] on div at bounding box center [264, 172] width 310 height 52
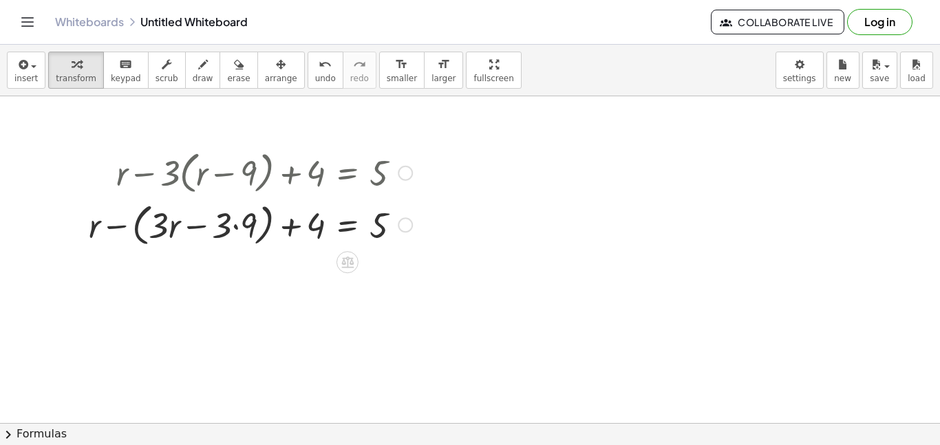
click at [194, 227] on div at bounding box center [250, 224] width 337 height 52
click at [239, 231] on div at bounding box center [250, 224] width 337 height 52
click at [239, 231] on div at bounding box center [256, 224] width 328 height 52
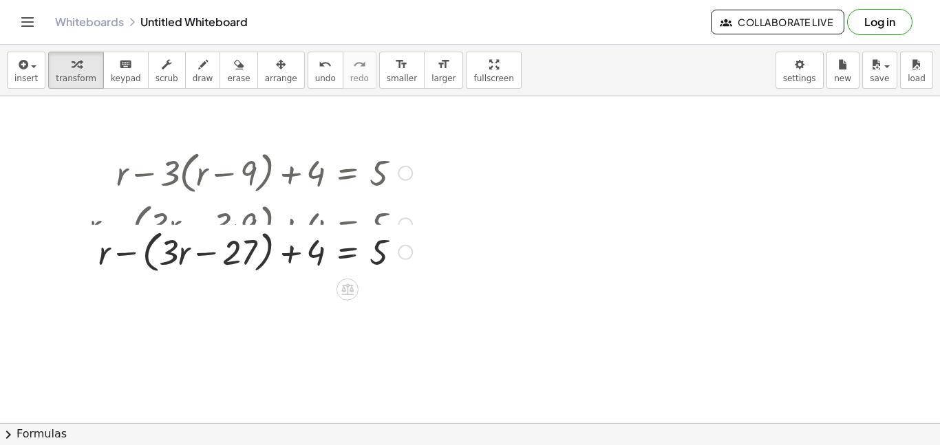
click at [173, 230] on div at bounding box center [250, 224] width 337 height 52
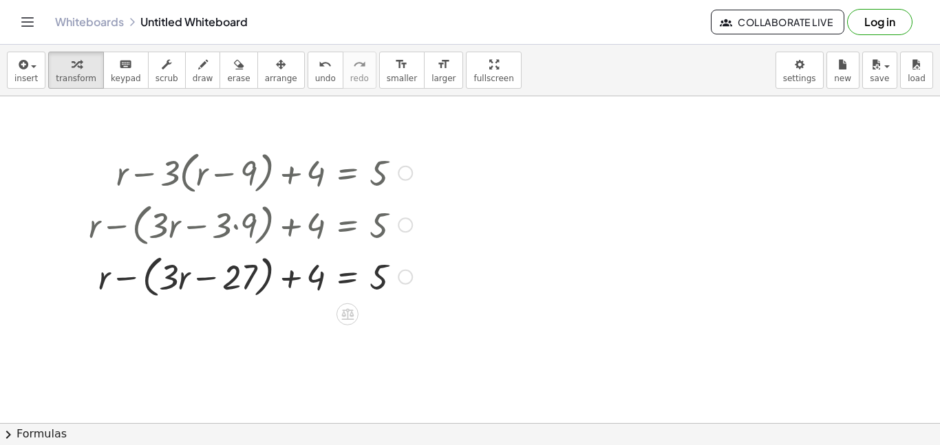
click at [178, 277] on div at bounding box center [250, 276] width 337 height 52
click at [204, 279] on div at bounding box center [250, 276] width 337 height 52
click at [148, 282] on div at bounding box center [250, 276] width 337 height 52
click at [148, 282] on div at bounding box center [250, 276] width 337 height 47
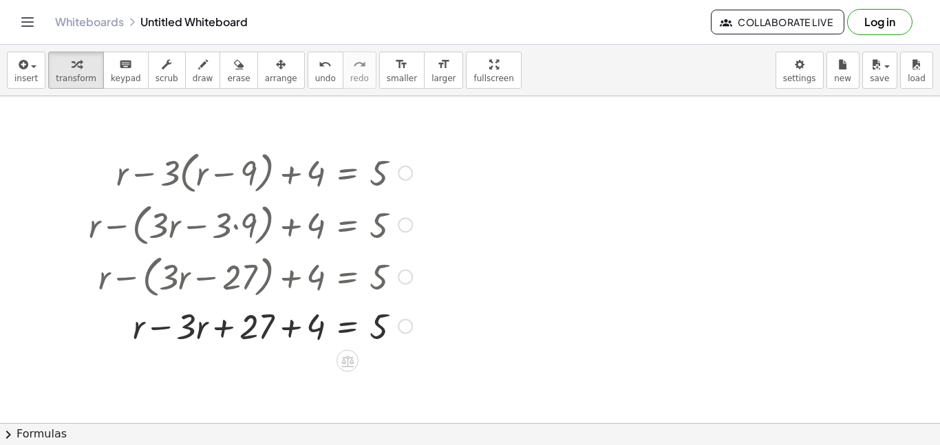
click at [293, 340] on div at bounding box center [250, 325] width 337 height 47
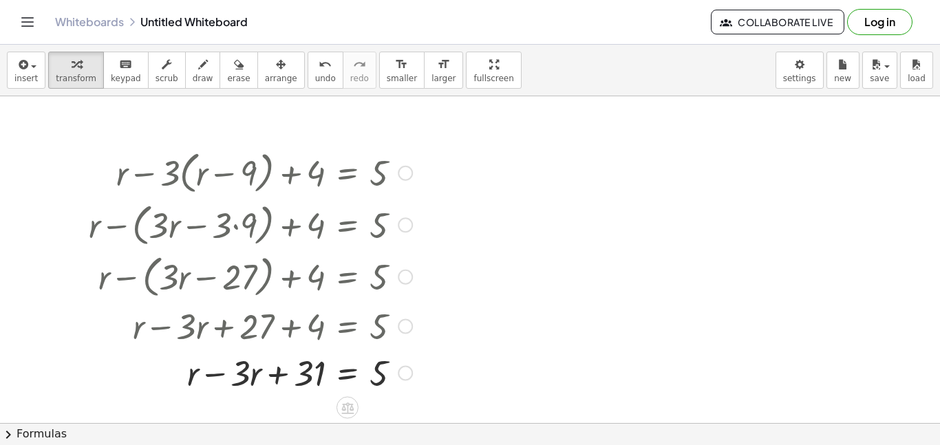
click at [214, 373] on div at bounding box center [250, 372] width 337 height 47
drag, startPoint x: 312, startPoint y: 370, endPoint x: 401, endPoint y: 373, distance: 88.9
click at [401, 373] on div at bounding box center [250, 372] width 337 height 47
click at [385, 379] on div at bounding box center [279, 372] width 395 height 47
click at [398, 379] on div at bounding box center [279, 372] width 395 height 47
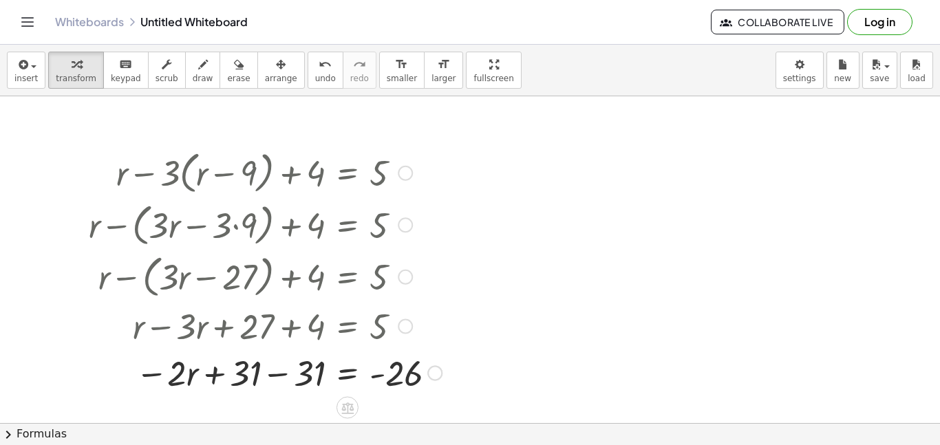
click at [275, 374] on div at bounding box center [265, 372] width 367 height 47
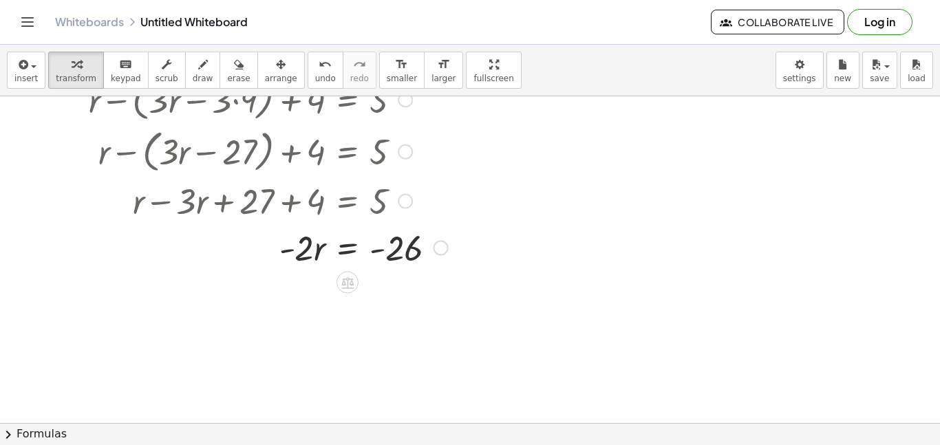
scroll to position [127, 0]
drag, startPoint x: 295, startPoint y: 245, endPoint x: 408, endPoint y: 277, distance: 116.6
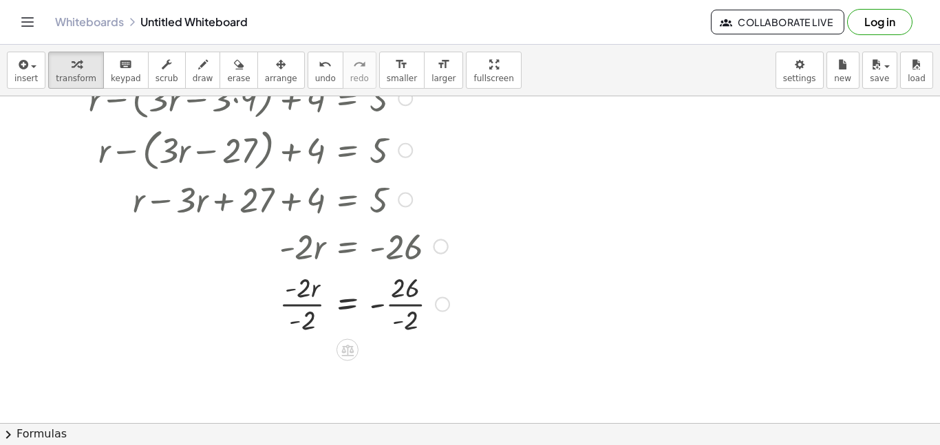
click at [400, 308] on div at bounding box center [269, 302] width 374 height 69
click at [317, 305] on div at bounding box center [273, 302] width 382 height 69
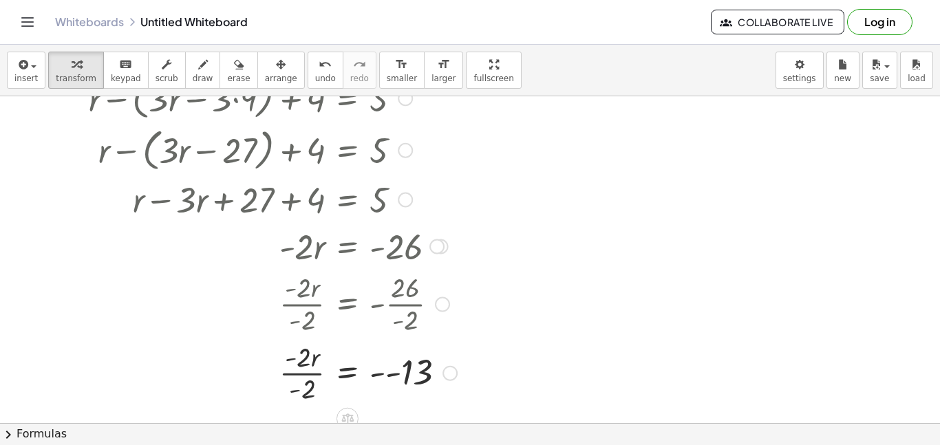
click at [306, 381] on div at bounding box center [273, 372] width 382 height 69
click at [308, 373] on div at bounding box center [273, 372] width 382 height 45
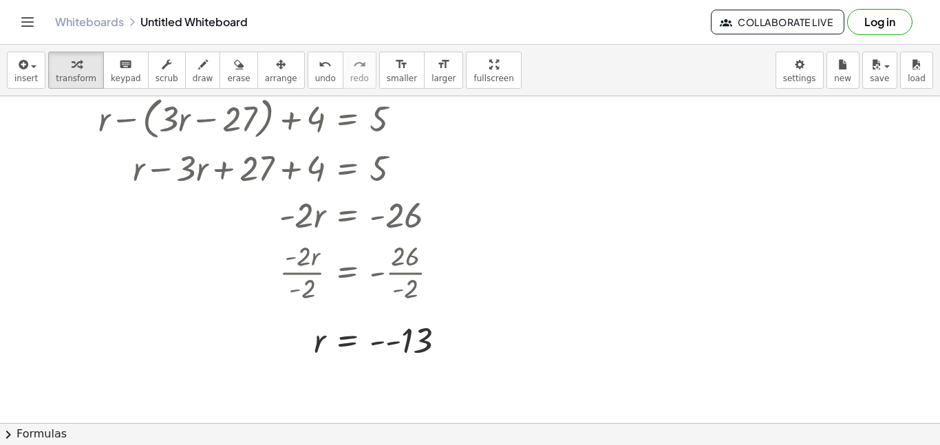
scroll to position [159, 0]
click at [319, 67] on icon "undo" at bounding box center [325, 64] width 13 height 17
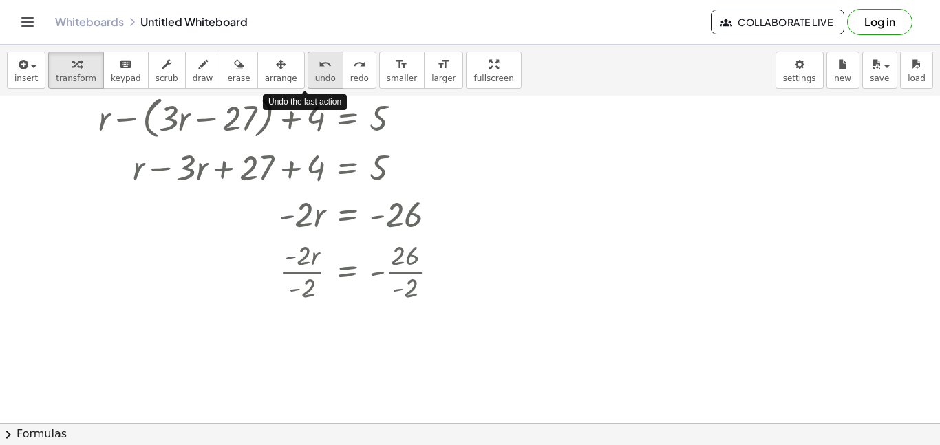
click at [319, 67] on icon "undo" at bounding box center [325, 64] width 13 height 17
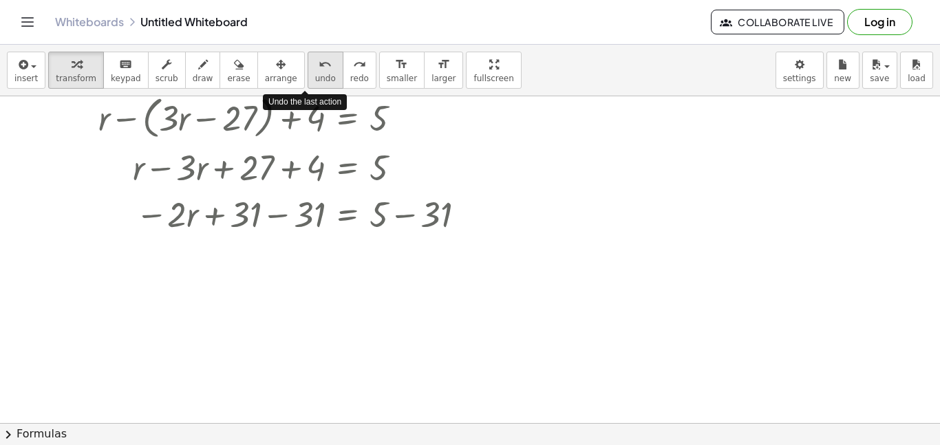
click at [319, 67] on icon "undo" at bounding box center [325, 64] width 13 height 17
click at [315, 69] on div "undo" at bounding box center [325, 64] width 21 height 17
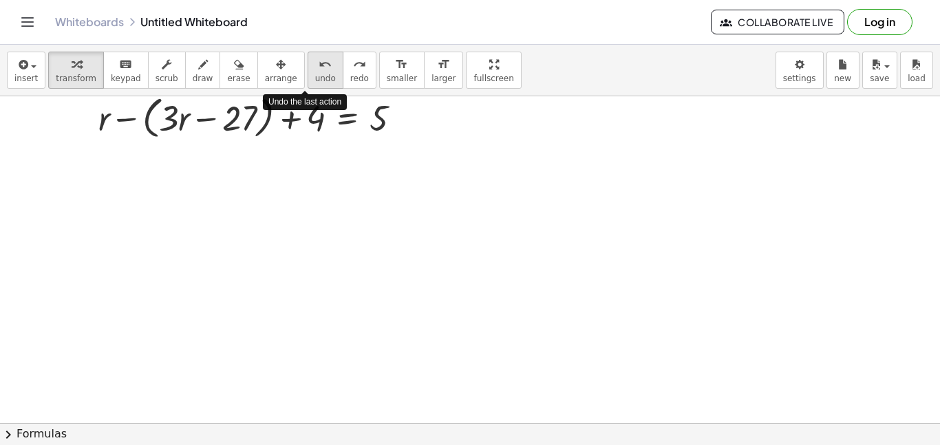
click at [315, 67] on div "undo" at bounding box center [325, 64] width 21 height 17
click at [319, 67] on icon "undo" at bounding box center [325, 64] width 13 height 17
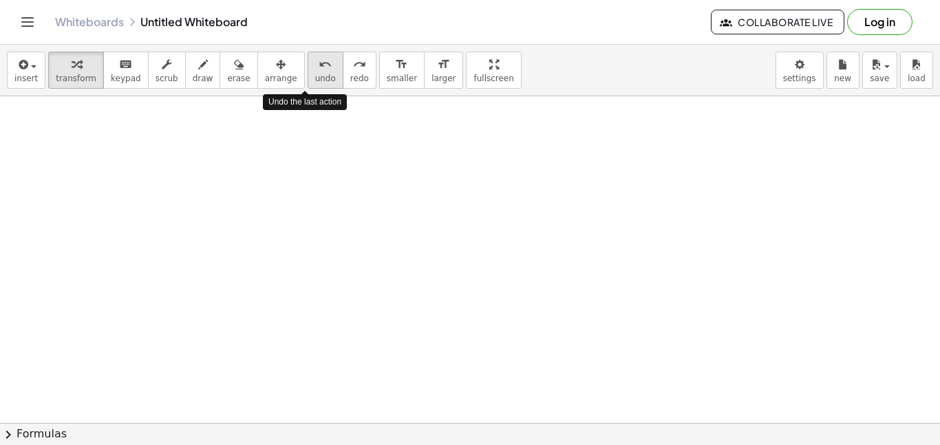
click at [319, 67] on icon "undo" at bounding box center [325, 64] width 13 height 17
click at [144, 135] on div at bounding box center [470, 308] width 940 height 743
click at [137, 156] on div at bounding box center [470, 308] width 940 height 743
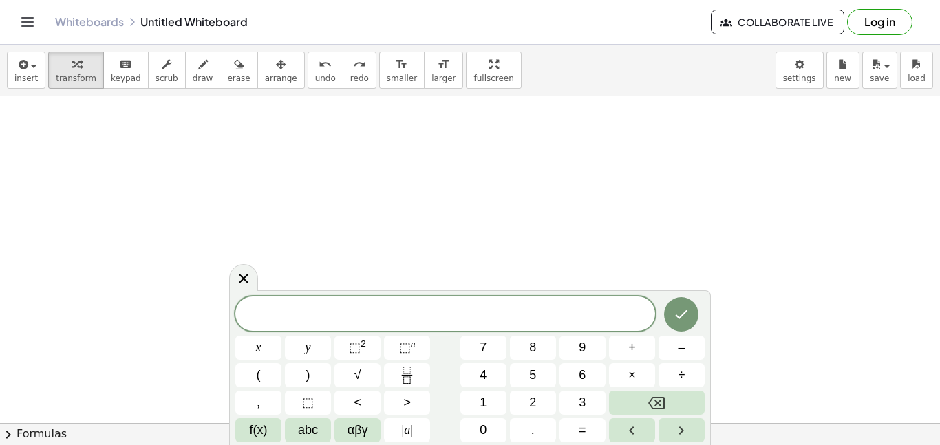
scroll to position [8, 0]
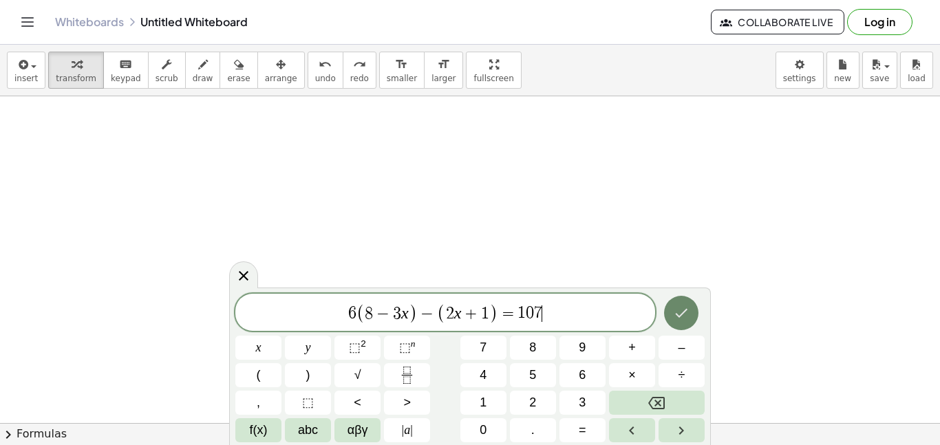
click at [669, 310] on button "Done" at bounding box center [681, 313] width 34 height 34
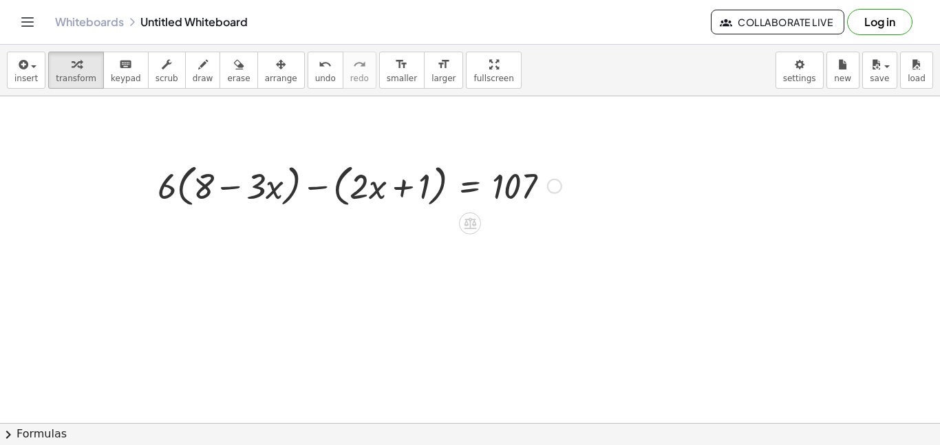
click at [186, 179] on div at bounding box center [360, 185] width 418 height 52
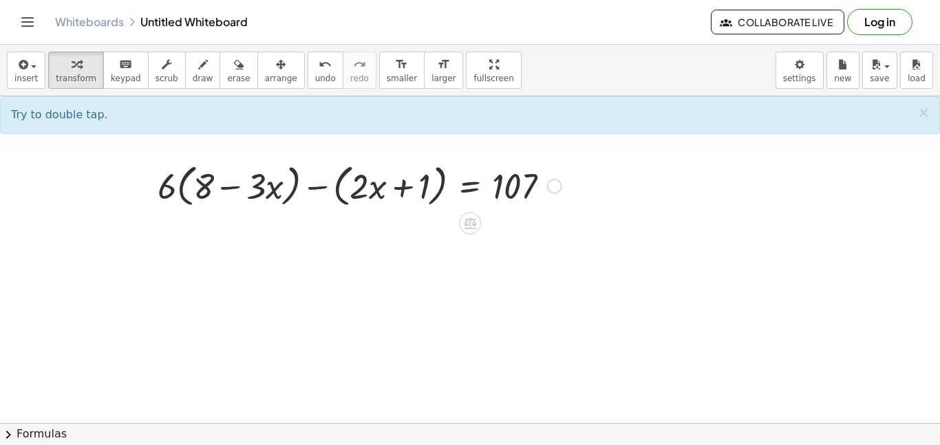
click at [193, 171] on div at bounding box center [360, 185] width 418 height 52
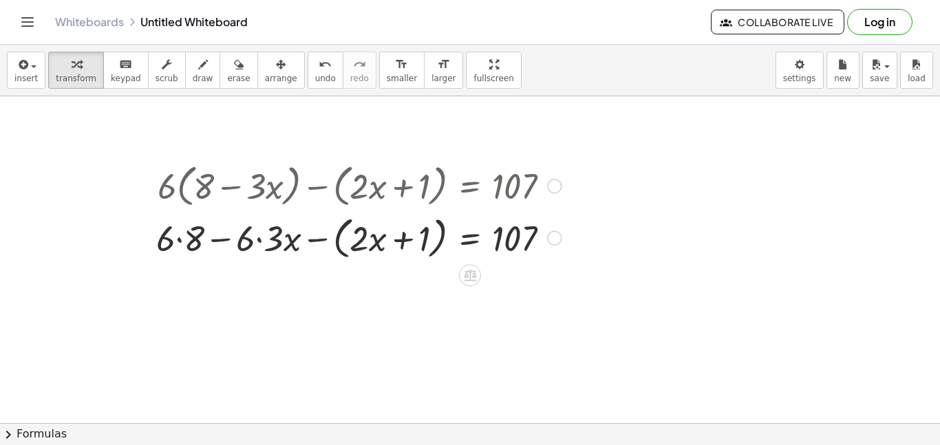
click at [345, 224] on div at bounding box center [358, 237] width 419 height 52
click at [345, 224] on div at bounding box center [360, 236] width 418 height 47
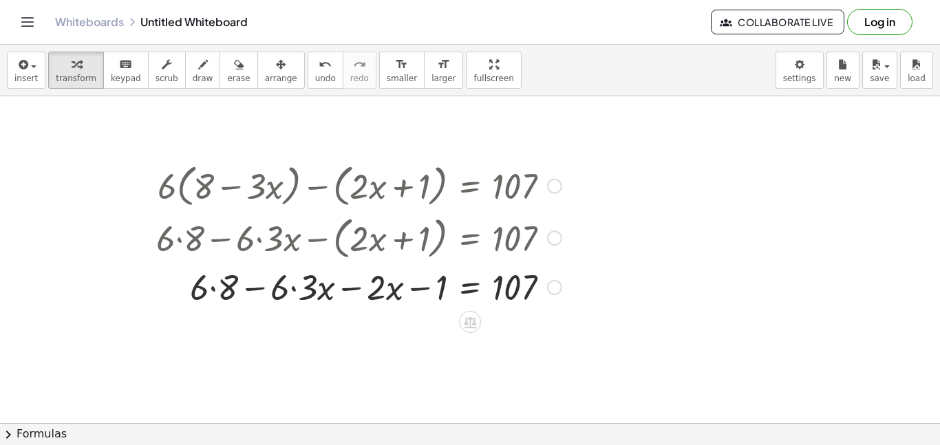
click at [351, 292] on div at bounding box center [358, 286] width 419 height 47
click at [298, 288] on div at bounding box center [358, 286] width 419 height 47
click at [350, 282] on div at bounding box center [352, 286] width 434 height 47
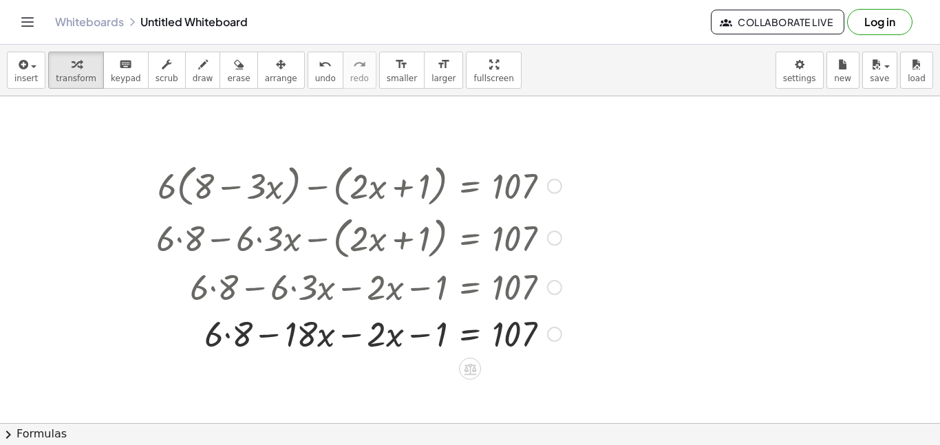
click at [348, 340] on div at bounding box center [358, 333] width 419 height 47
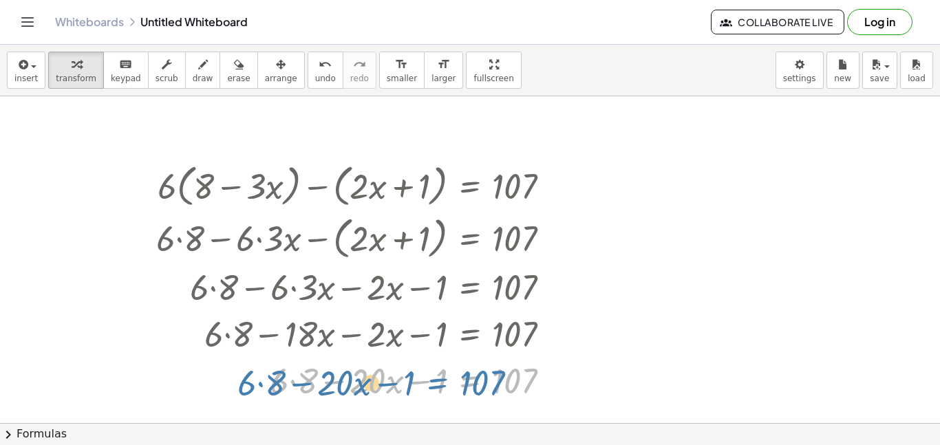
drag, startPoint x: 448, startPoint y: 381, endPoint x: 419, endPoint y: 383, distance: 29.7
click at [419, 383] on div at bounding box center [358, 380] width 419 height 47
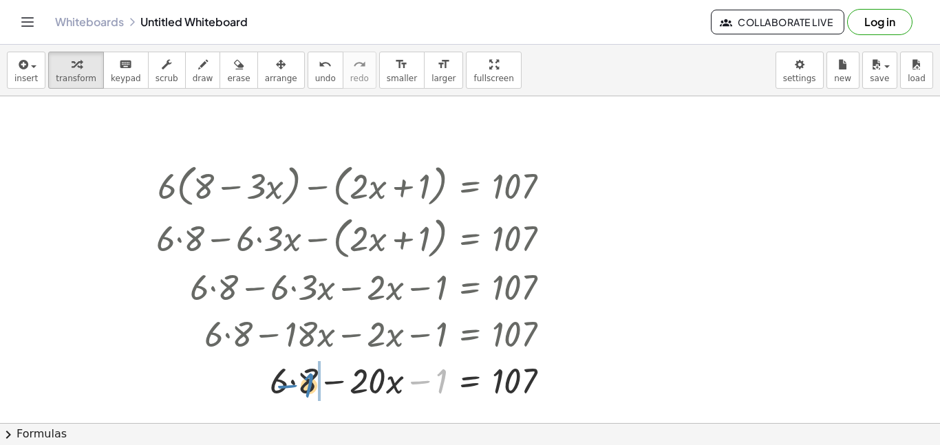
drag, startPoint x: 441, startPoint y: 377, endPoint x: 311, endPoint y: 381, distance: 130.2
click at [311, 381] on div at bounding box center [358, 380] width 419 height 47
click at [295, 383] on div at bounding box center [358, 380] width 419 height 47
